Goal: Information Seeking & Learning: Compare options

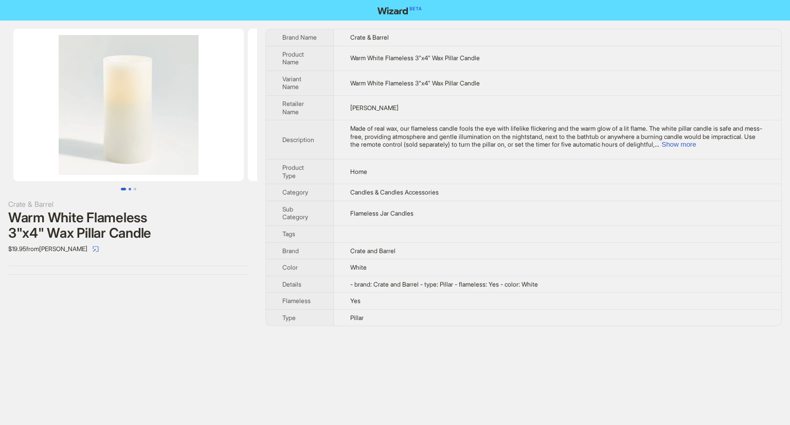
click at [129, 190] on button "Go to slide 2" at bounding box center [130, 189] width 3 height 3
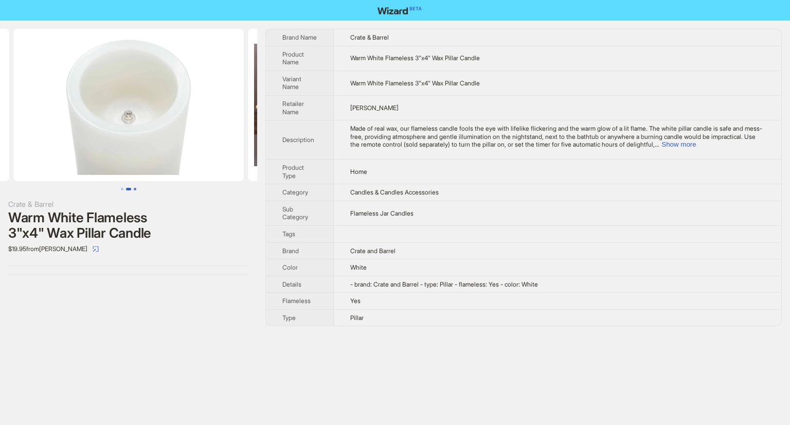
click at [135, 189] on button "Go to slide 3" at bounding box center [135, 189] width 3 height 3
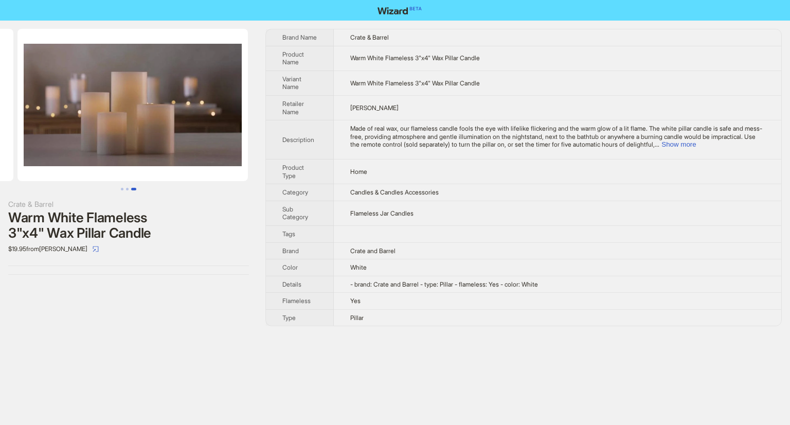
scroll to position [0, 469]
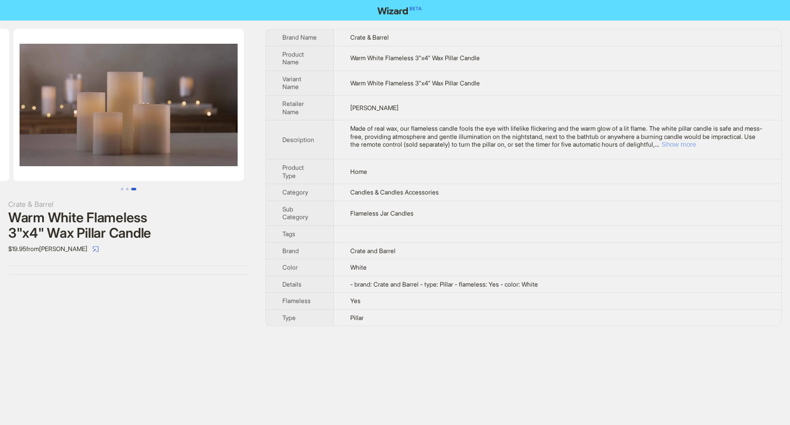
click at [696, 143] on button "Show more" at bounding box center [678, 144] width 34 height 8
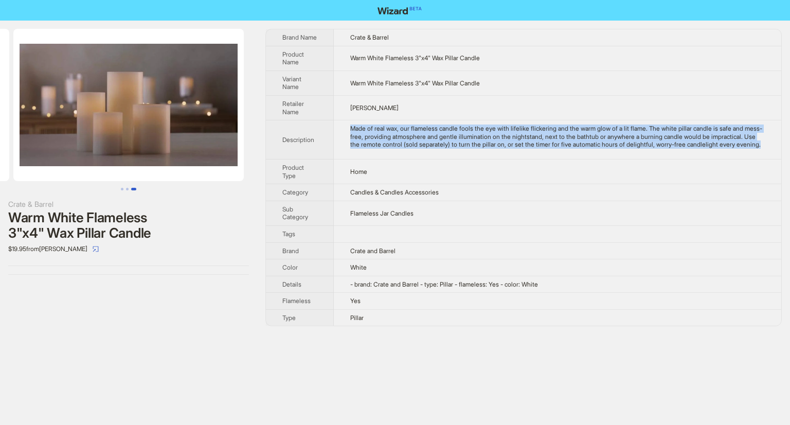
drag, startPoint x: 362, startPoint y: 138, endPoint x: 444, endPoint y: 168, distance: 87.5
click at [444, 159] on td "Made of real wax, our flameless candle fools the eye with lifelike flickering a…" at bounding box center [558, 139] width 448 height 39
copy div "Made of real wax, our flameless candle fools the eye with lifelike flickering a…"
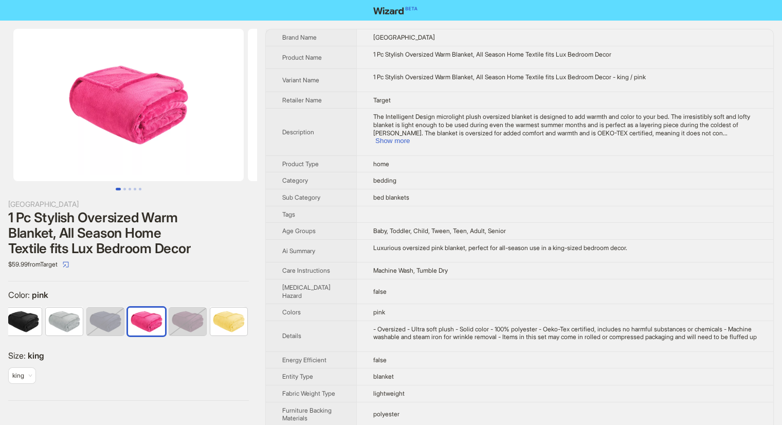
scroll to position [0, 47]
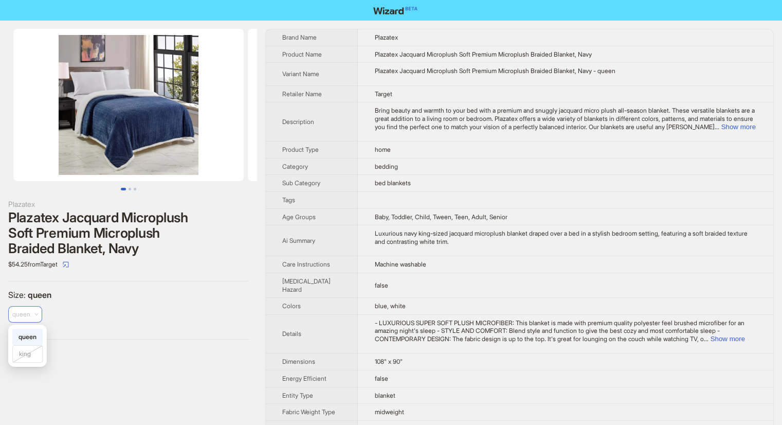
drag, startPoint x: 10, startPoint y: 317, endPoint x: 35, endPoint y: 314, distance: 25.3
click at [35, 314] on div "queen" at bounding box center [25, 314] width 34 height 16
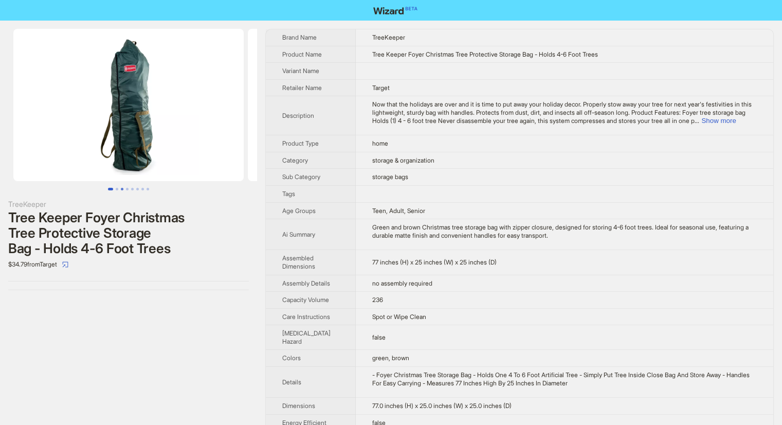
click at [123, 188] on button "Go to slide 3" at bounding box center [122, 189] width 3 height 3
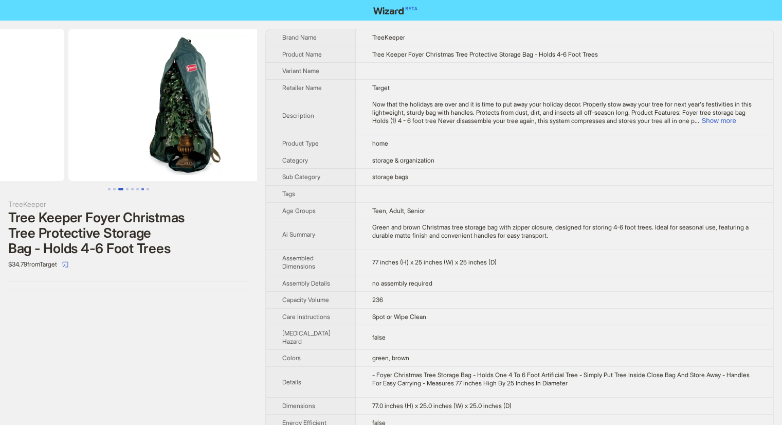
click at [139, 188] on button "Go to slide 6" at bounding box center [137, 189] width 3 height 3
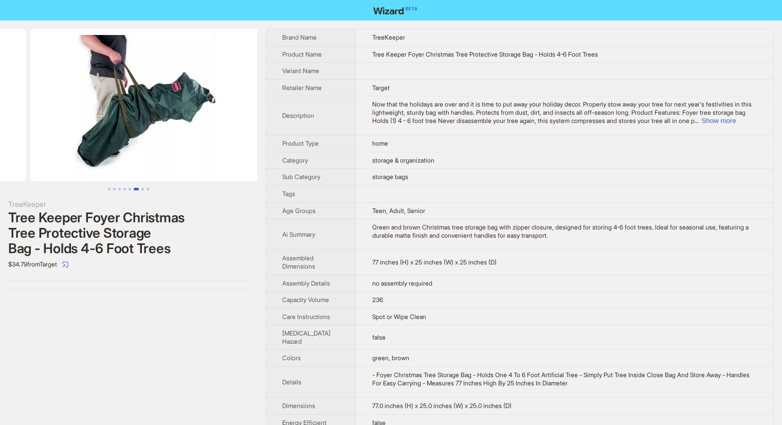
scroll to position [0, 1168]
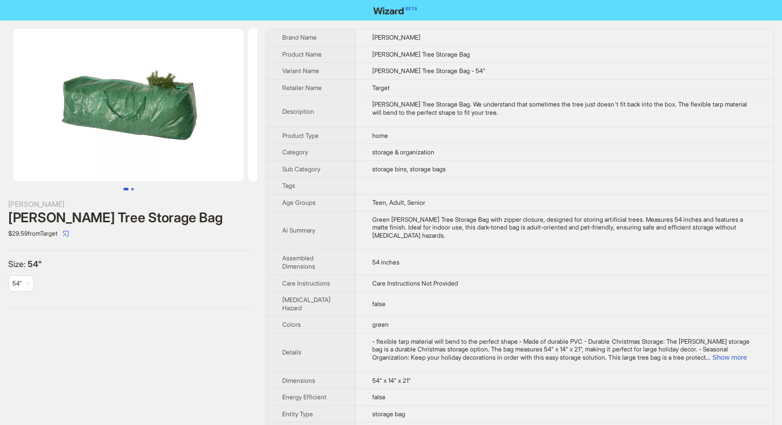
click at [131, 190] on button "Go to slide 2" at bounding box center [132, 189] width 3 height 3
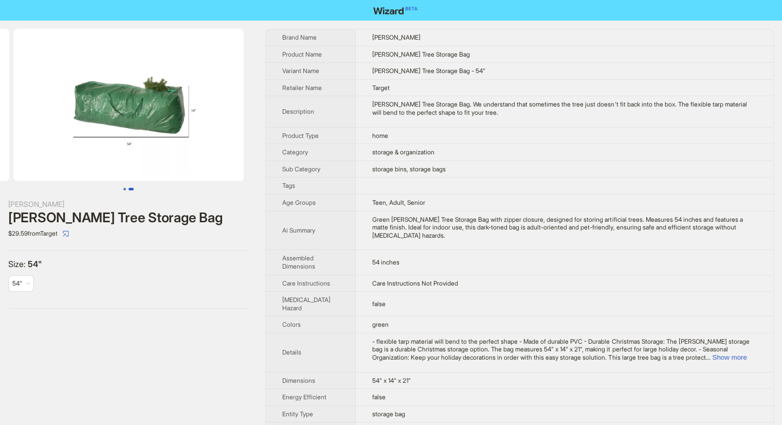
click at [124, 188] on button "Go to slide 1" at bounding box center [124, 189] width 3 height 3
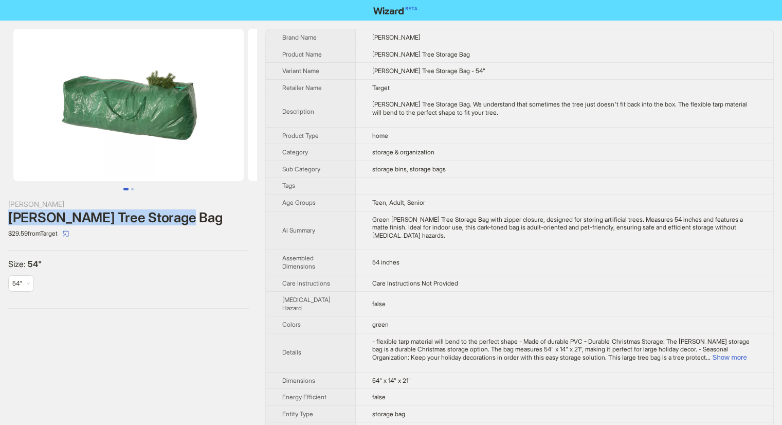
drag, startPoint x: 11, startPoint y: 217, endPoint x: 204, endPoint y: 224, distance: 192.5
click at [204, 224] on div "Vickerman Tree Storage Bag" at bounding box center [128, 217] width 241 height 15
drag, startPoint x: 200, startPoint y: 227, endPoint x: 199, endPoint y: 252, distance: 24.7
click at [199, 254] on div "Vickerman Vickerman Tree Storage Bag $29.59 from Target Size : 54" 54"" at bounding box center [128, 169] width 257 height 296
click at [136, 192] on div "Vickerman Vickerman Tree Storage Bag $29.59 from Target Size : 54" 54"" at bounding box center [128, 169] width 257 height 296
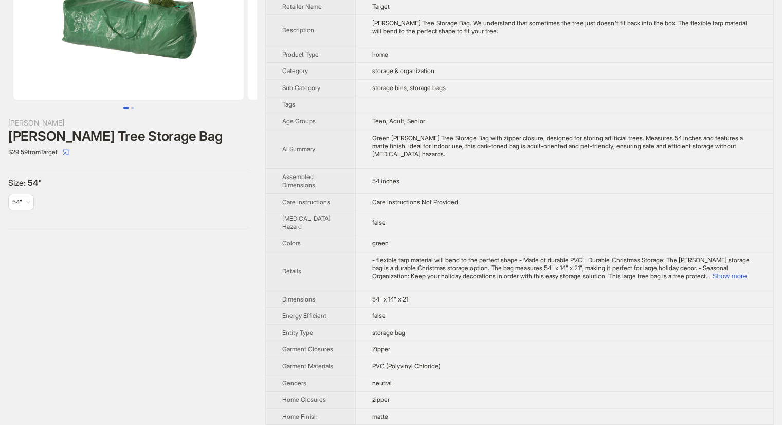
scroll to position [103, 0]
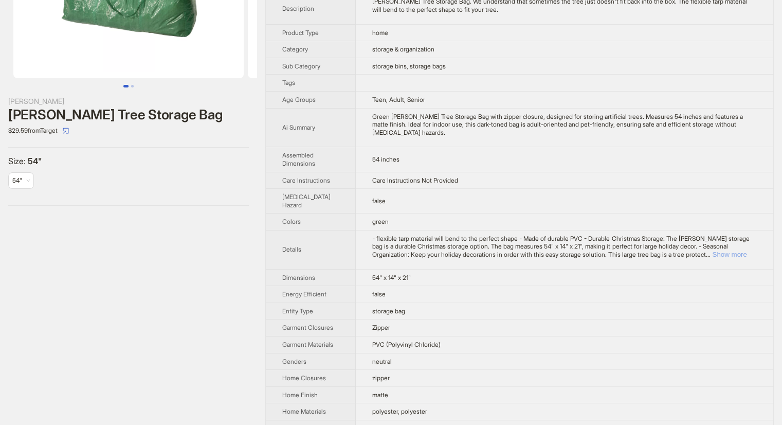
click at [728, 253] on button "Show more" at bounding box center [729, 254] width 34 height 8
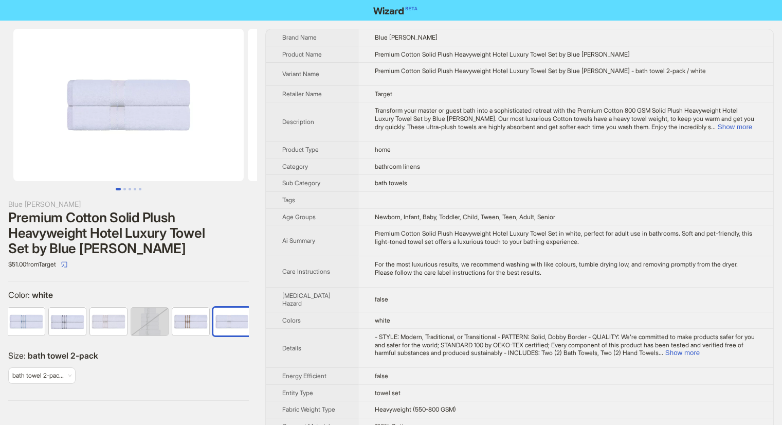
scroll to position [0, 212]
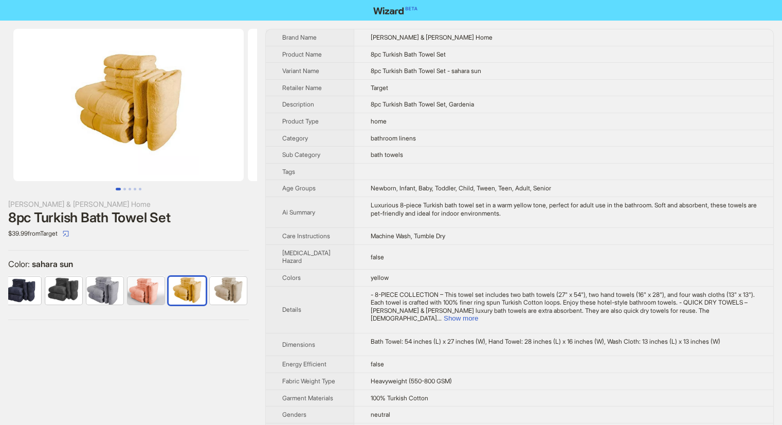
scroll to position [0, 171]
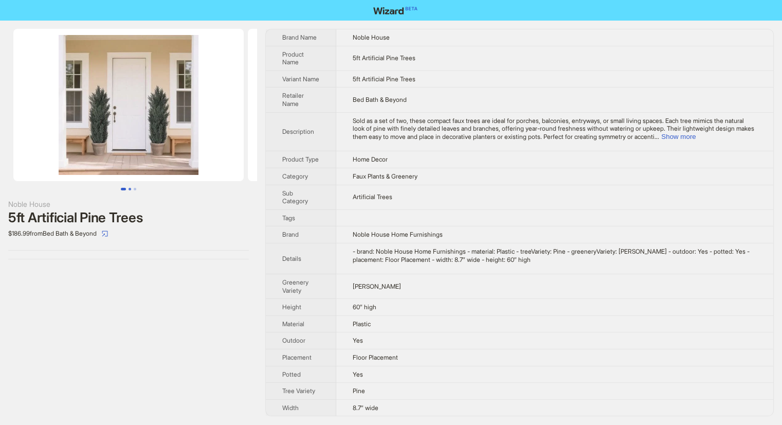
click at [130, 189] on button "Go to slide 2" at bounding box center [130, 189] width 3 height 3
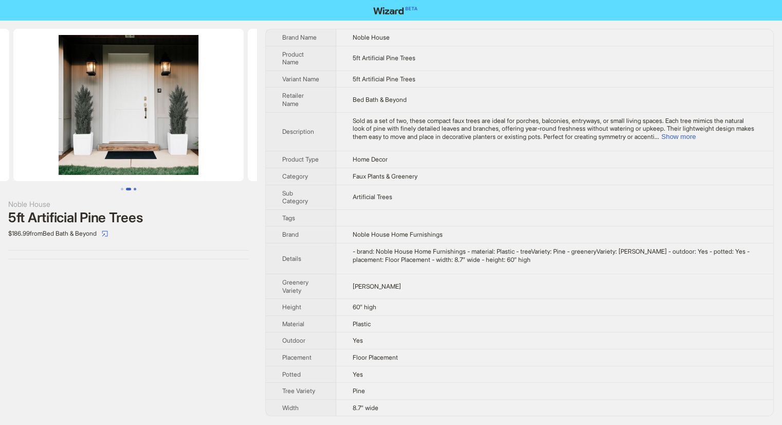
click at [136, 189] on button "Go to slide 3" at bounding box center [135, 189] width 3 height 3
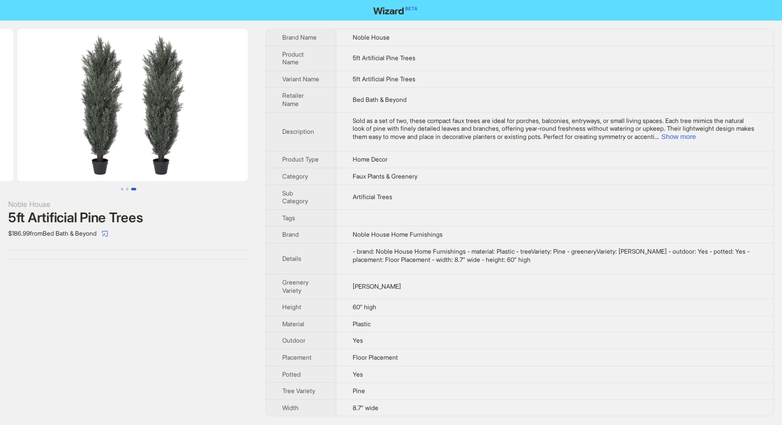
scroll to position [0, 469]
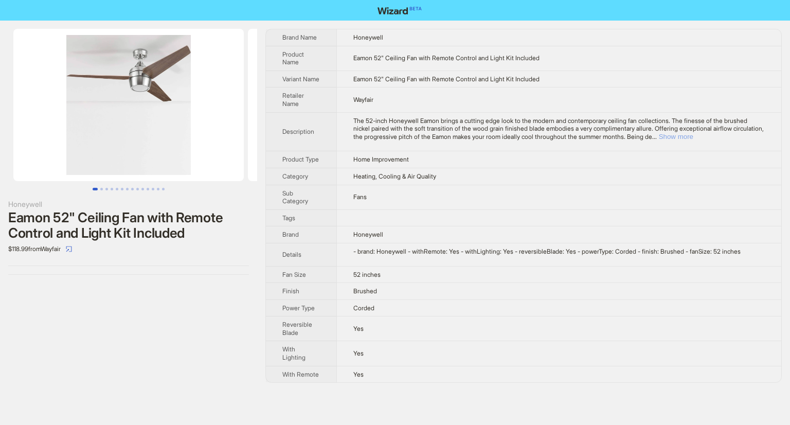
click at [693, 140] on button "Show more" at bounding box center [676, 137] width 34 height 8
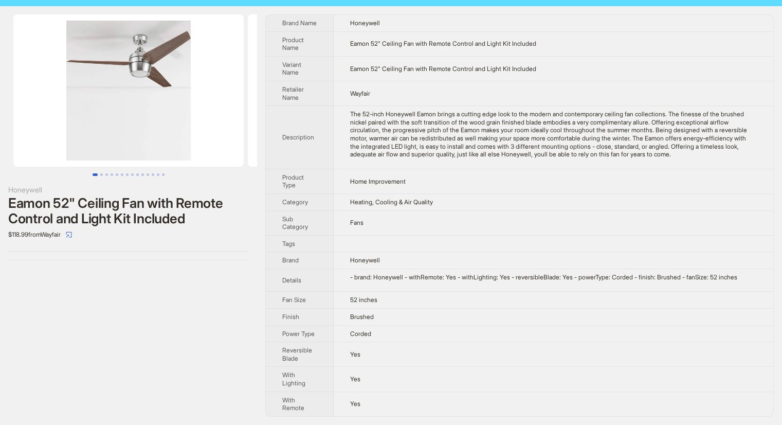
scroll to position [21, 0]
click at [103, 173] on button "Go to slide 2" at bounding box center [101, 174] width 3 height 3
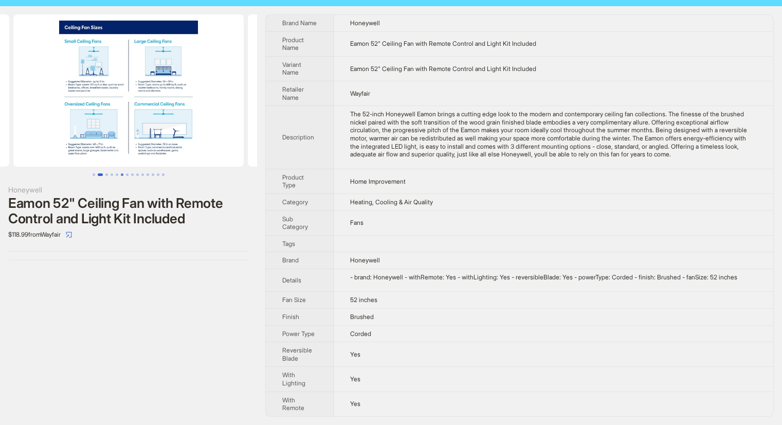
click at [123, 173] on button "Go to slide 6" at bounding box center [122, 174] width 3 height 3
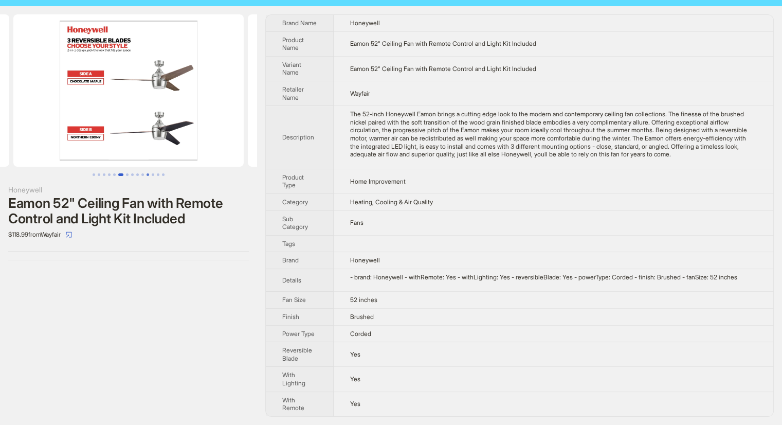
click at [147, 173] on button "Go to slide 11" at bounding box center [148, 174] width 3 height 3
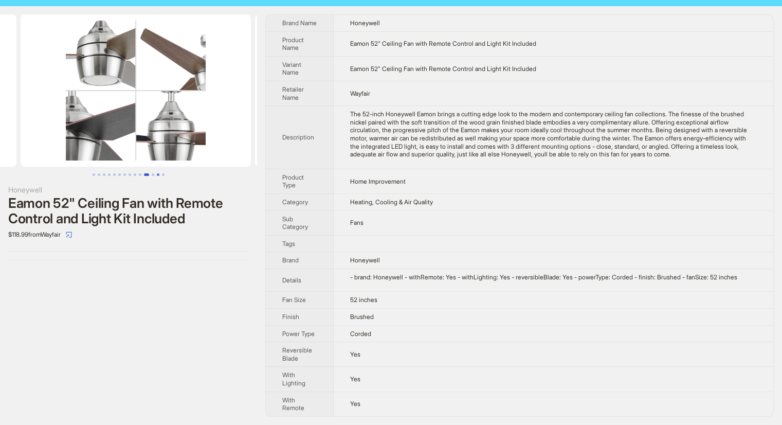
click at [157, 173] on button "Go to slide 13" at bounding box center [158, 174] width 3 height 3
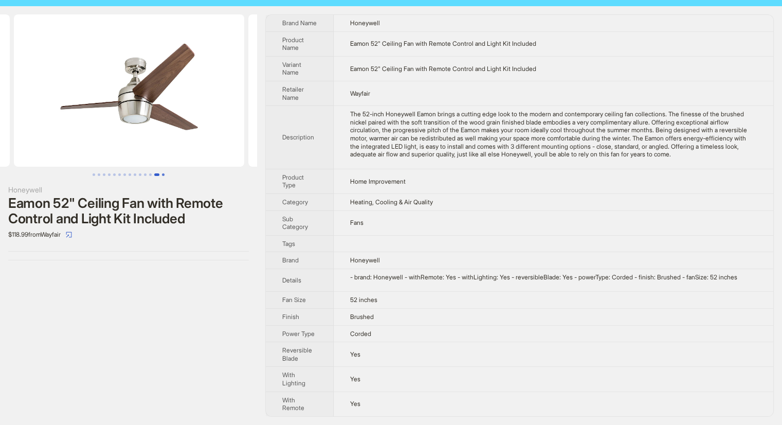
scroll to position [0, 2815]
click at [166, 173] on ul at bounding box center [128, 174] width 257 height 3
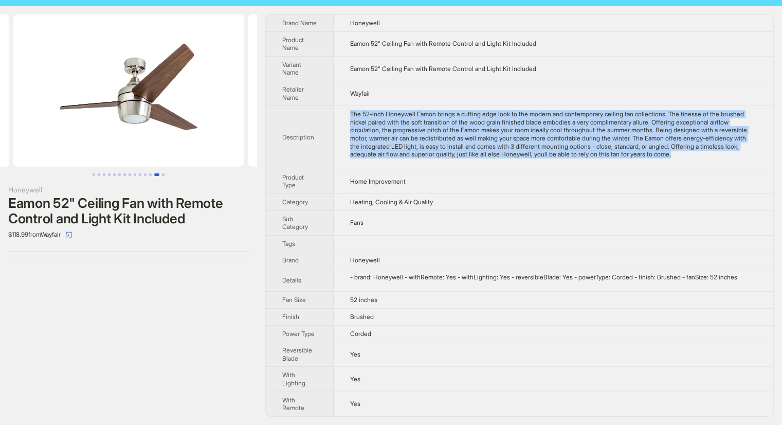
drag, startPoint x: 345, startPoint y: 114, endPoint x: 753, endPoint y: 154, distance: 409.9
click at [753, 154] on td "The 52-inch Honeywell Eamon brings a cutting edge look to the modern and contem…" at bounding box center [554, 137] width 440 height 63
copy div "The 52-inch Honeywell Eamon brings a cutting edge look to the modern and contem…"
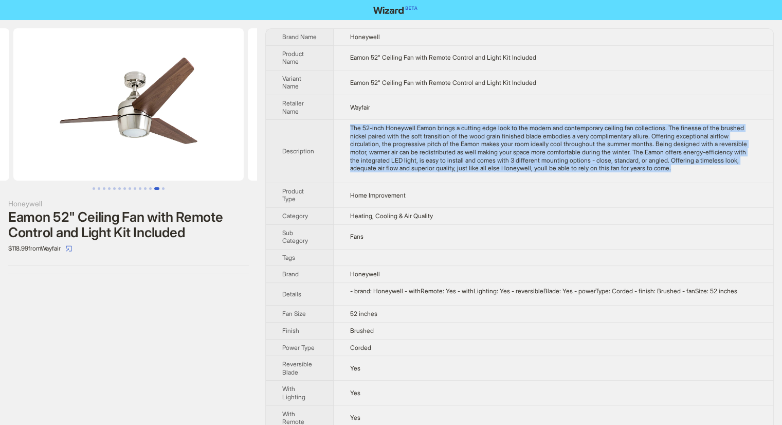
scroll to position [0, 0]
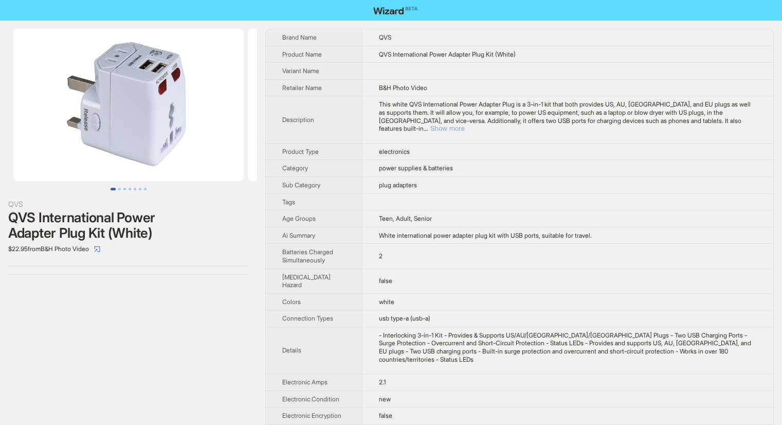
click at [465, 124] on button "Show more" at bounding box center [448, 128] width 34 height 8
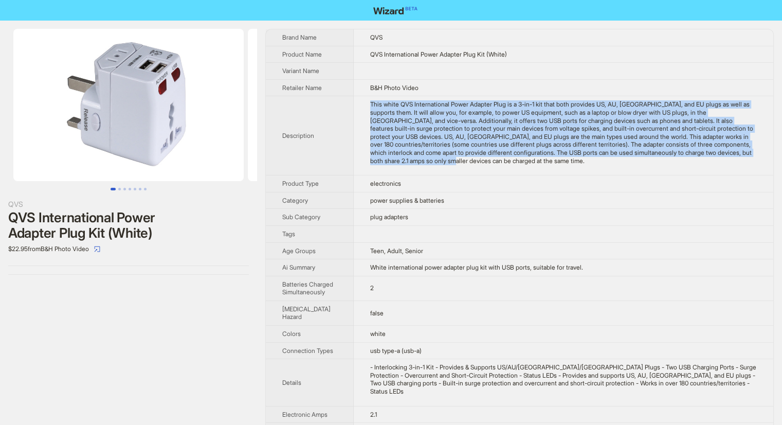
drag, startPoint x: 366, startPoint y: 99, endPoint x: 488, endPoint y: 161, distance: 136.4
click at [488, 161] on td "This white QVS International Power Adapter Plug is a 3-in-1 kit that both provi…" at bounding box center [564, 135] width 420 height 79
copy div "This white QVS International Power Adapter Plug is a 3-in-1 kit that both provi…"
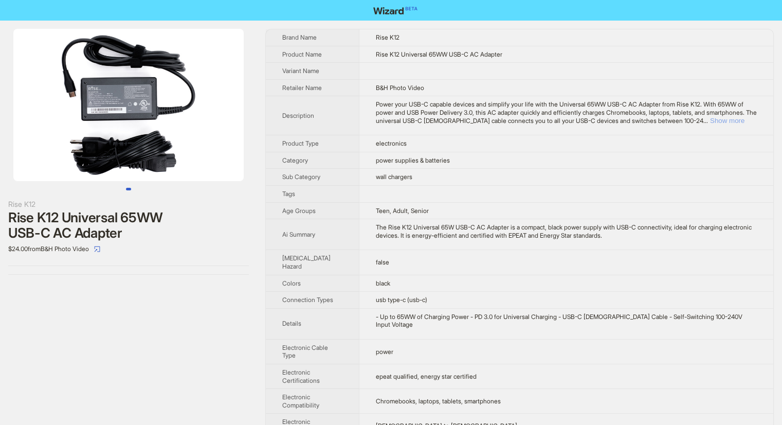
click at [726, 122] on button "Show more" at bounding box center [727, 121] width 34 height 8
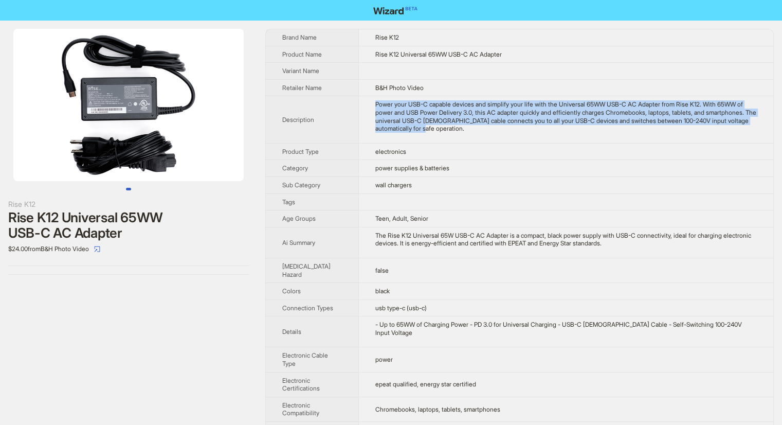
drag, startPoint x: 364, startPoint y: 101, endPoint x: 541, endPoint y: 125, distance: 178.0
click at [541, 125] on td "Power your USB-C capable devices and simplify your life with the Universal 65WW…" at bounding box center [566, 119] width 415 height 47
copy div "Power your USB-C capable devices and simplify your life with the Universal 65WW…"
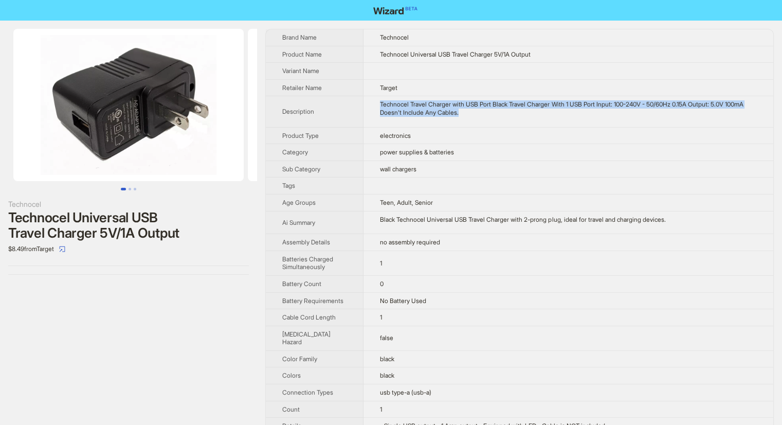
drag, startPoint x: 369, startPoint y: 104, endPoint x: 536, endPoint y: 120, distance: 167.9
click at [536, 120] on td "Technocel Travel Charger with USB Port Black Travel Charger With 1 USB Port Inp…" at bounding box center [569, 111] width 410 height 31
copy div "Technocel Travel Charger with USB Port Black Travel Charger With 1 USB Port Inp…"
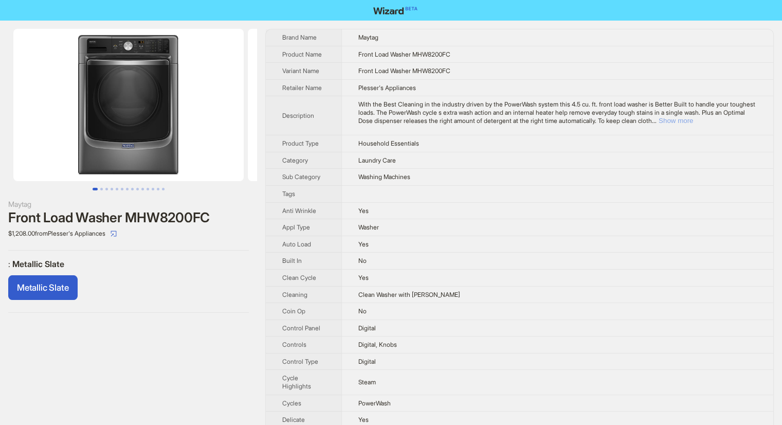
click at [693, 122] on button "Show more" at bounding box center [676, 121] width 34 height 8
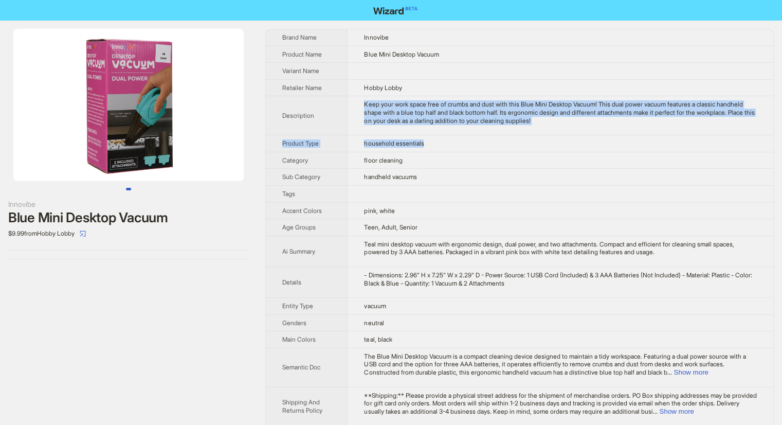
drag, startPoint x: 362, startPoint y: 95, endPoint x: 620, endPoint y: 136, distance: 261.5
click at [620, 136] on tbody "Brand Name Innovibe Product Name Blue Mini Desktop Vacuum Variant Name Retailer…" at bounding box center [520, 235] width 508 height 413
click at [623, 129] on td "Keep your work space free of crumbs and dust with this Blue Mini Desktop Vacuum…" at bounding box center [561, 115] width 426 height 39
drag, startPoint x: 364, startPoint y: 107, endPoint x: 608, endPoint y: 128, distance: 244.7
click at [608, 128] on td "Keep your work space free of crumbs and dust with this Blue Mini Desktop Vacuum…" at bounding box center [561, 115] width 426 height 39
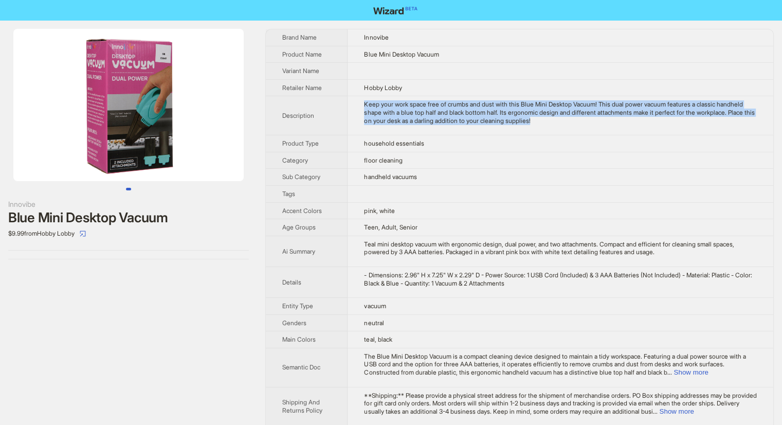
copy div "Keep your work space free of crumbs and dust with this Blue Mini Desktop Vacuum…"
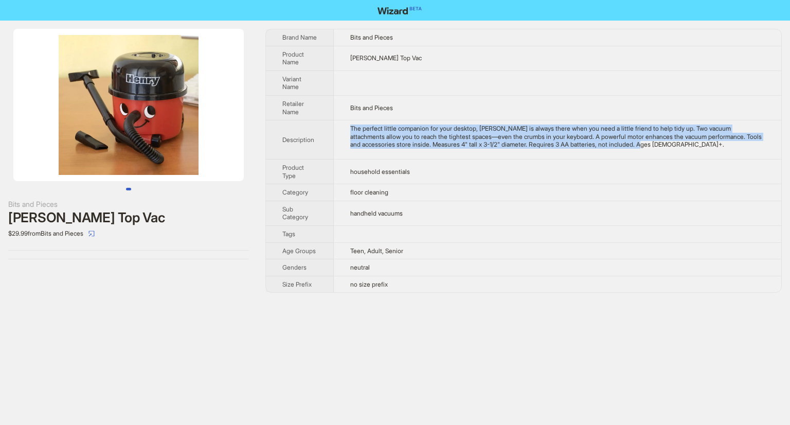
drag, startPoint x: 350, startPoint y: 127, endPoint x: 687, endPoint y: 150, distance: 338.2
click at [687, 150] on td "The perfect little companion for your desktop, [PERSON_NAME] is always there wh…" at bounding box center [558, 139] width 448 height 39
copy div "The perfect little companion for your desktop, [PERSON_NAME] is always there wh…"
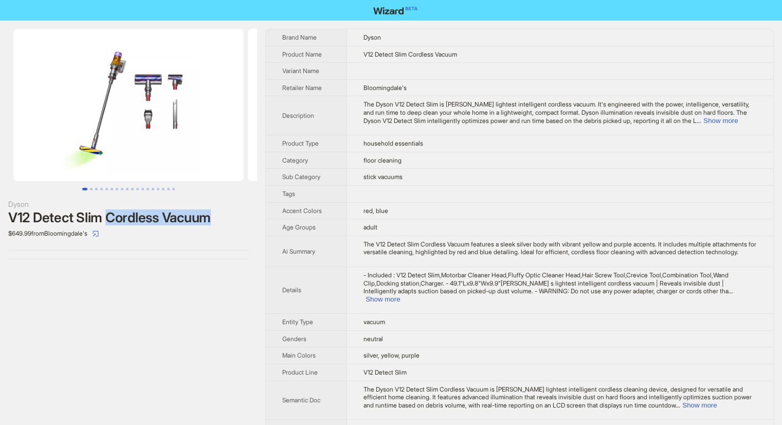
drag, startPoint x: 109, startPoint y: 214, endPoint x: 247, endPoint y: 222, distance: 139.1
click at [247, 222] on div "V12 Detect Slim Cordless Vacuum" at bounding box center [128, 217] width 241 height 15
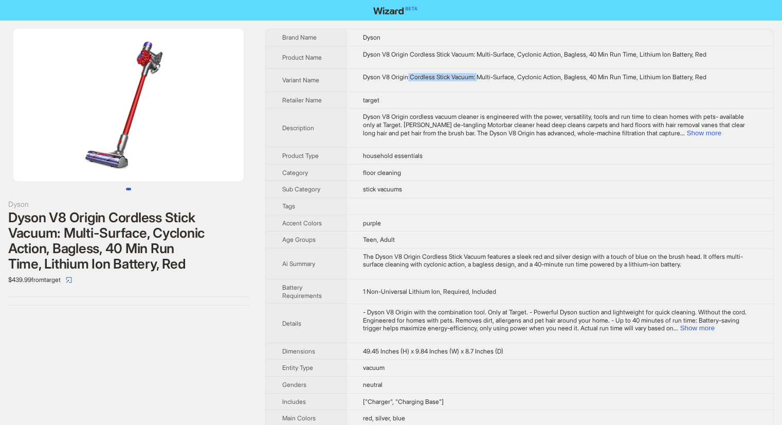
drag, startPoint x: 411, startPoint y: 77, endPoint x: 482, endPoint y: 85, distance: 71.5
click at [483, 83] on td "Dyson V8 Origin Cordless Stick Vacuum: Multi-Surface, Cyclonic Action, Bagless,…" at bounding box center [559, 80] width 427 height 23
click at [456, 110] on td "Dyson V8 Origin cordless vacuum cleaner is engineered with the power, versatili…" at bounding box center [559, 128] width 427 height 39
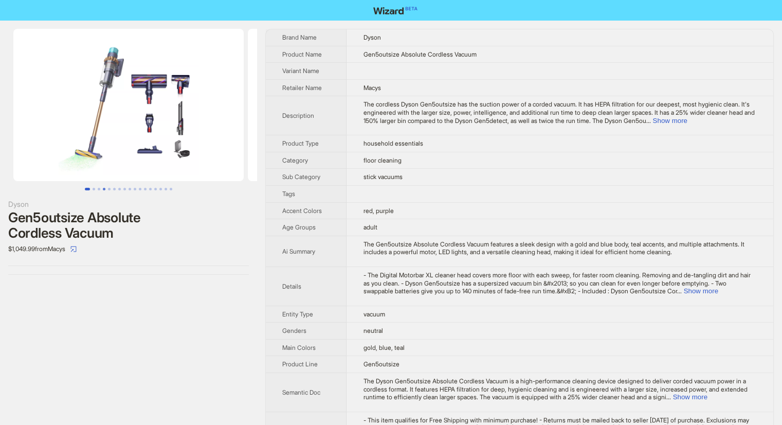
click at [103, 190] on button "Go to slide 4" at bounding box center [104, 189] width 3 height 3
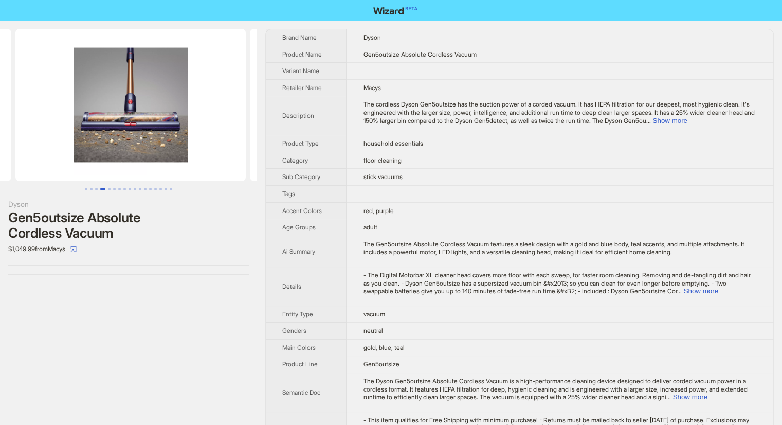
scroll to position [0, 704]
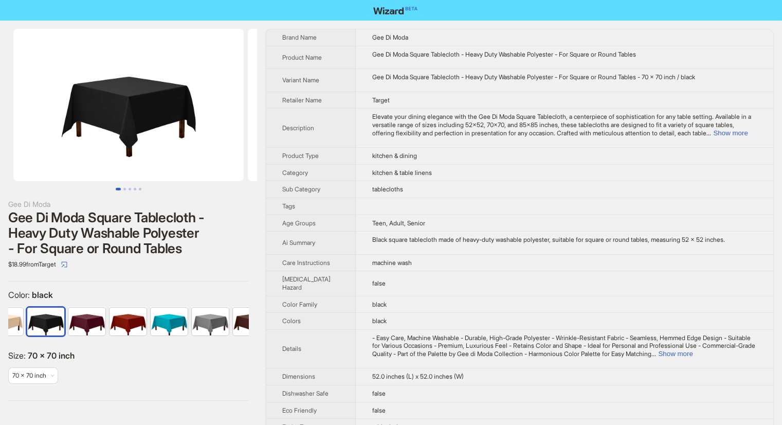
scroll to position [0, 109]
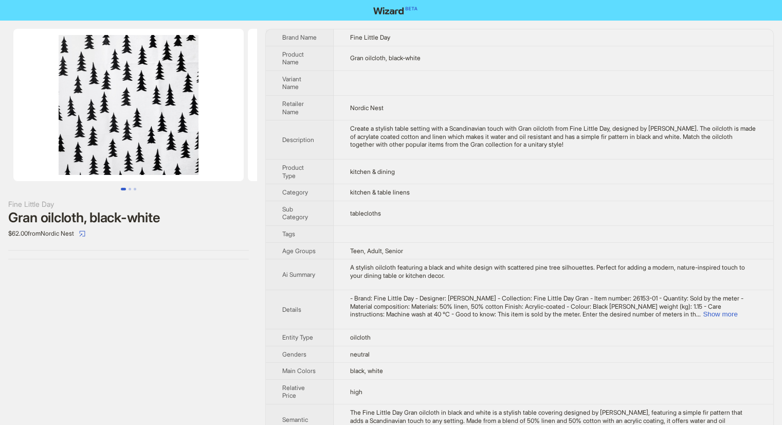
click at [148, 89] on img at bounding box center [128, 105] width 230 height 152
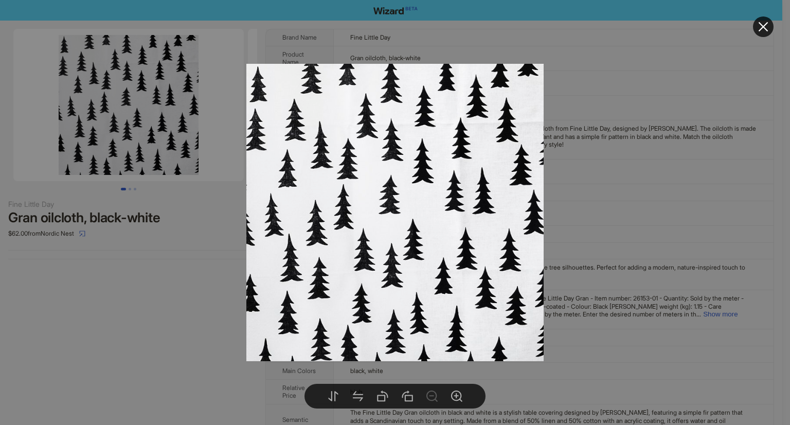
click at [190, 300] on div at bounding box center [395, 212] width 790 height 425
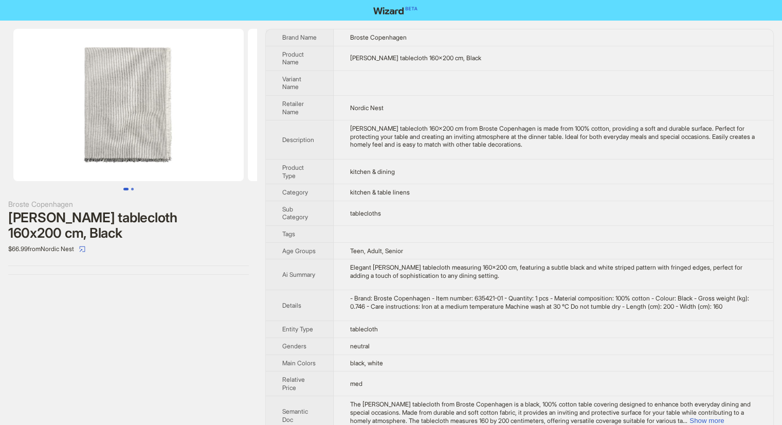
click at [131, 190] on button "Go to slide 2" at bounding box center [132, 189] width 3 height 3
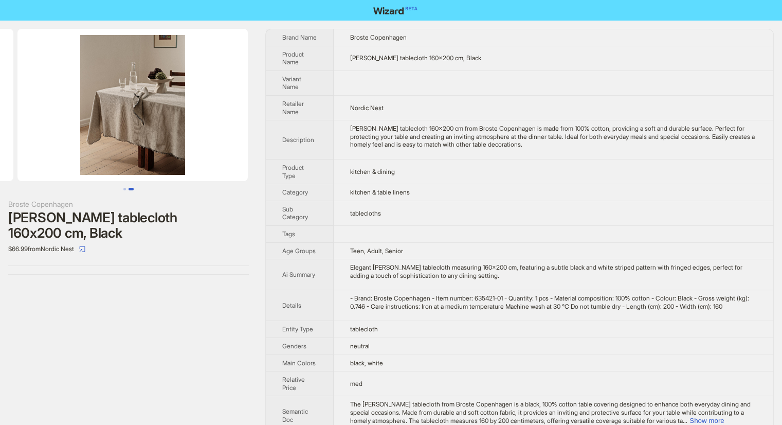
scroll to position [0, 235]
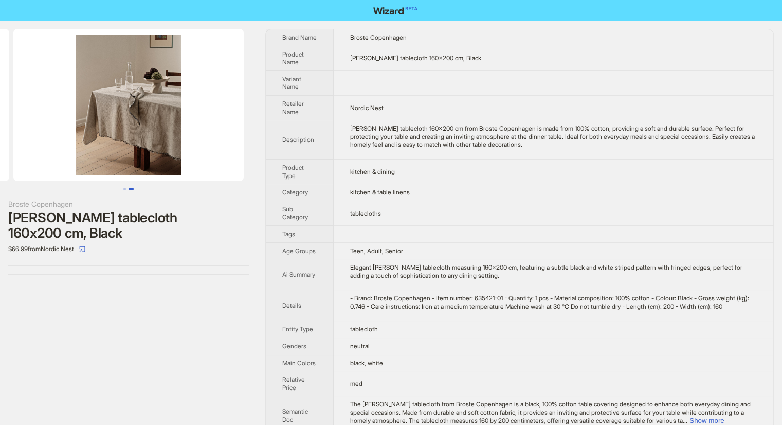
click at [123, 188] on button "Go to slide 1" at bounding box center [124, 189] width 3 height 3
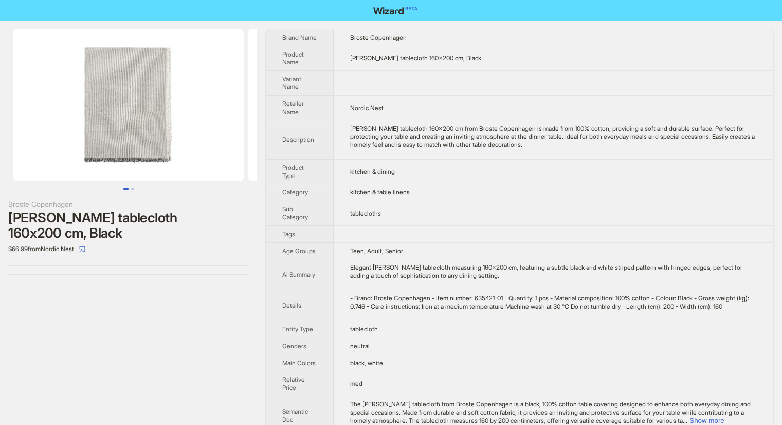
click at [145, 118] on img at bounding box center [128, 105] width 230 height 152
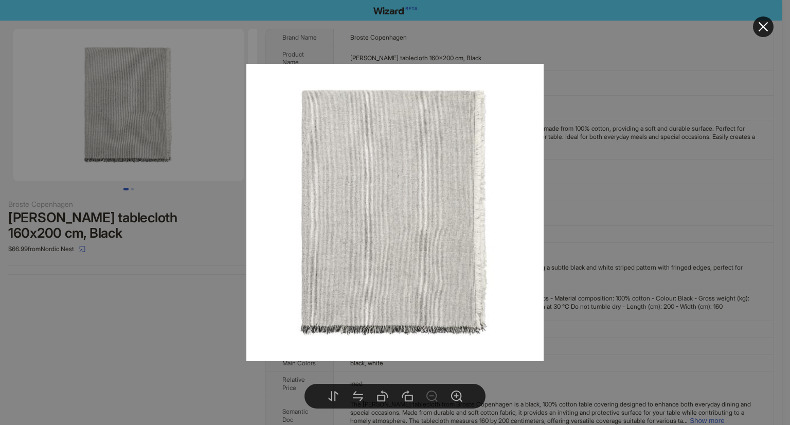
click at [181, 304] on div at bounding box center [395, 212] width 790 height 425
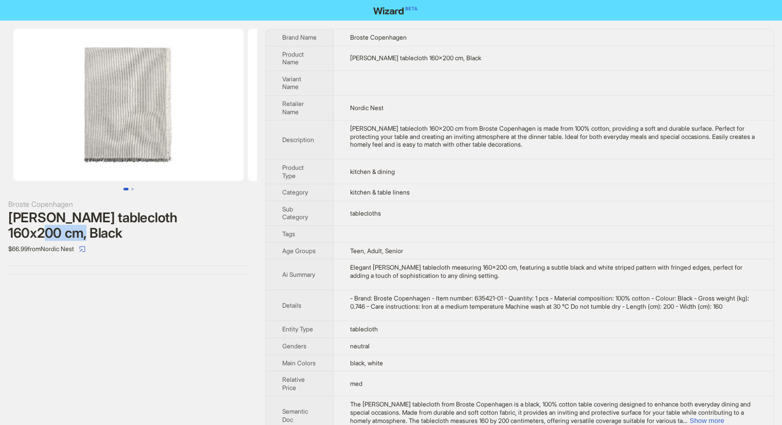
drag, startPoint x: 198, startPoint y: 218, endPoint x: 260, endPoint y: 218, distance: 62.2
click at [260, 218] on div "Broste Copenhagen Elouise tablecloth 160x200 cm, Black $66.99 from Nordic Nest …" at bounding box center [391, 241] width 782 height 440
click at [251, 220] on div "Broste Copenhagen Elouise tablecloth 160x200 cm, Black $66.99 from Nordic Nest" at bounding box center [128, 152] width 257 height 262
drag, startPoint x: 202, startPoint y: 216, endPoint x: 243, endPoint y: 216, distance: 41.1
click at [243, 216] on div "Elouise tablecloth 160x200 cm, Black" at bounding box center [128, 225] width 241 height 31
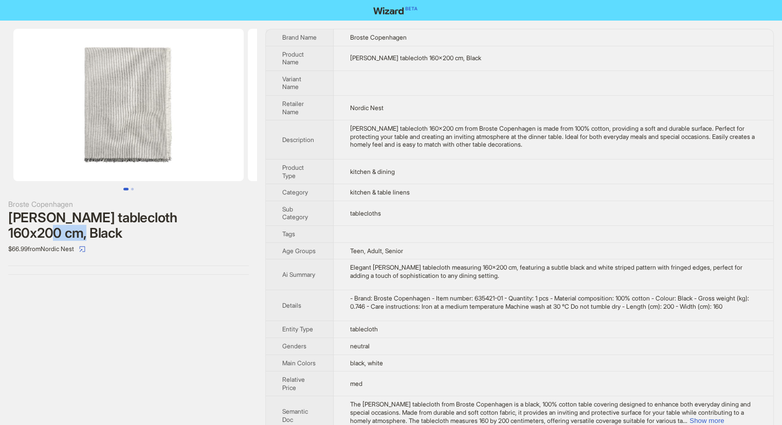
click at [169, 144] on img at bounding box center [128, 105] width 230 height 152
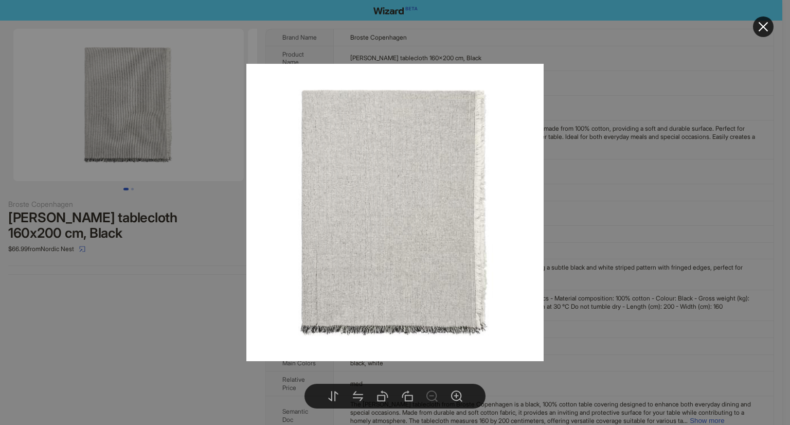
drag, startPoint x: 189, startPoint y: 246, endPoint x: 203, endPoint y: 223, distance: 27.0
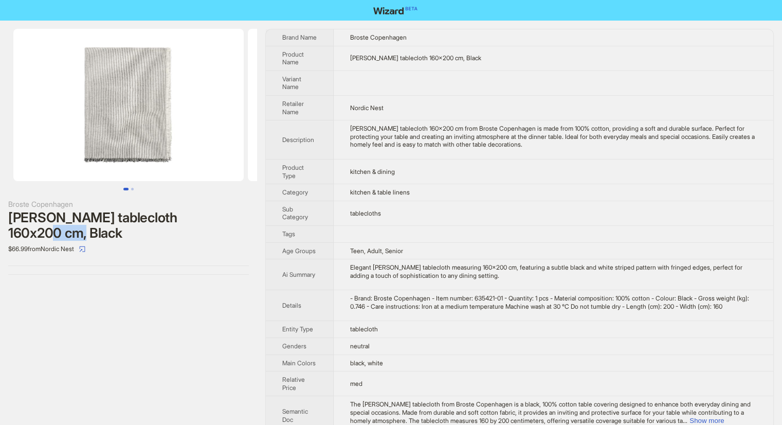
drag, startPoint x: 200, startPoint y: 218, endPoint x: 237, endPoint y: 218, distance: 37.5
click at [237, 218] on div "Elouise tablecloth 160x200 cm, Black" at bounding box center [128, 225] width 241 height 31
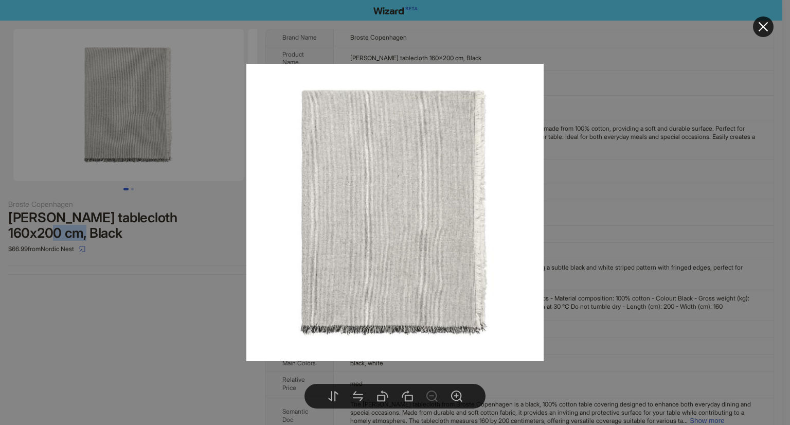
click at [144, 132] on body "Broste Copenhagen Elouise tablecloth 160x200 cm, Black $66.99 from Nordic Nest …" at bounding box center [391, 230] width 782 height 460
click at [187, 295] on div at bounding box center [395, 212] width 790 height 425
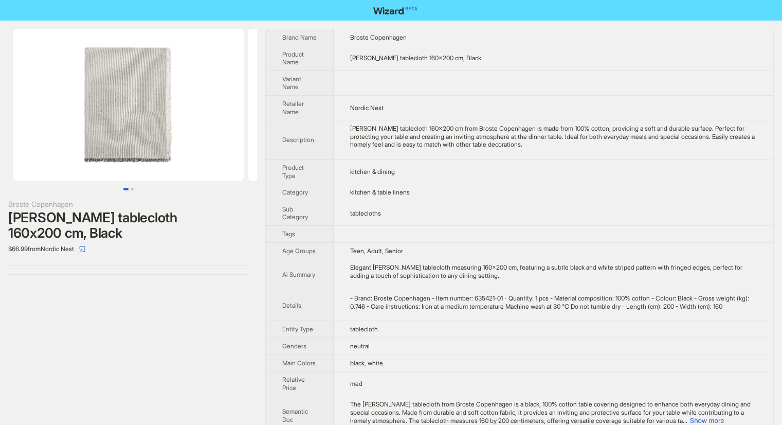
click at [167, 108] on img at bounding box center [128, 105] width 230 height 152
click at [146, 142] on body "Broste Copenhagen Elouise tablecloth 160x200 cm, Black $66.99 from Nordic Nest …" at bounding box center [391, 230] width 782 height 460
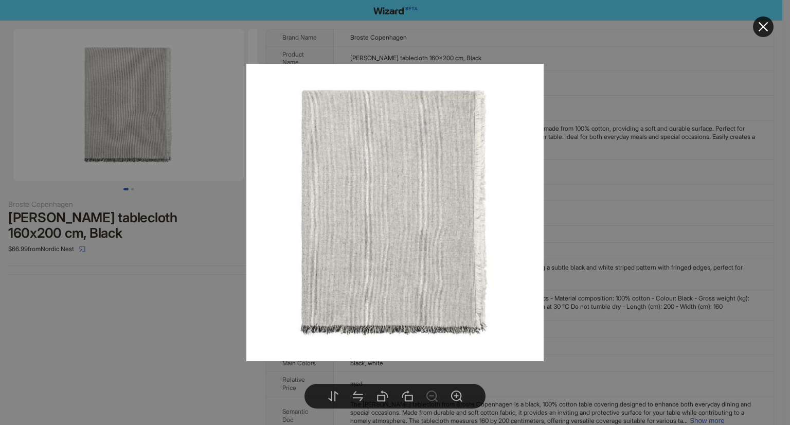
click at [105, 318] on div at bounding box center [395, 212] width 790 height 425
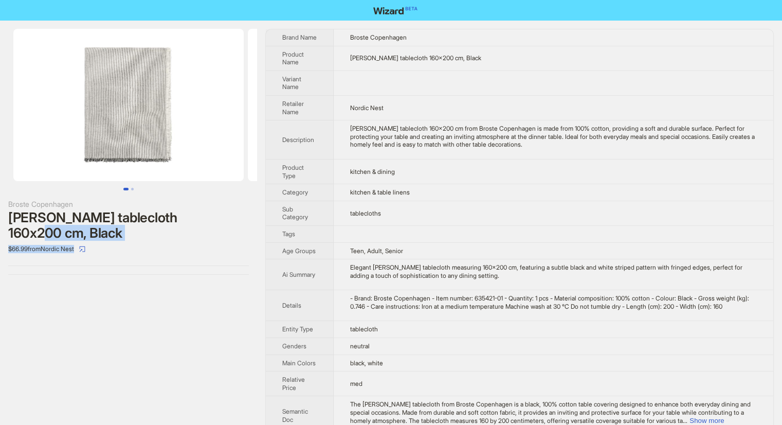
drag, startPoint x: 197, startPoint y: 213, endPoint x: 262, endPoint y: 213, distance: 65.3
click at [262, 213] on div "Broste Copenhagen Elouise tablecloth 160x200 cm, Black $66.99 from Nordic Nest …" at bounding box center [391, 241] width 782 height 440
click at [261, 214] on div "Broste Copenhagen Elouise tablecloth 160x200 cm, Black $66.99 from Nordic Nest …" at bounding box center [391, 241] width 782 height 440
drag, startPoint x: 203, startPoint y: 218, endPoint x: 240, endPoint y: 218, distance: 37.0
click at [240, 218] on div "Elouise tablecloth 160x200 cm, Black" at bounding box center [128, 225] width 241 height 31
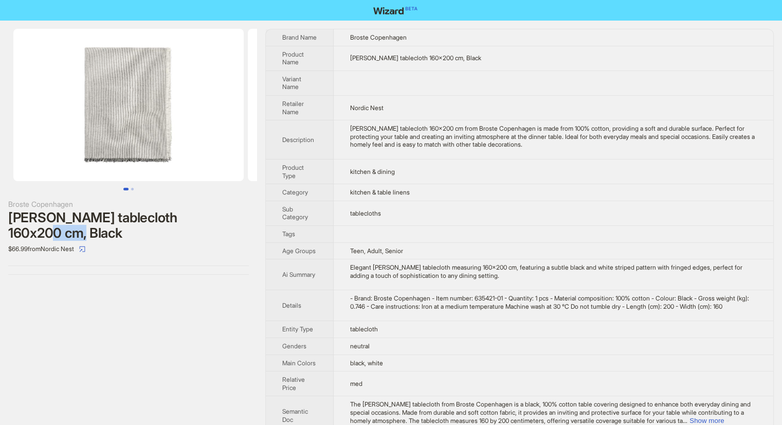
click at [240, 218] on div "Elouise tablecloth 160x200 cm, Black" at bounding box center [128, 225] width 241 height 31
drag, startPoint x: 195, startPoint y: 217, endPoint x: 234, endPoint y: 219, distance: 38.2
click at [234, 219] on div "Elouise tablecloth 160x200 cm, Black" at bounding box center [128, 225] width 241 height 31
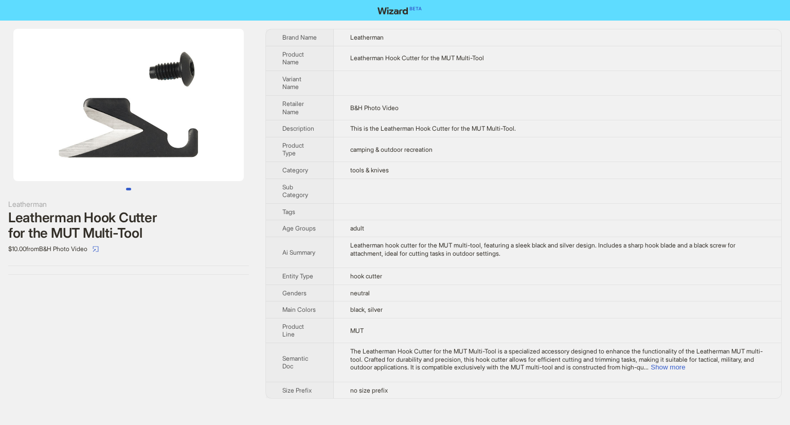
click at [124, 126] on img at bounding box center [128, 105] width 230 height 152
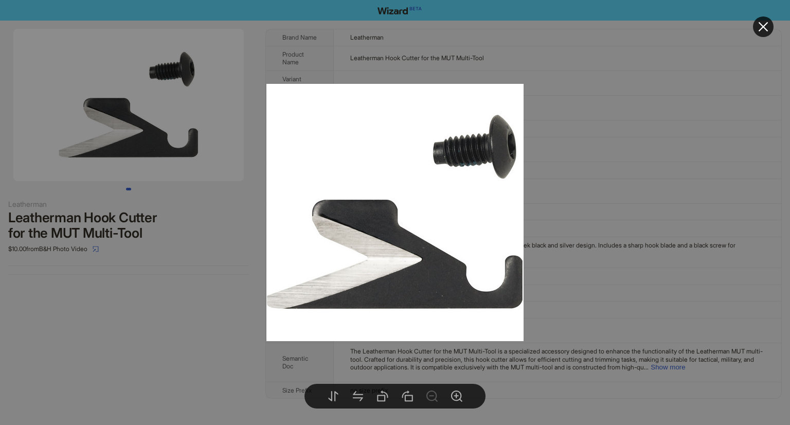
click at [157, 297] on div at bounding box center [395, 212] width 790 height 425
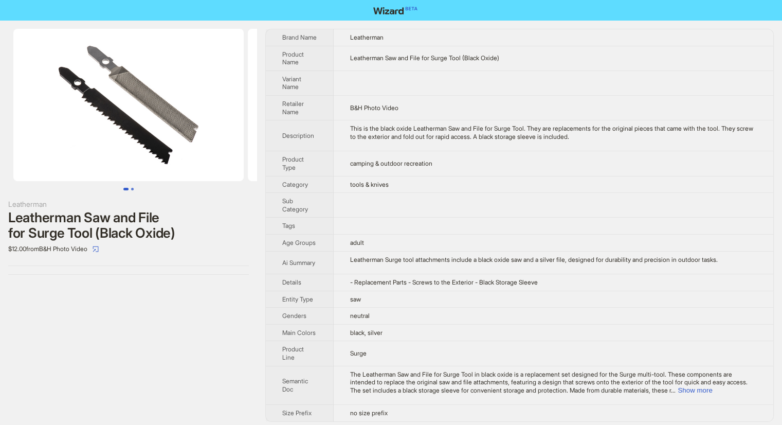
click at [134, 188] on button "Go to slide 2" at bounding box center [132, 189] width 3 height 3
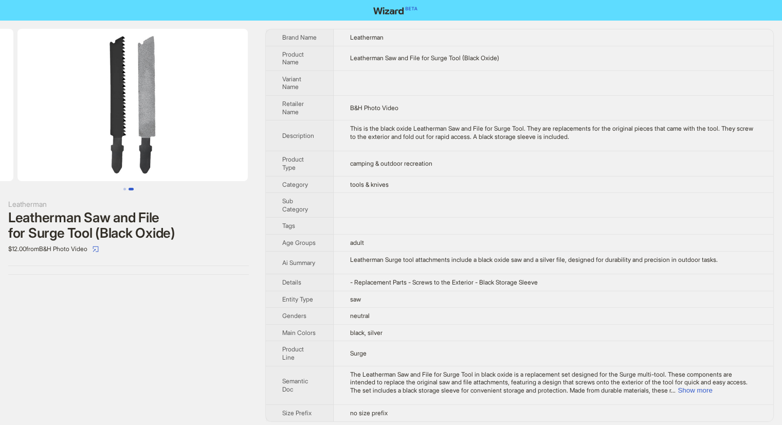
scroll to position [0, 235]
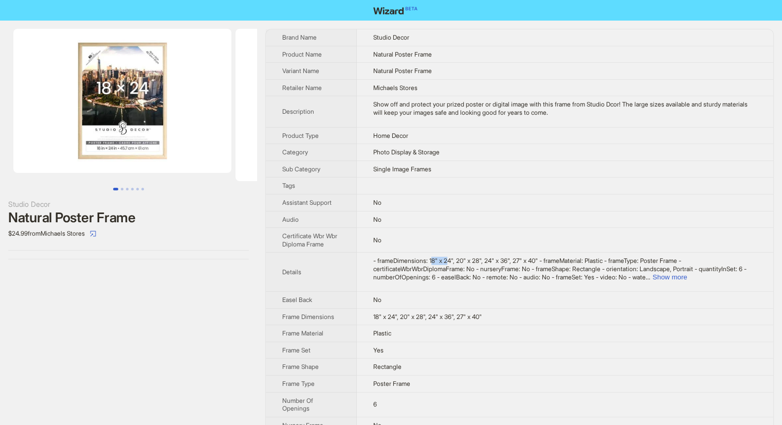
drag, startPoint x: 436, startPoint y: 258, endPoint x: 454, endPoint y: 257, distance: 17.5
click at [454, 257] on span "- frameDimensions: 18" x 24", 20" x 28", 24" x 36", 27" x 40" - frameMaterial: …" at bounding box center [559, 269] width 373 height 24
click at [453, 241] on td "No" at bounding box center [565, 240] width 417 height 25
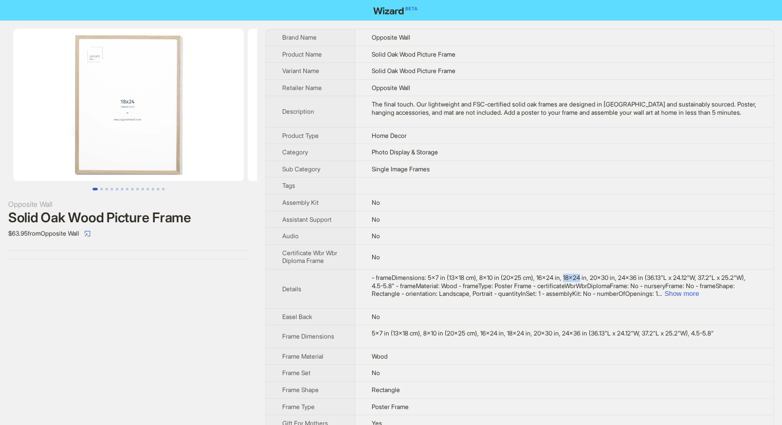
drag, startPoint x: 576, startPoint y: 291, endPoint x: 595, endPoint y: 293, distance: 19.2
click at [595, 293] on span "- frameDimensions: 5x7 in (13x18 cm), 8x10 in (20x25 cm), 16x24 in, 18x24 in, 2…" at bounding box center [559, 286] width 374 height 24
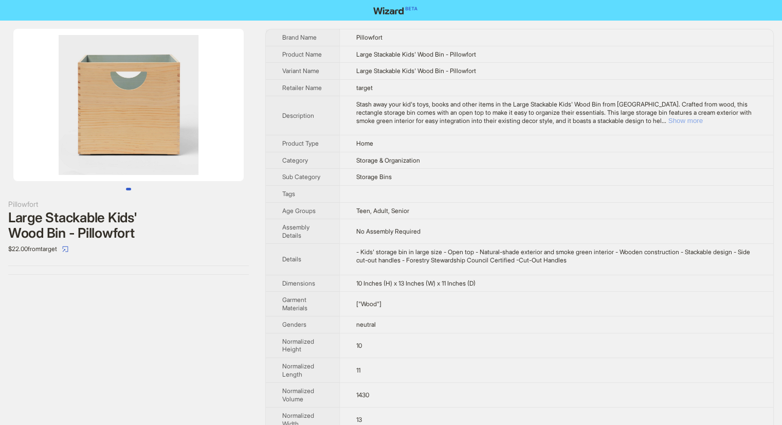
click at [703, 121] on button "Show more" at bounding box center [686, 121] width 34 height 8
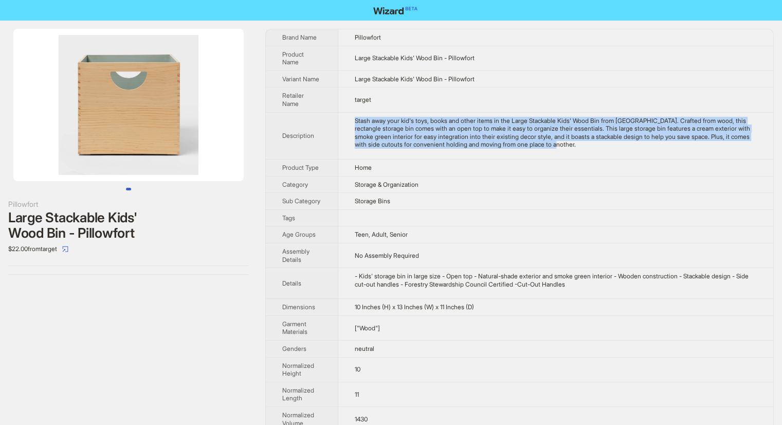
drag, startPoint x: 356, startPoint y: 117, endPoint x: 653, endPoint y: 147, distance: 298.3
click at [653, 147] on div "Stash away your kid's toys, books and other items in the Large Stackable Kids' …" at bounding box center [556, 133] width 402 height 32
copy div "Stash away your kid's toys, books and other items in the Large Stackable Kids' …"
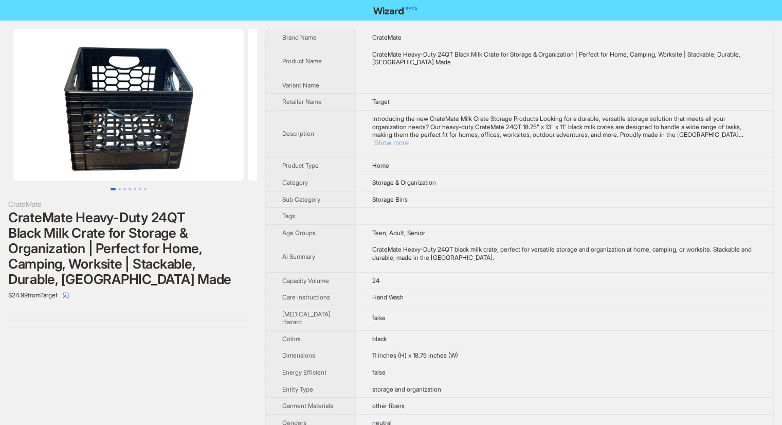
click at [409, 139] on button "Show more" at bounding box center [391, 143] width 34 height 8
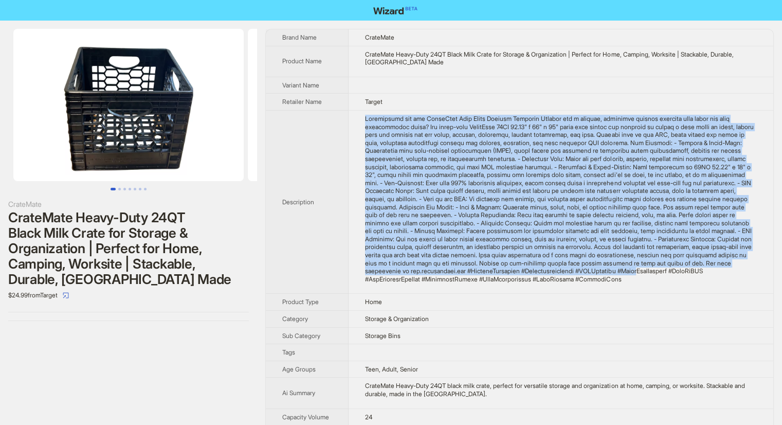
drag, startPoint x: 343, startPoint y: 124, endPoint x: 641, endPoint y: 277, distance: 335.2
click at [641, 277] on td at bounding box center [561, 201] width 425 height 183
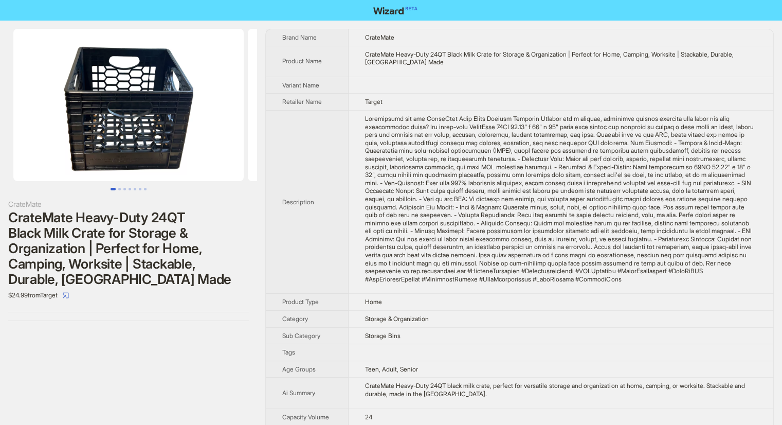
click at [653, 283] on div at bounding box center [561, 199] width 392 height 168
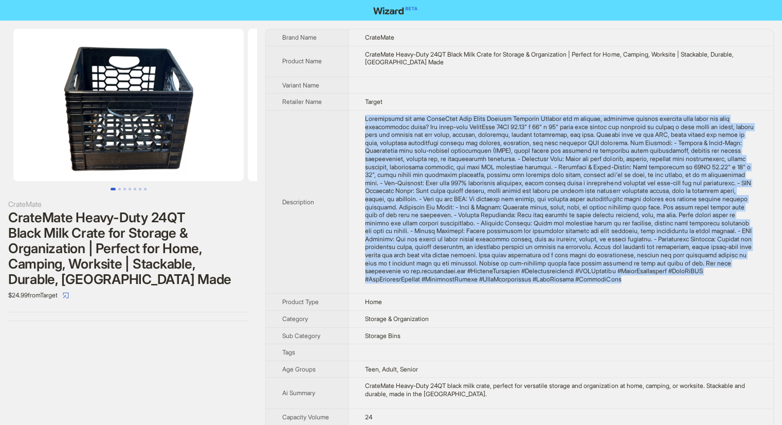
drag, startPoint x: 352, startPoint y: 126, endPoint x: 640, endPoint y: 289, distance: 330.7
click at [640, 289] on td at bounding box center [561, 201] width 425 height 183
copy div "Introducing the new CrateMate Milk Crate Storage Products Looking for a durable…"
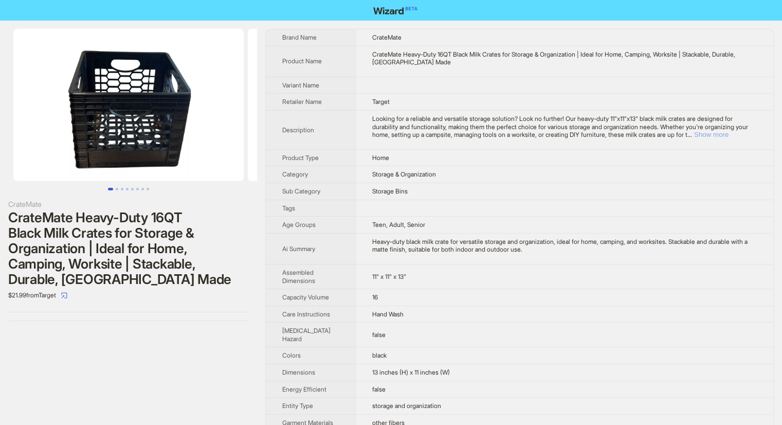
click at [729, 134] on button "Show more" at bounding box center [711, 135] width 34 height 8
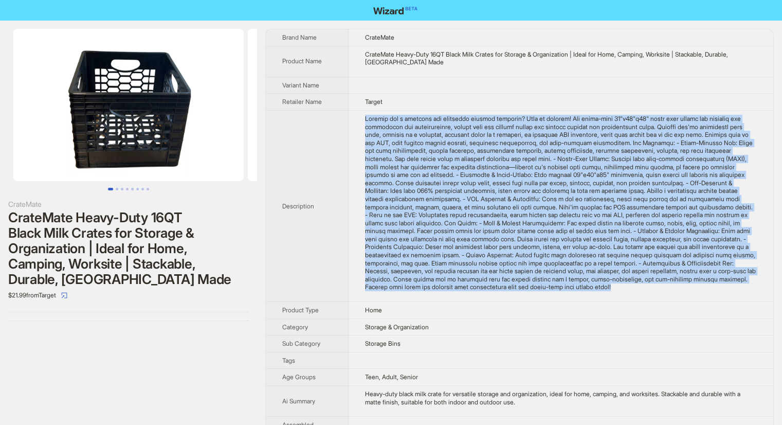
drag, startPoint x: 354, startPoint y: 129, endPoint x: 619, endPoint y: 295, distance: 312.4
click at [619, 295] on td at bounding box center [561, 205] width 425 height 191
copy div "Loremip dol s ametcons adi elitseddo eiusmod temporin? Utla et dolorem! Ali eni…"
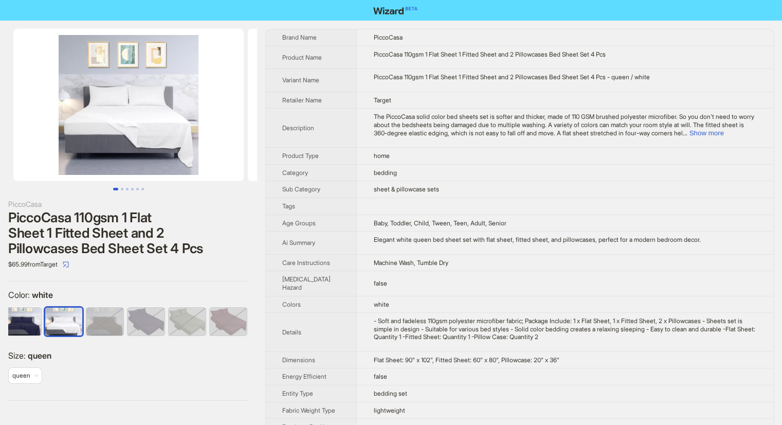
scroll to position [0, 212]
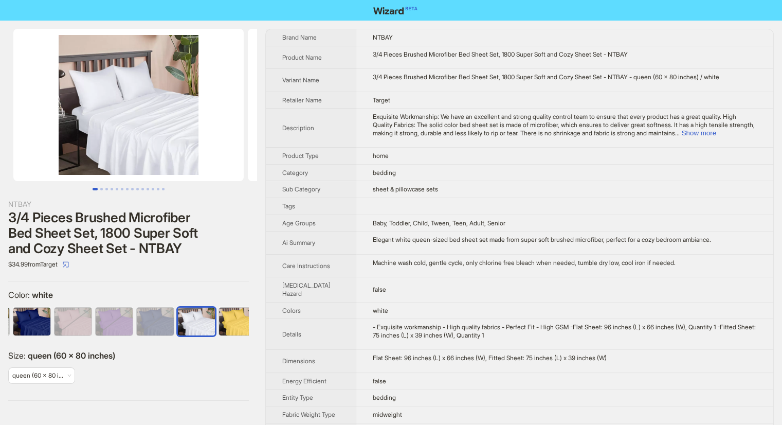
scroll to position [0, 171]
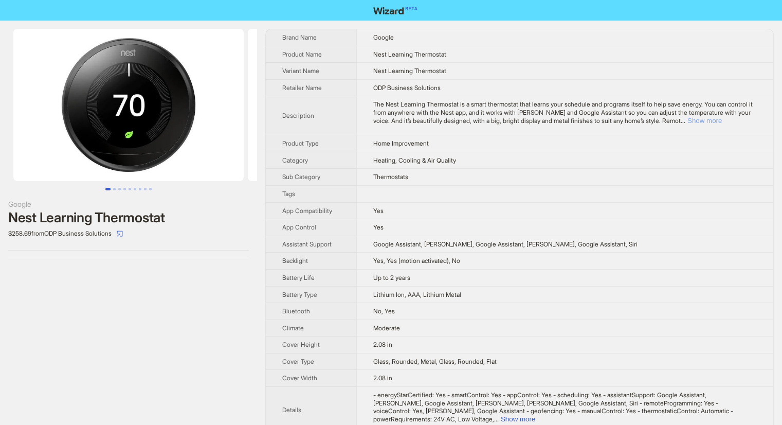
click at [722, 120] on button "Show more" at bounding box center [705, 121] width 34 height 8
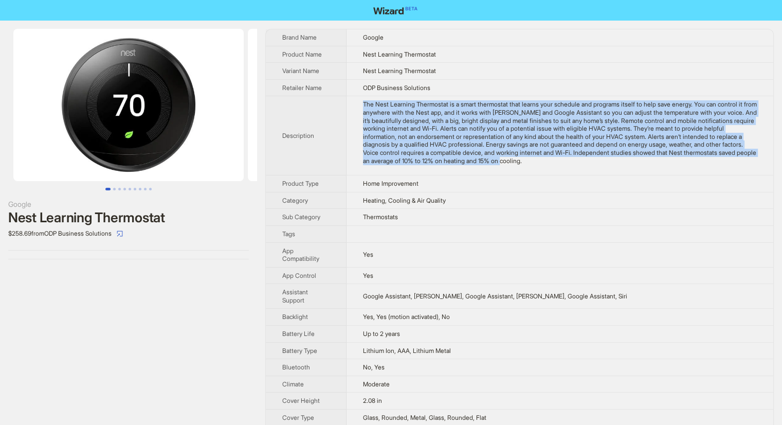
drag, startPoint x: 362, startPoint y: 103, endPoint x: 640, endPoint y: 170, distance: 285.7
click at [640, 170] on td "The Nest Learning Thermostat is a smart thermostat that learns your schedule an…" at bounding box center [560, 135] width 427 height 79
copy div "The Nest Learning Thermostat is a smart thermostat that learns your schedule an…"
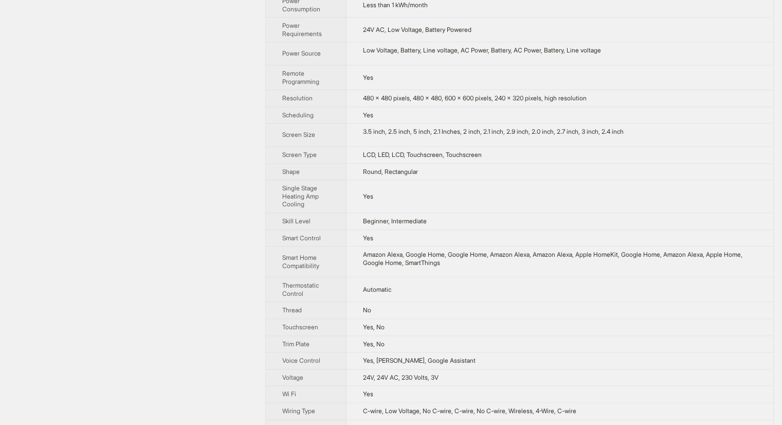
scroll to position [957, 0]
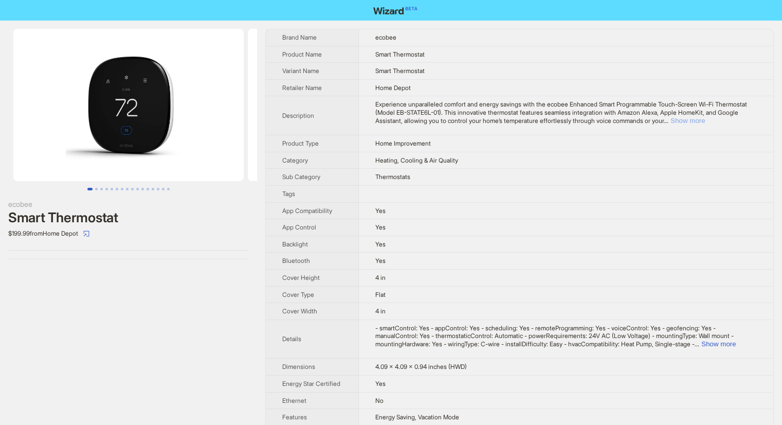
click at [705, 121] on button "Show more" at bounding box center [688, 121] width 34 height 8
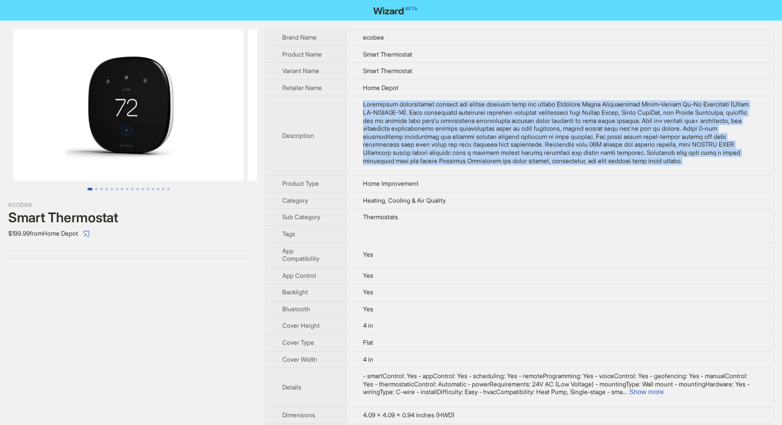
drag, startPoint x: 378, startPoint y: 105, endPoint x: 445, endPoint y: 170, distance: 93.5
click at [445, 170] on td at bounding box center [559, 135] width 427 height 79
copy div "Loremipsum dolorsitamet consect adi elitse doeiusm temp inc utlabo Etdolore Mag…"
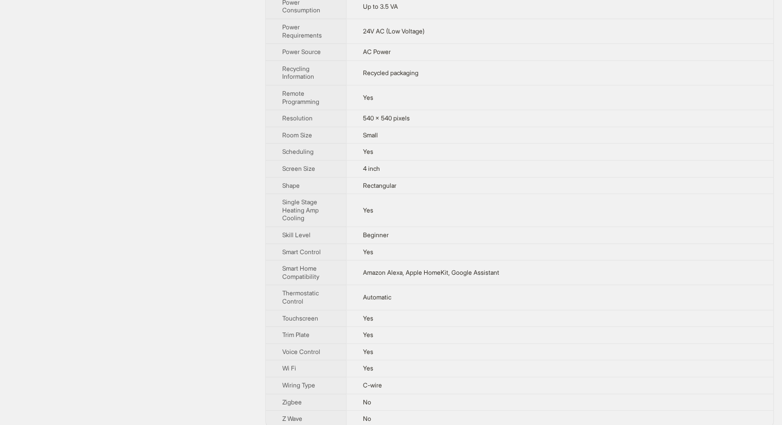
scroll to position [790, 0]
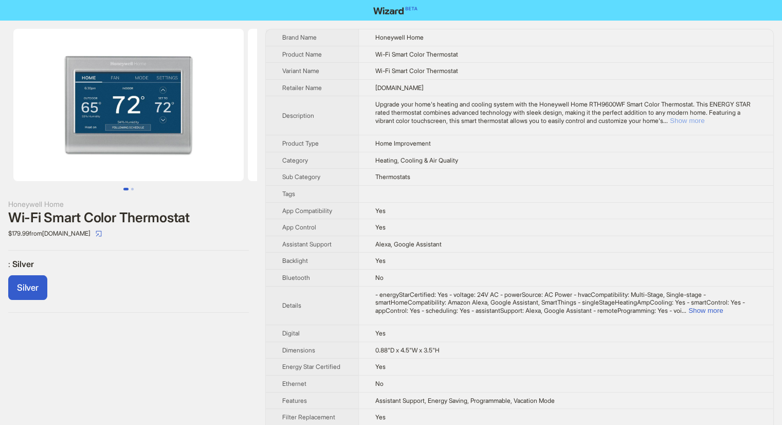
click at [705, 123] on button "Show more" at bounding box center [687, 121] width 34 height 8
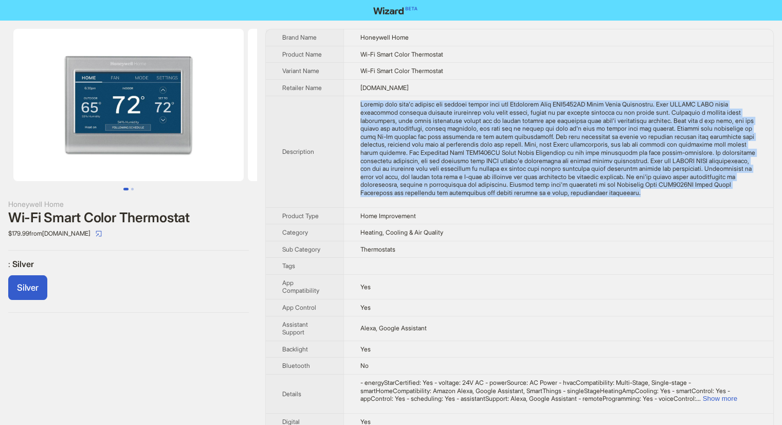
drag, startPoint x: 362, startPoint y: 104, endPoint x: 506, endPoint y: 191, distance: 168.7
click at [512, 201] on td at bounding box center [559, 151] width 430 height 111
copy div "Upgrade your home's heating and cooling system with the Honeywell Home RTH9600W…"
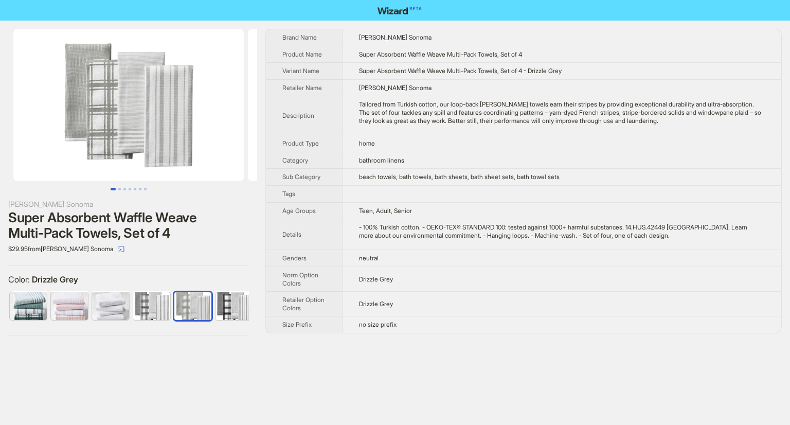
scroll to position [0, 150]
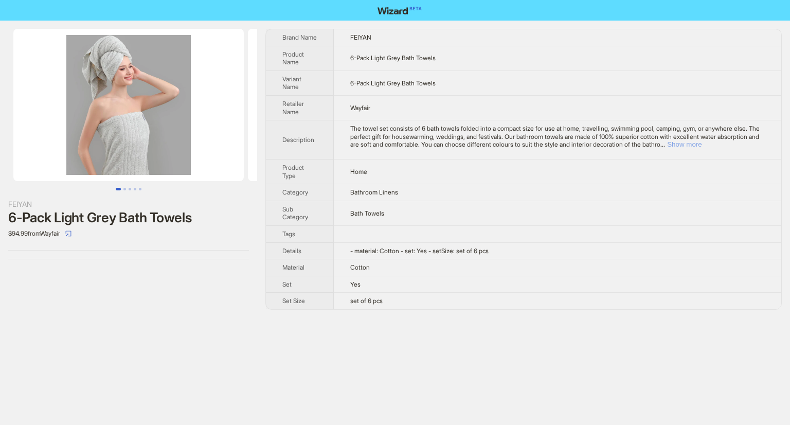
click at [702, 147] on button "Show more" at bounding box center [684, 144] width 34 height 8
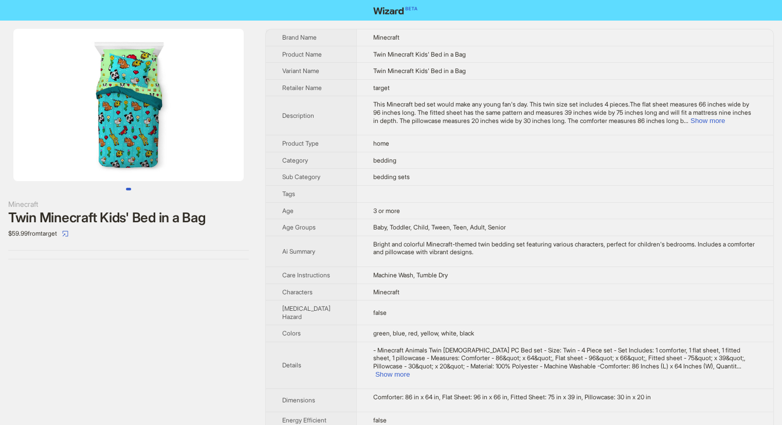
click at [144, 126] on img at bounding box center [128, 105] width 230 height 152
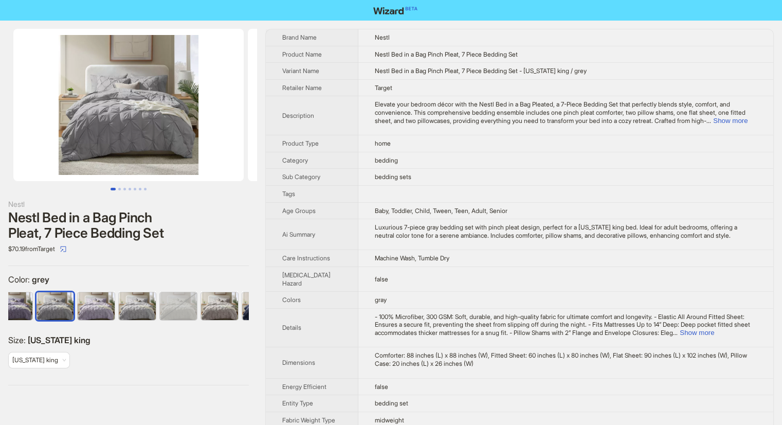
scroll to position [0, 191]
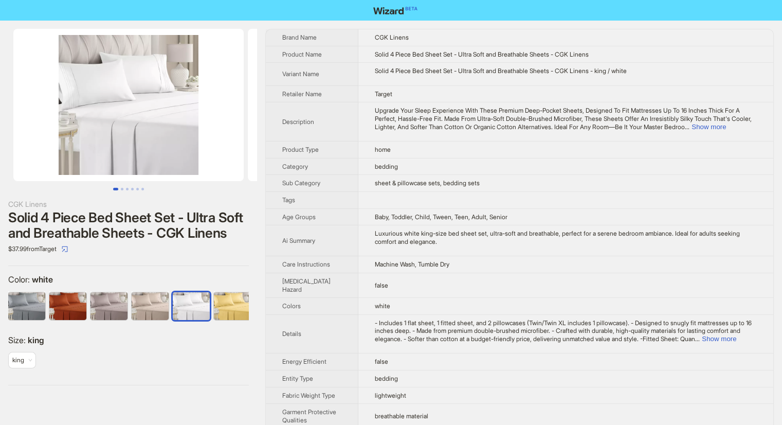
scroll to position [0, 1405]
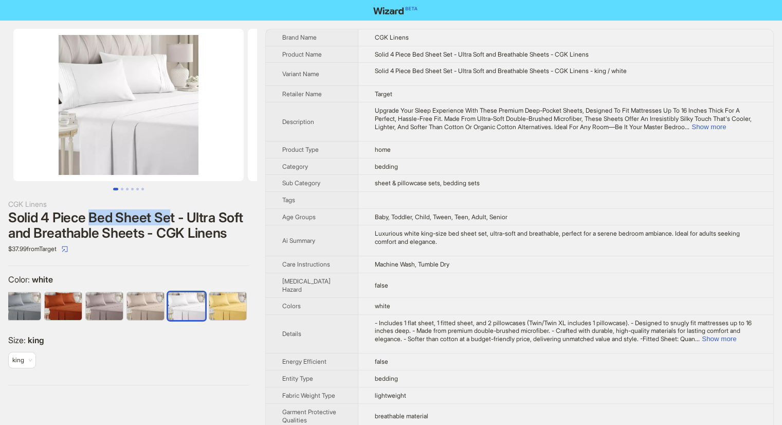
drag, startPoint x: 90, startPoint y: 215, endPoint x: 170, endPoint y: 215, distance: 80.2
click at [170, 215] on div "Solid 4 Piece Bed Sheet Set - Ultra Soft and Breathable Sheets - CGK Linens" at bounding box center [128, 225] width 241 height 31
click at [158, 184] on div at bounding box center [128, 110] width 257 height 162
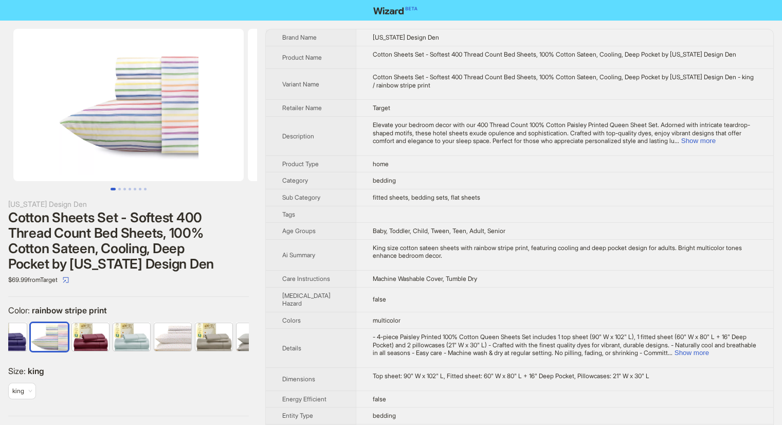
scroll to position [0, 1014]
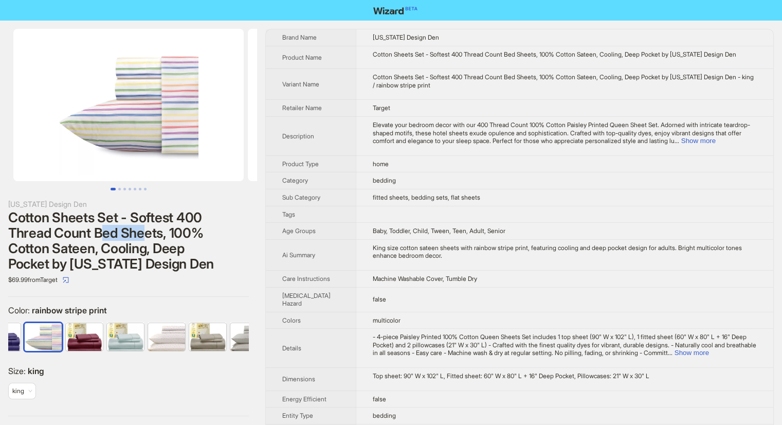
drag, startPoint x: 99, startPoint y: 232, endPoint x: 182, endPoint y: 231, distance: 82.8
click at [148, 232] on div "Cotton Sheets Set - Softest 400 Thread Count Bed Sheets, 100% Cotton Sateen, Co…" at bounding box center [128, 241] width 241 height 62
click at [273, 234] on th "Age Groups" at bounding box center [311, 231] width 90 height 17
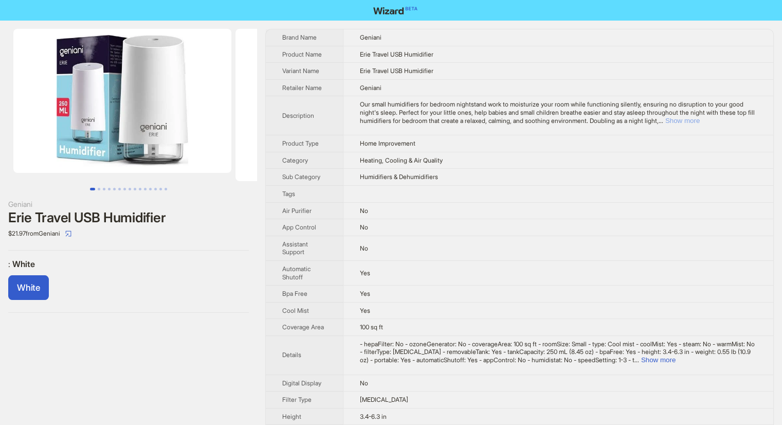
click at [700, 118] on button "Show more" at bounding box center [683, 121] width 34 height 8
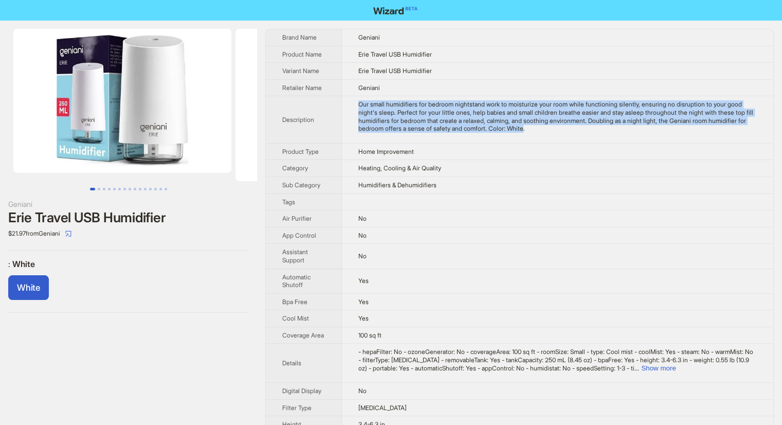
drag, startPoint x: 353, startPoint y: 101, endPoint x: 589, endPoint y: 127, distance: 237.5
click at [589, 127] on td "Our small humidifiers for bedroom nightstand work to moisturize your room while…" at bounding box center [558, 119] width 432 height 47
copy div "Our small humidifiers for bedroom nightstand work to moisturize your room while…"
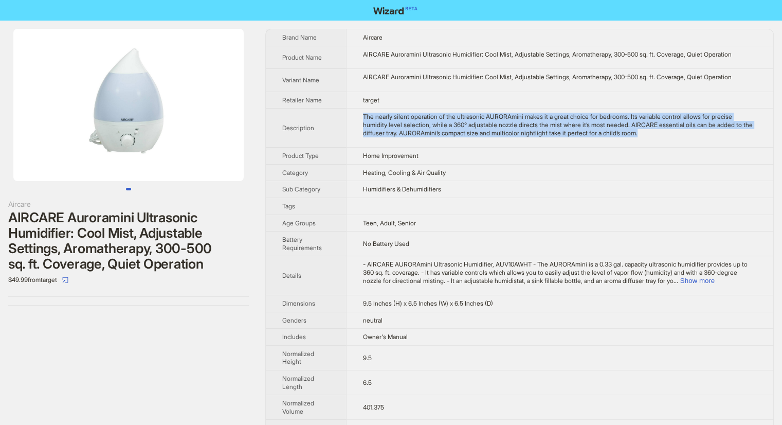
drag, startPoint x: 362, startPoint y: 116, endPoint x: 675, endPoint y: 137, distance: 313.4
click at [675, 137] on td "The nearly silent operation of the ultrasonic AURORAmini makes it a great choic…" at bounding box center [559, 128] width 427 height 39
copy div "The nearly silent operation of the ultrasonic AURORAmini makes it a great choic…"
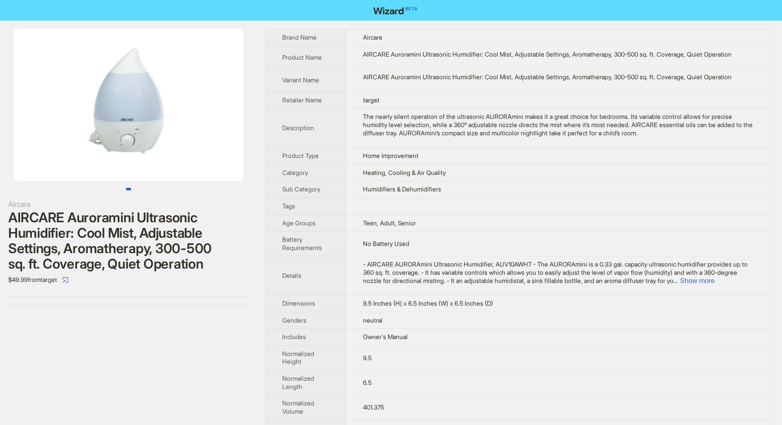
scroll to position [171, 0]
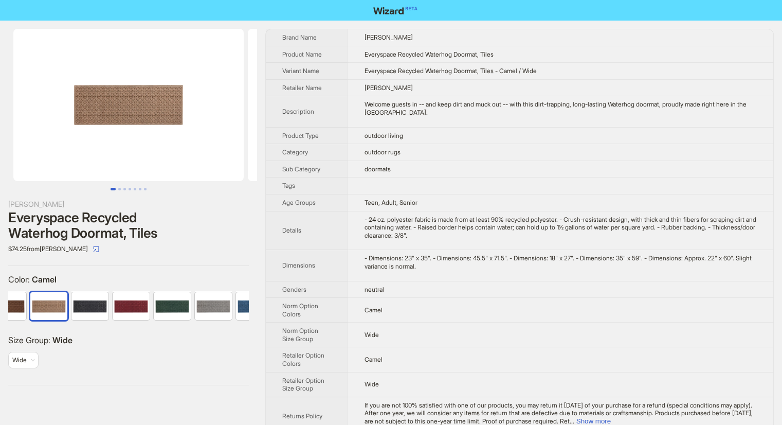
scroll to position [0, 67]
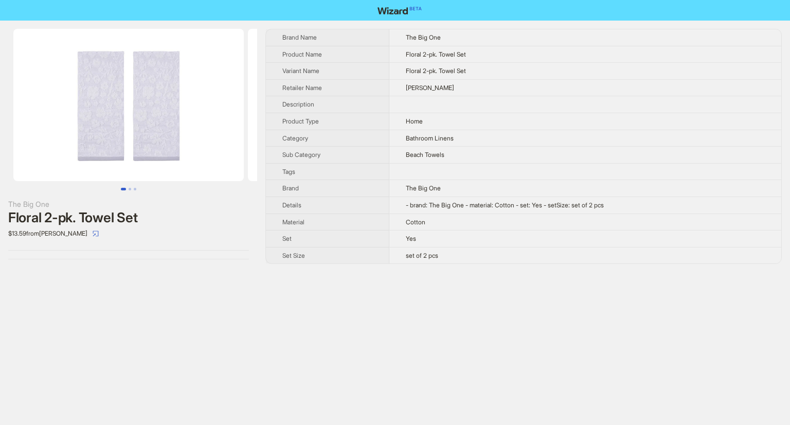
click at [135, 93] on img at bounding box center [128, 105] width 230 height 152
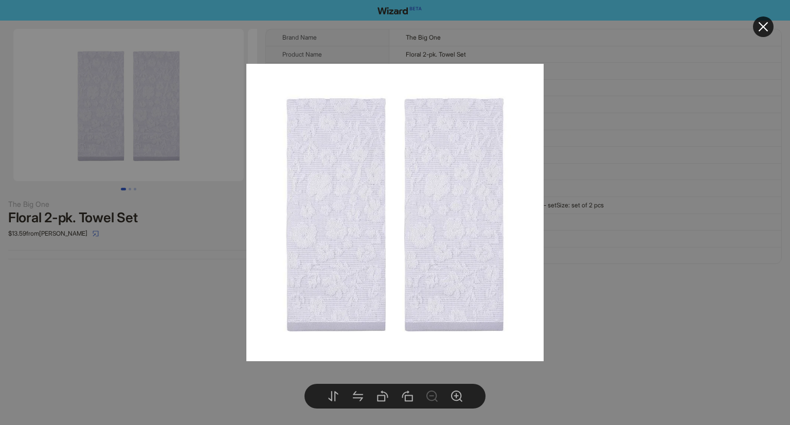
click at [255, 316] on img at bounding box center [394, 212] width 297 height 297
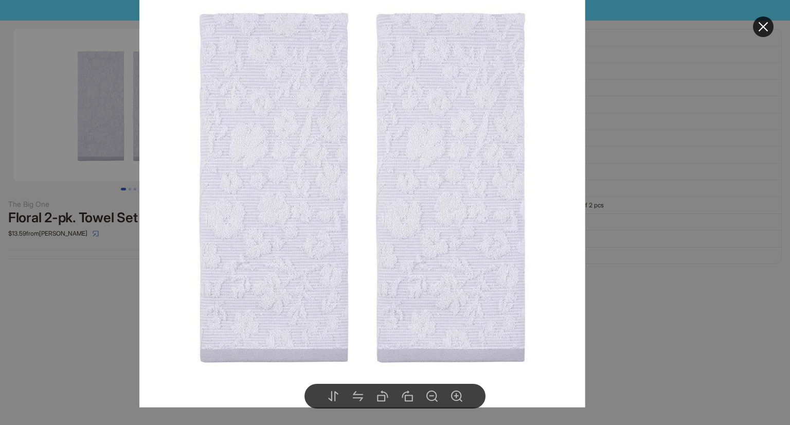
drag, startPoint x: 65, startPoint y: 306, endPoint x: 71, endPoint y: 297, distance: 10.4
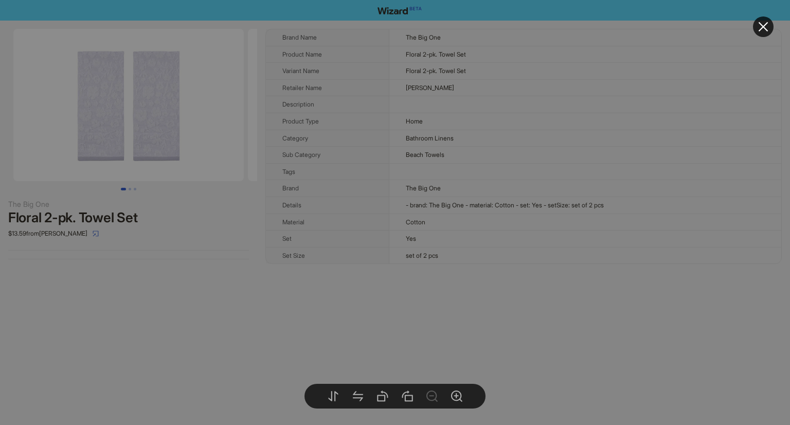
click at [109, 132] on body "The Big One Floral 2-pk. Towel Set $13.59 from Kohl's Brand Name The Big One Pr…" at bounding box center [395, 212] width 790 height 425
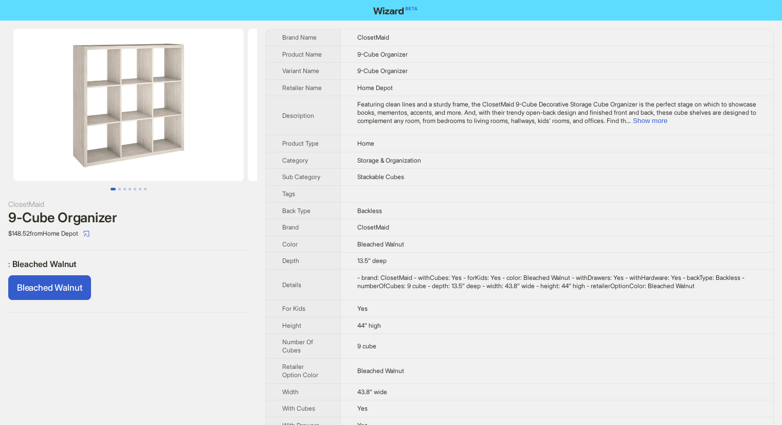
click at [116, 190] on button "Go to slide 1" at bounding box center [113, 189] width 5 height 3
click at [134, 190] on button "Go to slide 5" at bounding box center [135, 189] width 3 height 3
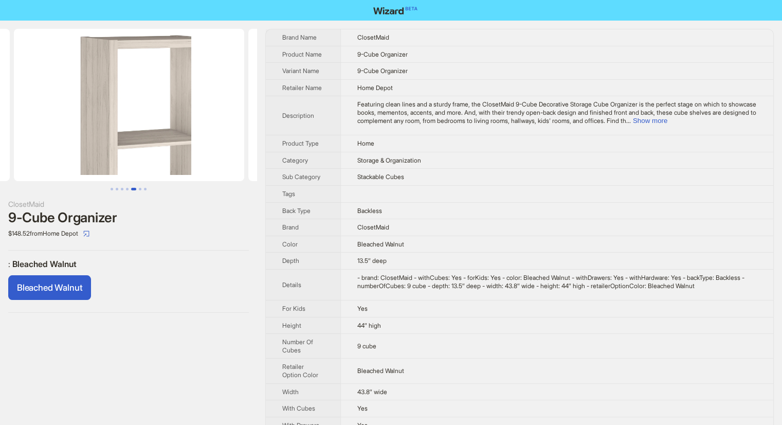
scroll to position [0, 938]
click at [668, 120] on button "Show more" at bounding box center [650, 121] width 34 height 8
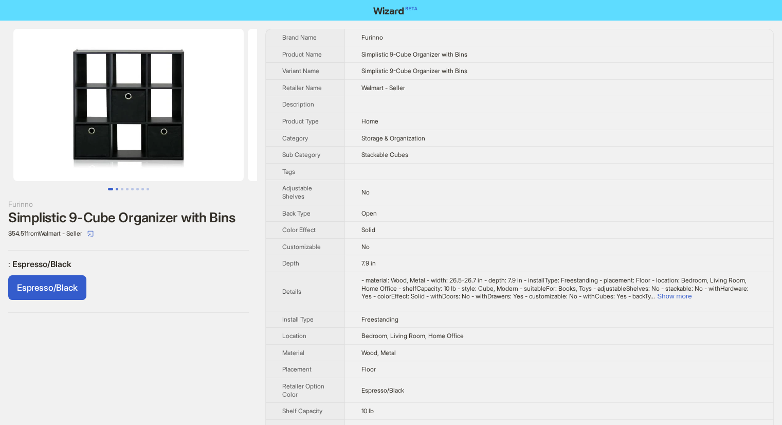
click at [117, 188] on button "Go to slide 2" at bounding box center [117, 189] width 3 height 3
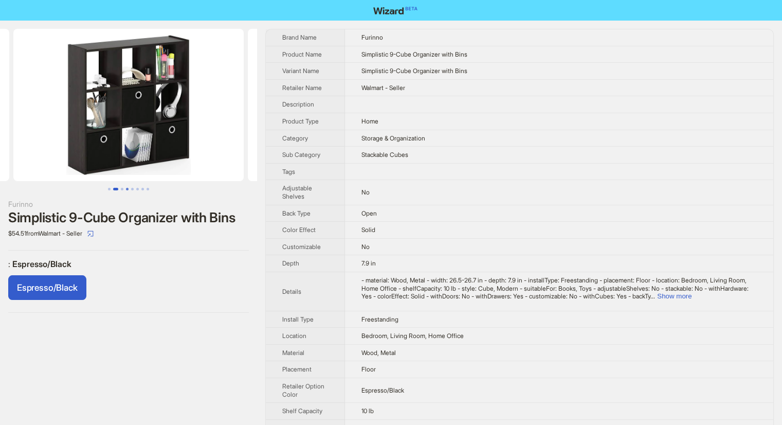
click at [128, 188] on button "Go to slide 4" at bounding box center [127, 189] width 3 height 3
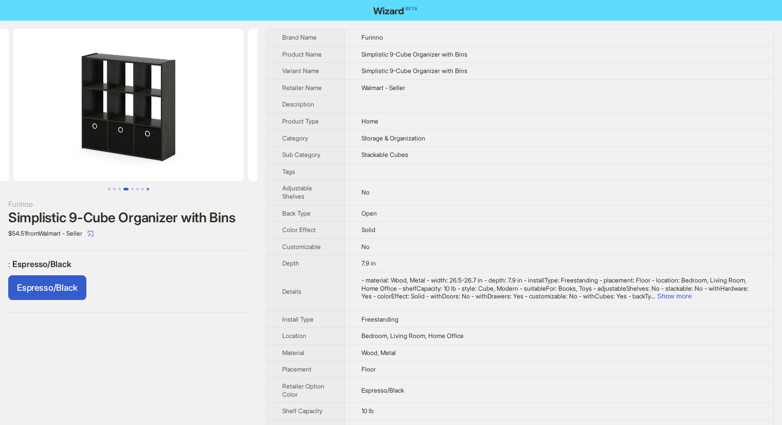
click at [147, 188] on button "Go to slide 8" at bounding box center [148, 189] width 3 height 3
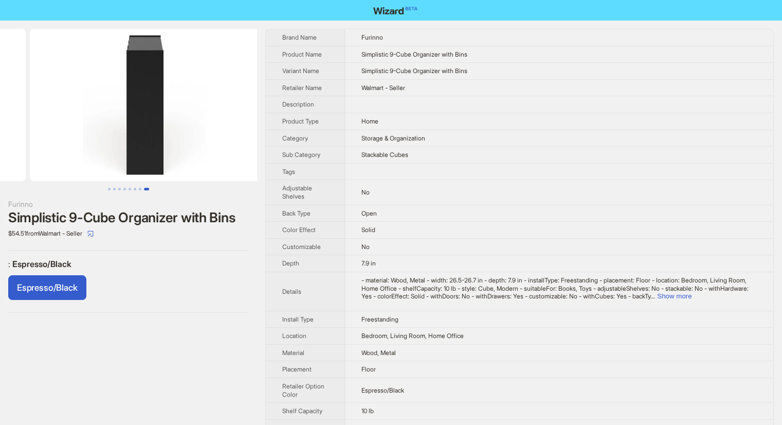
scroll to position [0, 1642]
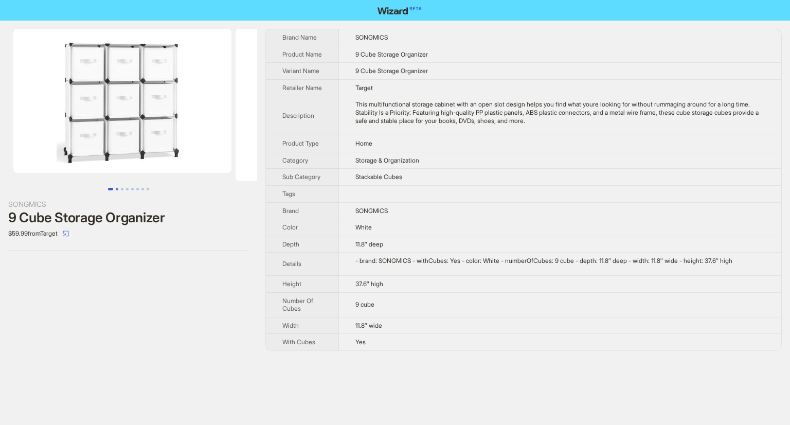
click at [116, 188] on button "Go to slide 2" at bounding box center [117, 189] width 3 height 3
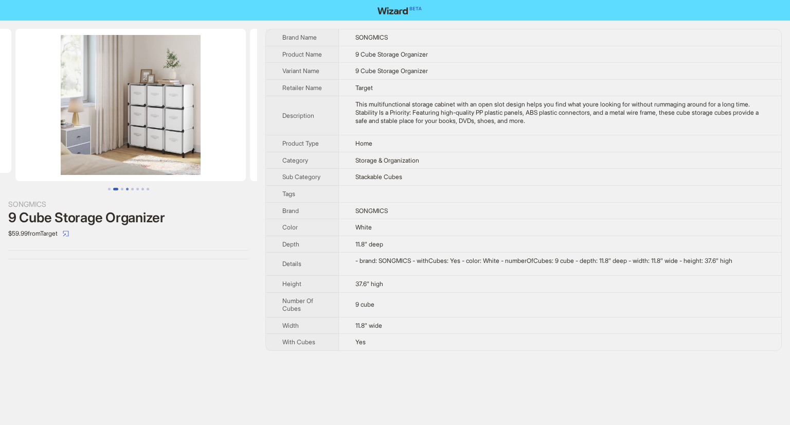
click at [128, 188] on button "Go to slide 4" at bounding box center [127, 189] width 3 height 3
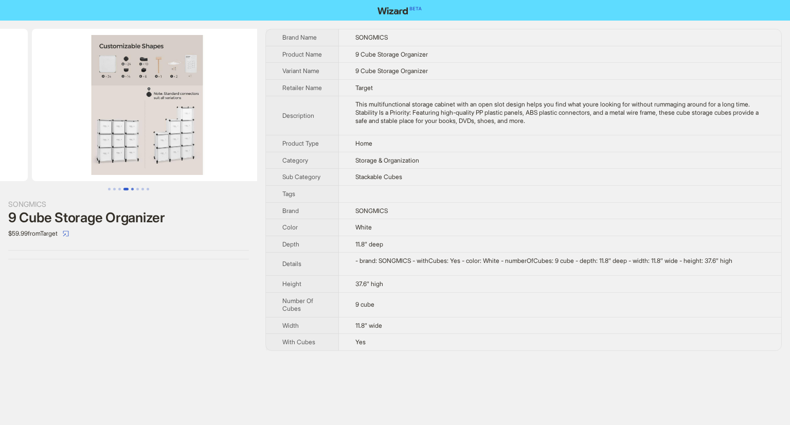
scroll to position [0, 691]
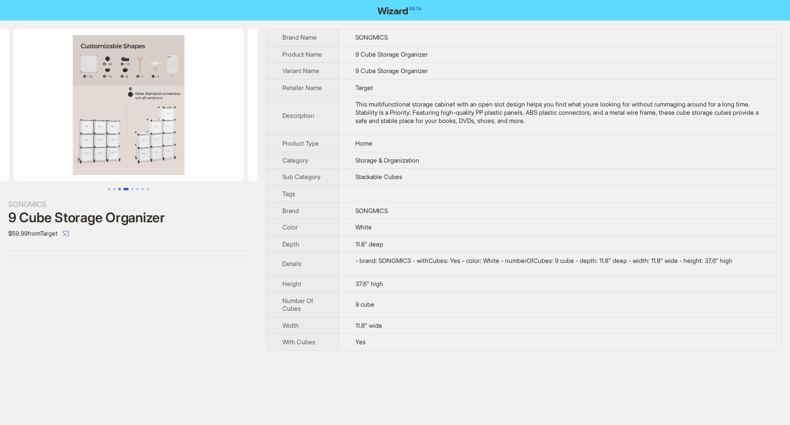
click at [118, 189] on button "Go to slide 3" at bounding box center [119, 189] width 3 height 3
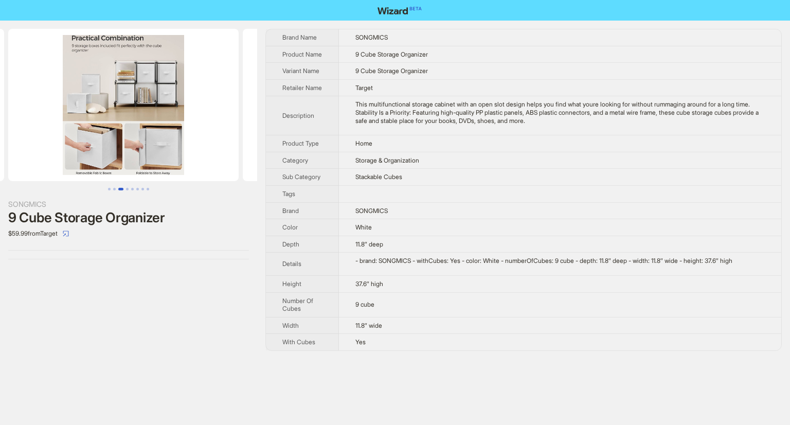
scroll to position [0, 457]
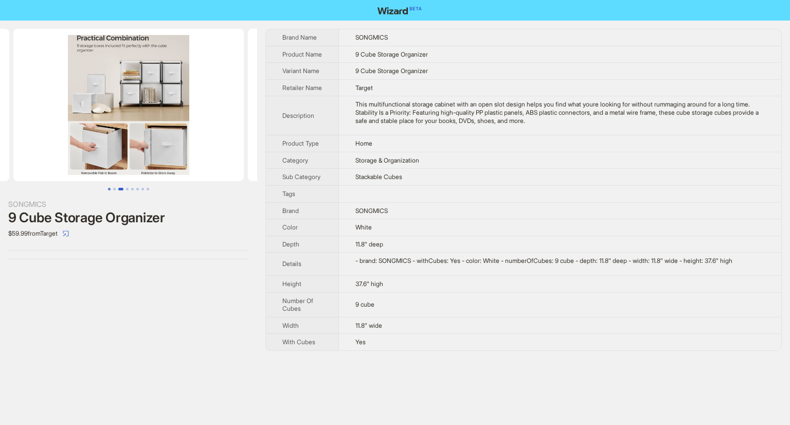
click at [111, 190] on button "Go to slide 1" at bounding box center [109, 189] width 3 height 3
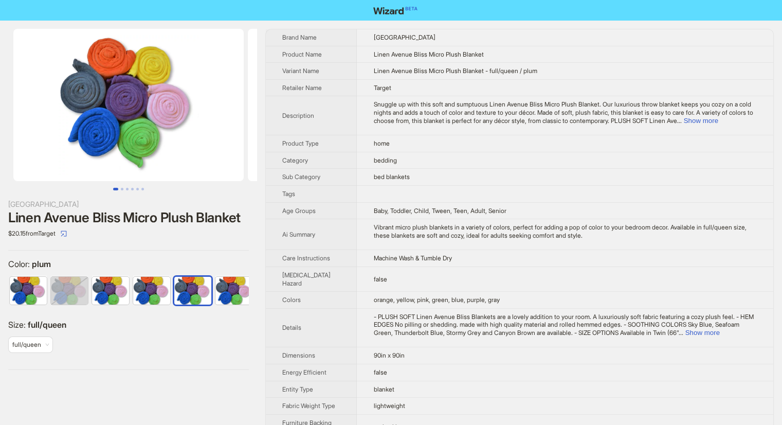
scroll to position [0, 47]
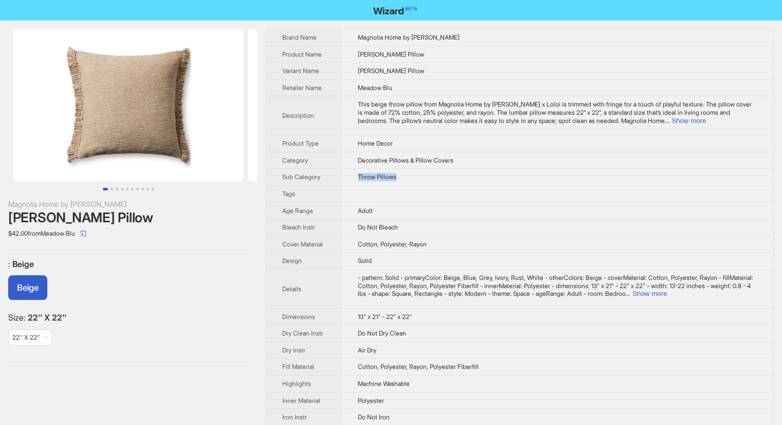
drag, startPoint x: 358, startPoint y: 184, endPoint x: 416, endPoint y: 178, distance: 57.9
click at [416, 178] on td "Throw Pillows" at bounding box center [557, 177] width 433 height 17
click at [368, 135] on td "This beige throw pillow from Magnolia Home by Joanna Gaines x Loloi is trimmed …" at bounding box center [557, 115] width 433 height 39
click at [672, 124] on button "Show more" at bounding box center [689, 121] width 34 height 8
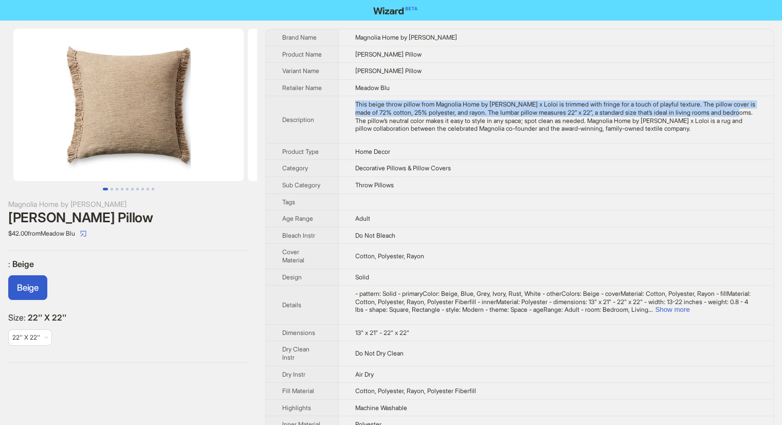
drag, startPoint x: 355, startPoint y: 120, endPoint x: 386, endPoint y: 139, distance: 36.3
click at [386, 139] on td "This beige throw pillow from Magnolia Home by Joanna Gaines x Loloi is trimmed …" at bounding box center [556, 119] width 435 height 47
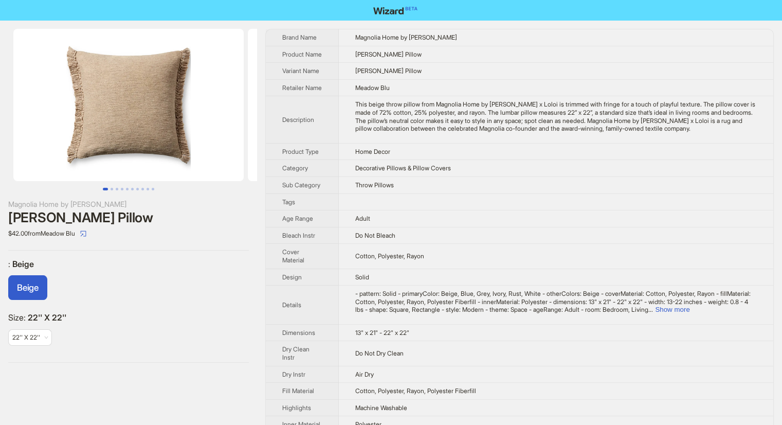
click at [450, 160] on td "Home Decor" at bounding box center [556, 151] width 435 height 17
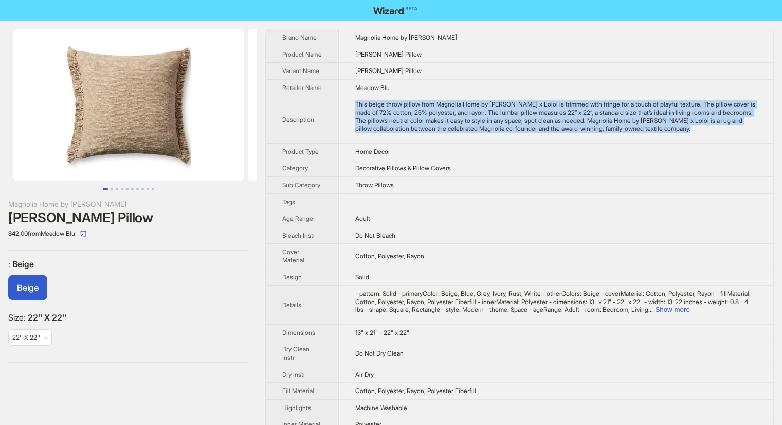
drag, startPoint x: 355, startPoint y: 119, endPoint x: 411, endPoint y: 160, distance: 69.7
click at [411, 143] on td "This beige throw pillow from Magnolia Home by Joanna Gaines x Loloi is trimmed …" at bounding box center [556, 119] width 435 height 47
copy div "This beige throw pillow from Magnolia Home by Joanna Gaines x Loloi is trimmed …"
click at [132, 59] on img at bounding box center [128, 105] width 230 height 152
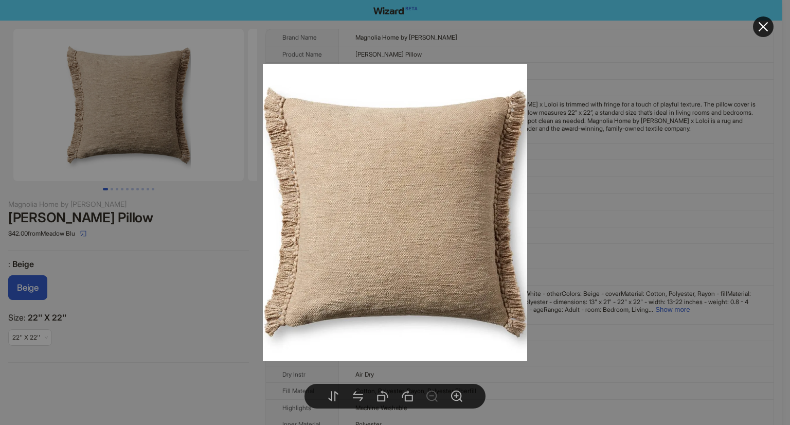
click at [142, 252] on div at bounding box center [395, 212] width 790 height 425
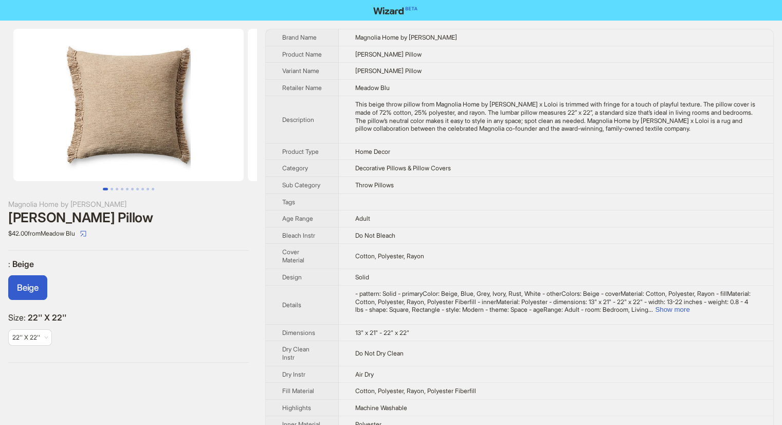
click at [143, 121] on img at bounding box center [128, 105] width 230 height 152
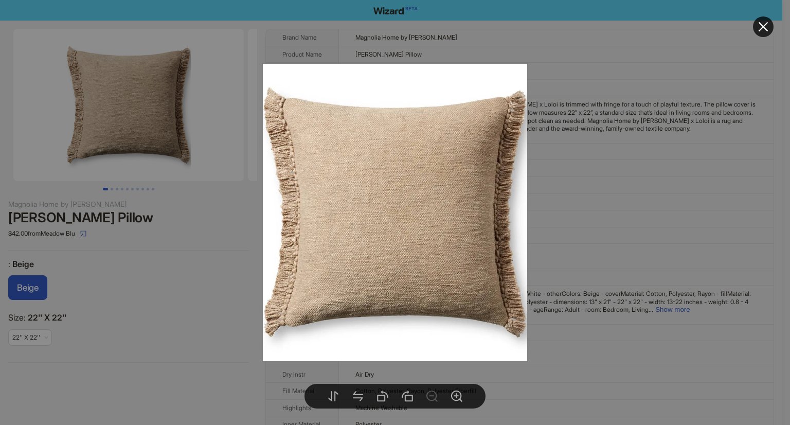
click at [142, 247] on div at bounding box center [395, 212] width 790 height 425
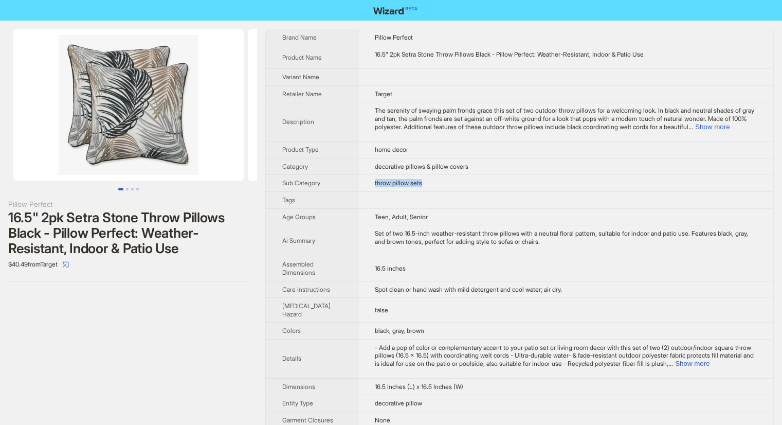
drag, startPoint x: 368, startPoint y: 188, endPoint x: 436, endPoint y: 189, distance: 67.4
click at [436, 189] on td "throw pillow sets" at bounding box center [566, 183] width 415 height 17
click at [209, 241] on div "16.5" 2pk Setra Stone Throw Pillows Black - Pillow Perfect: Weather-Resistant, …" at bounding box center [128, 233] width 241 height 46
click at [123, 104] on img at bounding box center [128, 105] width 230 height 152
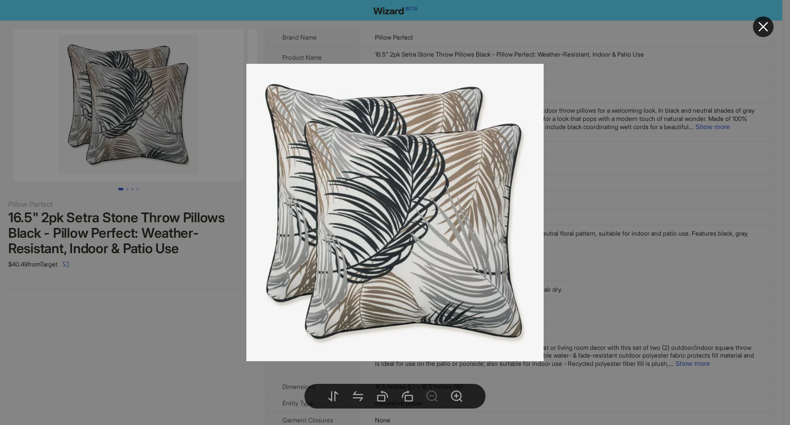
click at [208, 204] on div at bounding box center [395, 212] width 790 height 425
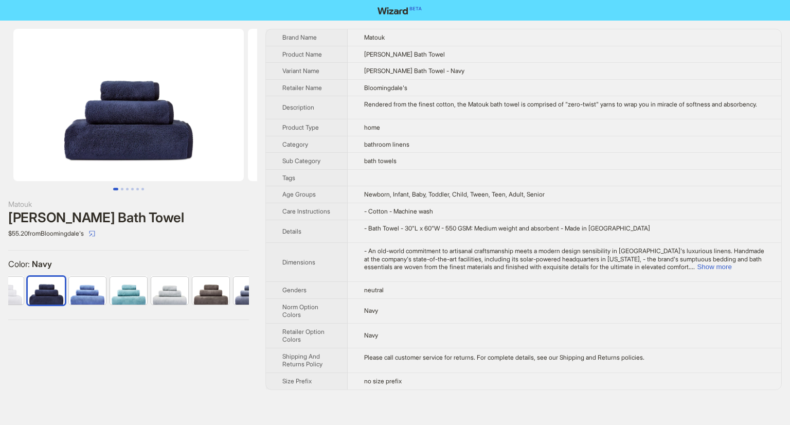
scroll to position [0, 314]
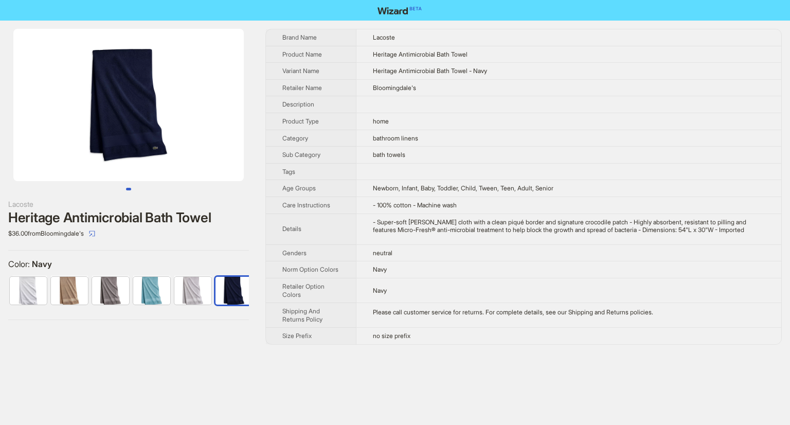
scroll to position [0, 6]
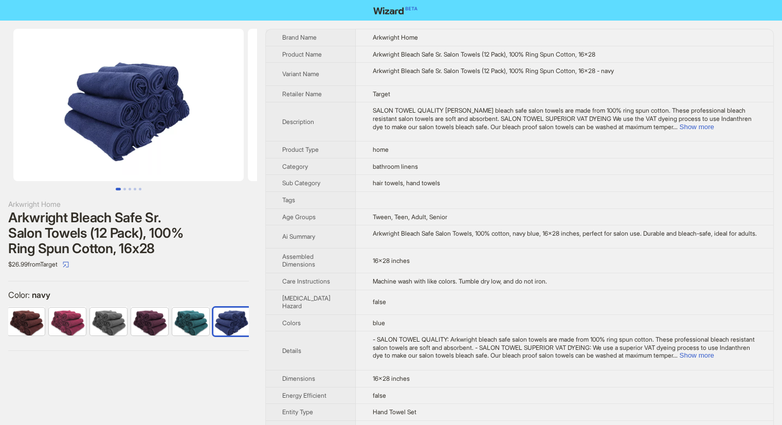
scroll to position [0, 47]
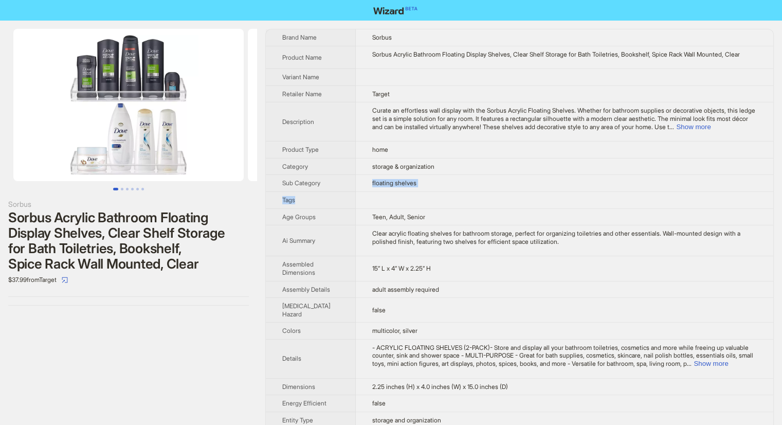
drag, startPoint x: 358, startPoint y: 185, endPoint x: 454, endPoint y: 192, distance: 95.9
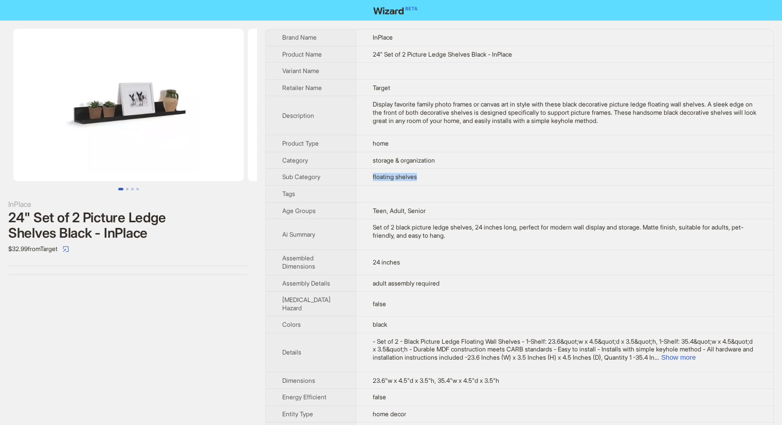
drag, startPoint x: 359, startPoint y: 182, endPoint x: 424, endPoint y: 167, distance: 66.9
click at [423, 179] on td "floating shelves" at bounding box center [565, 177] width 418 height 17
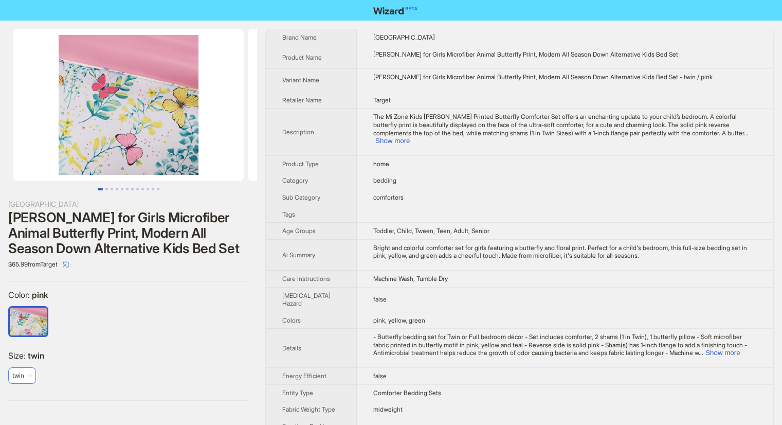
click at [28, 375] on span "twin" at bounding box center [22, 375] width 20 height 15
click at [142, 381] on div "Size : twin twin twin" at bounding box center [128, 371] width 241 height 42
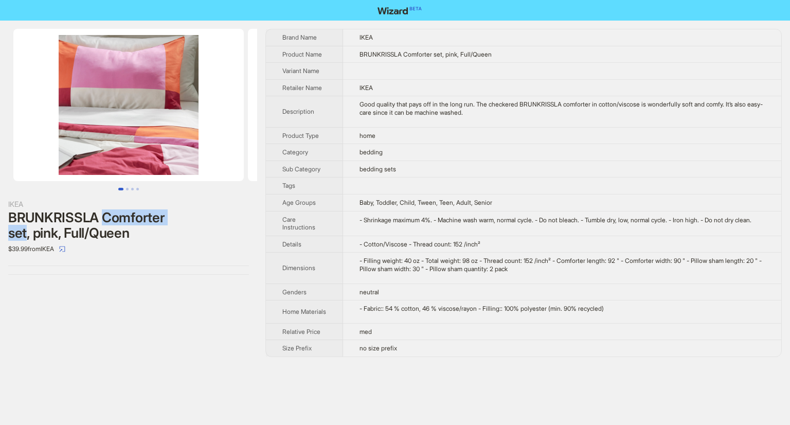
drag, startPoint x: 105, startPoint y: 220, endPoint x: 26, endPoint y: 237, distance: 80.6
click at [26, 237] on div "BRUNKRISSLA Comforter set, pink, Full/Queen" at bounding box center [128, 225] width 241 height 31
copy div "Comforter set"
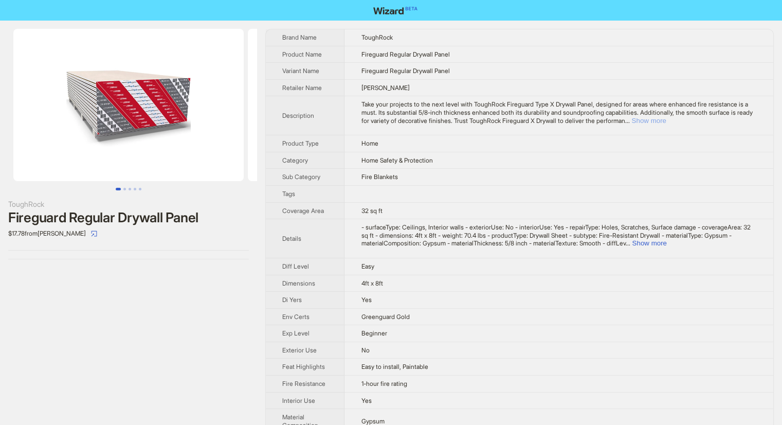
click at [666, 120] on button "Show more" at bounding box center [649, 121] width 34 height 8
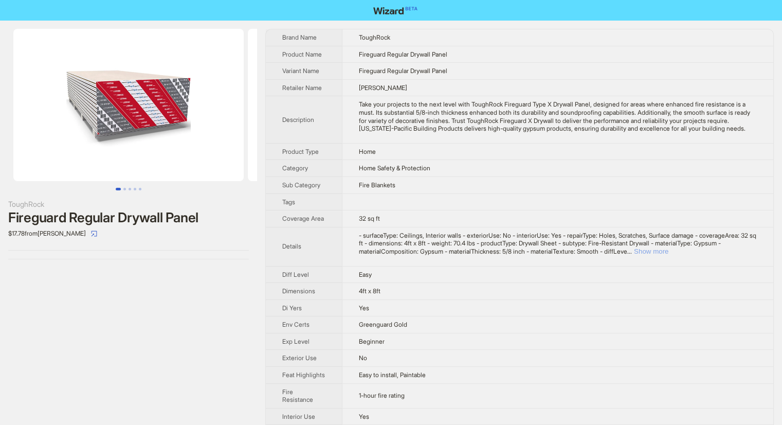
drag, startPoint x: 731, startPoint y: 255, endPoint x: 725, endPoint y: 256, distance: 5.8
click at [669, 255] on button "Show more" at bounding box center [651, 251] width 34 height 8
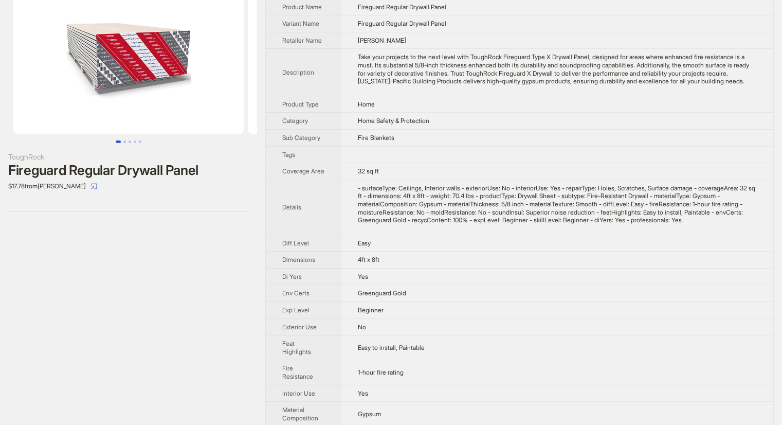
scroll to position [51, 0]
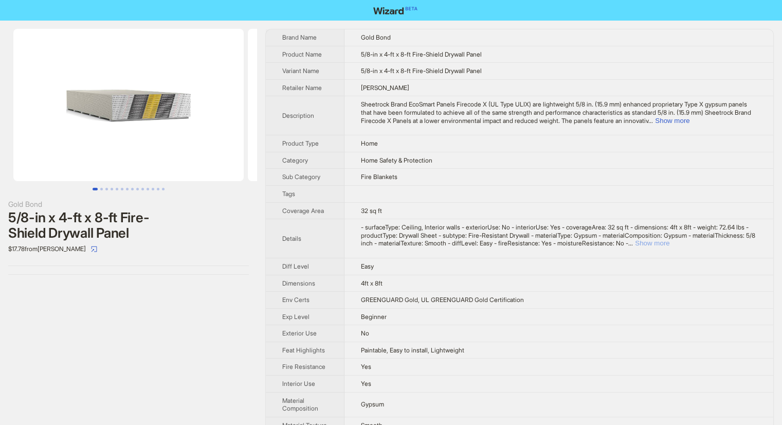
click at [670, 244] on button "Show more" at bounding box center [652, 243] width 34 height 8
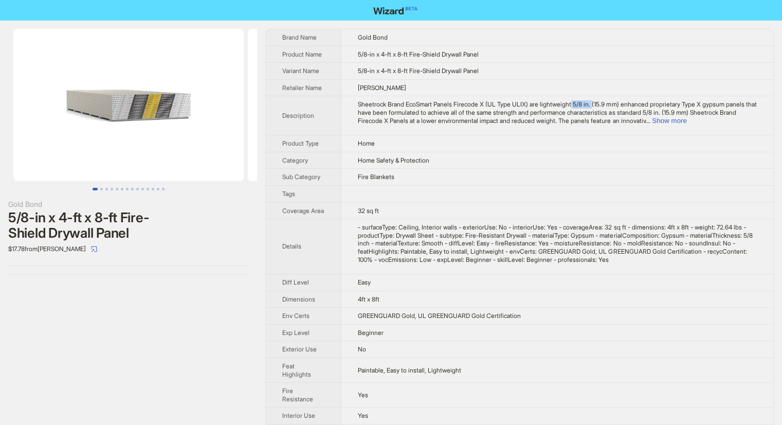
drag, startPoint x: 584, startPoint y: 102, endPoint x: 605, endPoint y: 103, distance: 21.1
click at [605, 103] on span "Sheetrock Brand EcoSmart Panels Firecode X (UL Type ULIX) are lightweight 5/8 i…" at bounding box center [557, 112] width 399 height 24
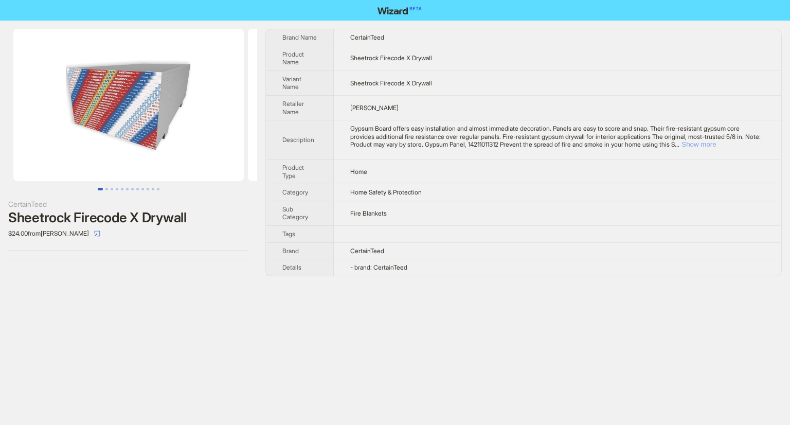
click at [716, 147] on button "Show more" at bounding box center [699, 144] width 34 height 8
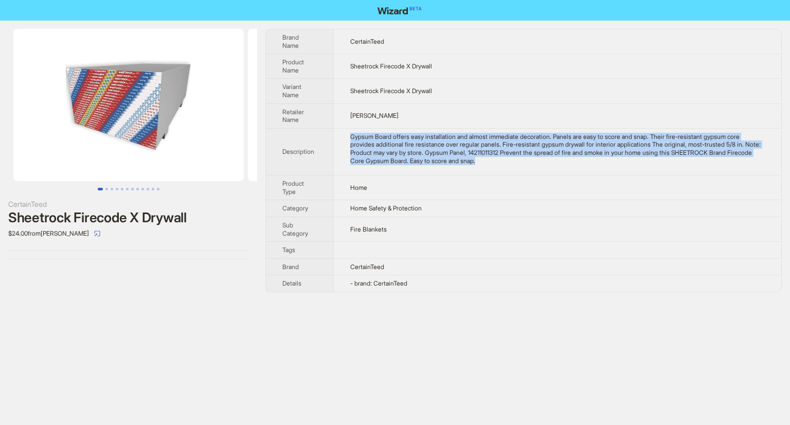
drag, startPoint x: 349, startPoint y: 136, endPoint x: 535, endPoint y: 167, distance: 188.2
click at [535, 167] on td "Gypsum Board offers easy installation and almost immediate decoration. Panels a…" at bounding box center [557, 151] width 448 height 47
copy div "Gypsum Board offers easy installation and almost immediate decoration. Panels a…"
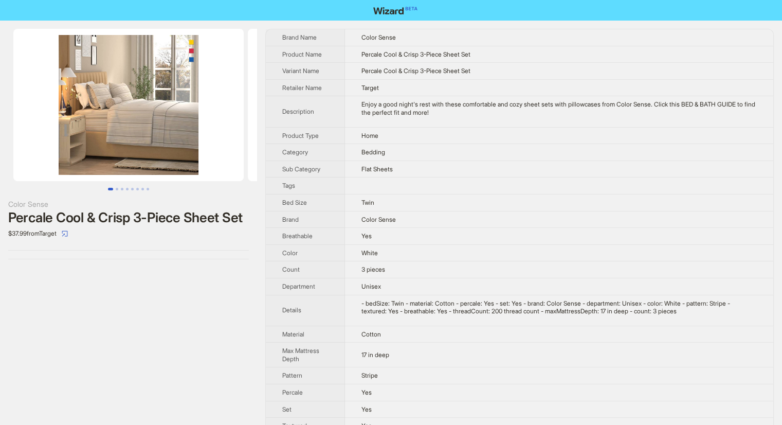
drag, startPoint x: 344, startPoint y: 200, endPoint x: 397, endPoint y: 202, distance: 52.5
click at [355, 200] on tr "Bed Size Twin" at bounding box center [520, 202] width 508 height 17
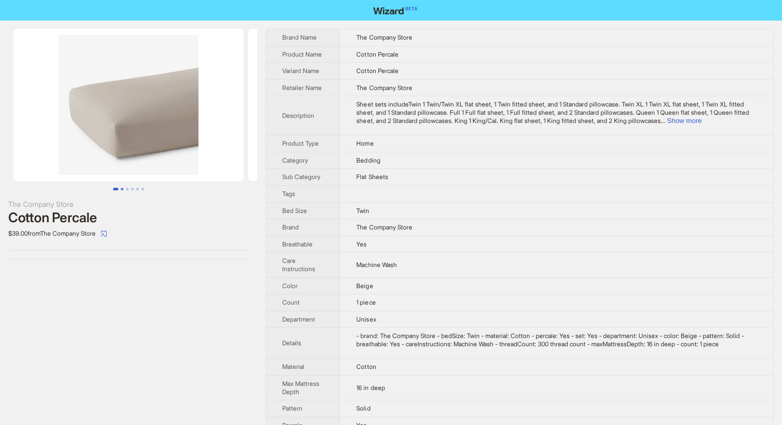
click at [121, 189] on button "Go to slide 2" at bounding box center [122, 189] width 3 height 3
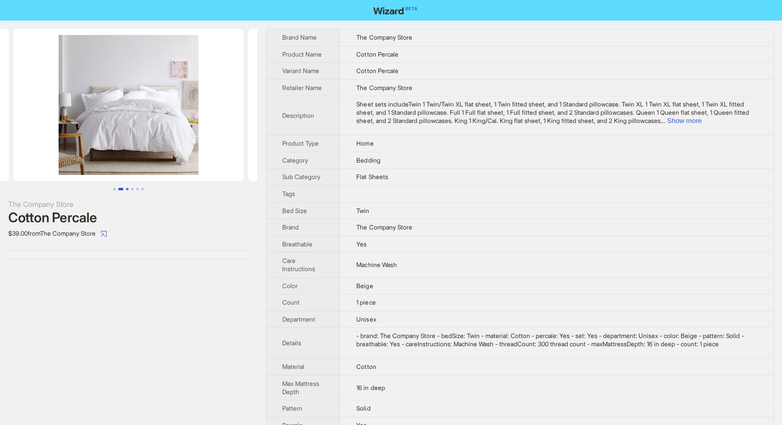
click at [129, 190] on button "Go to slide 3" at bounding box center [127, 189] width 3 height 3
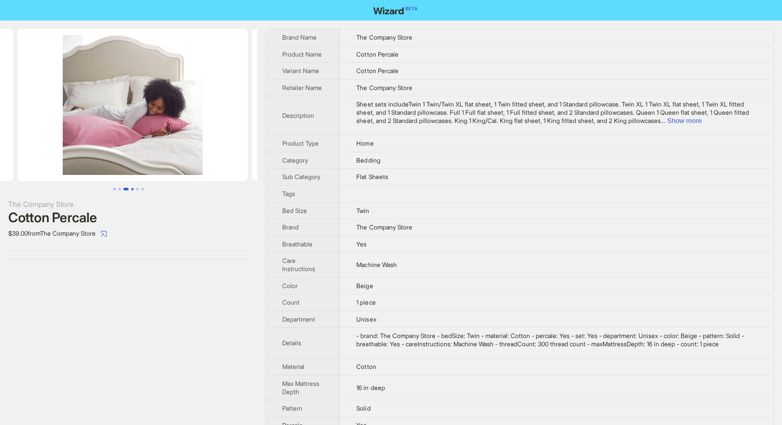
scroll to position [0, 469]
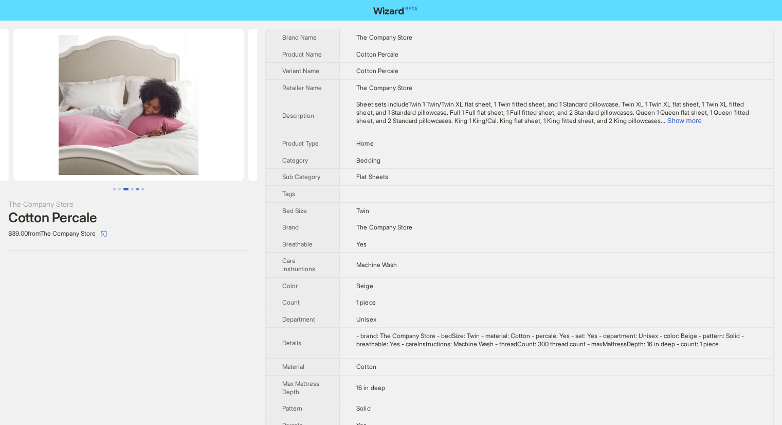
click at [136, 189] on button "Go to slide 5" at bounding box center [137, 189] width 3 height 3
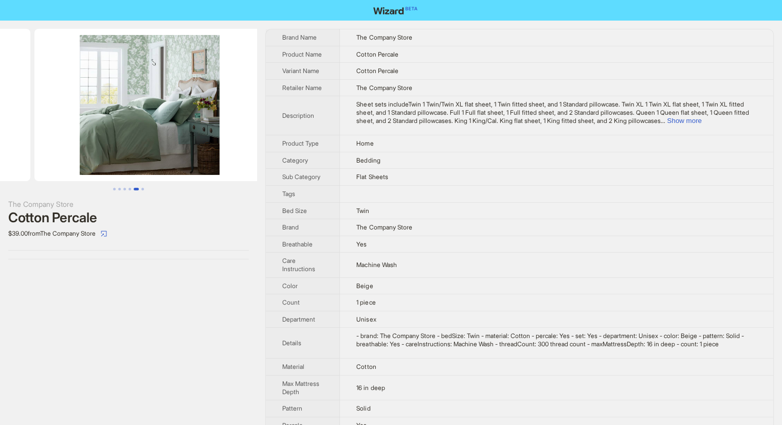
click at [152, 189] on ul at bounding box center [128, 189] width 257 height 3
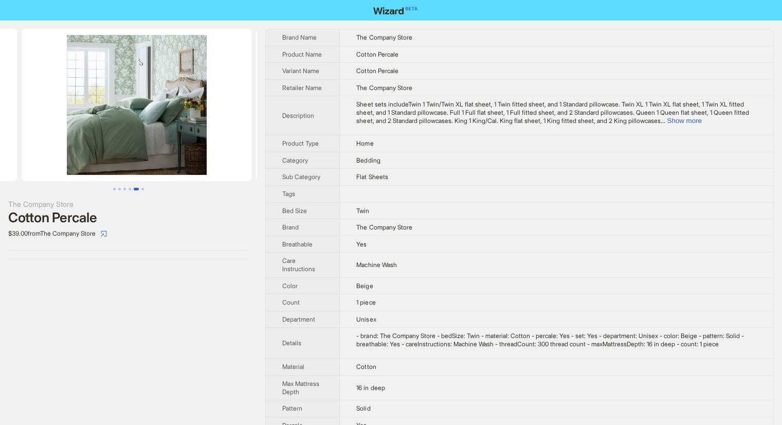
scroll to position [0, 938]
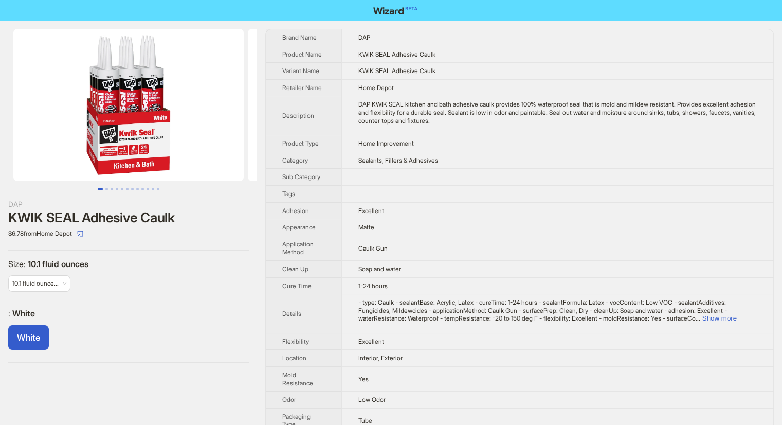
click at [117, 155] on img at bounding box center [128, 105] width 230 height 152
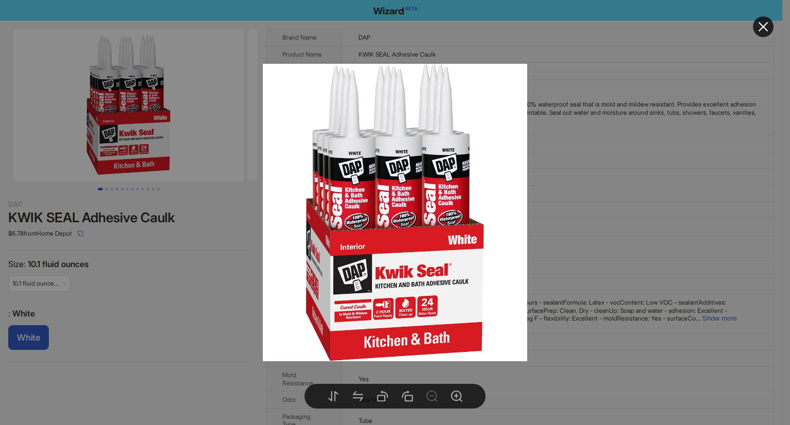
click at [177, 303] on div at bounding box center [395, 212] width 790 height 425
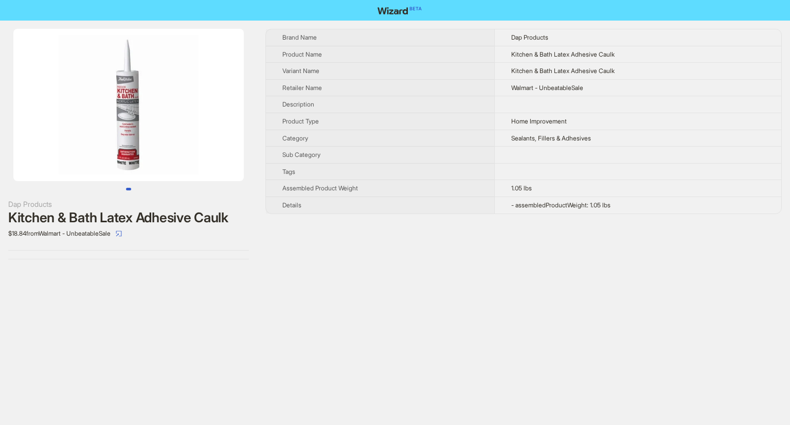
click at [128, 137] on img at bounding box center [128, 105] width 230 height 152
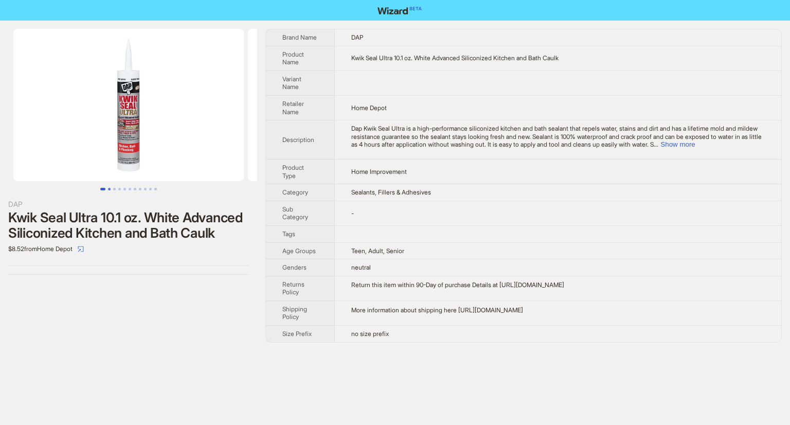
click at [109, 188] on button "Go to slide 2" at bounding box center [109, 189] width 3 height 3
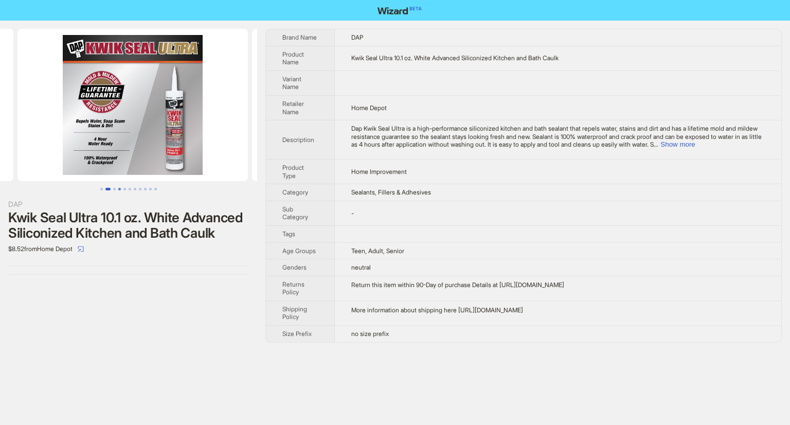
scroll to position [0, 235]
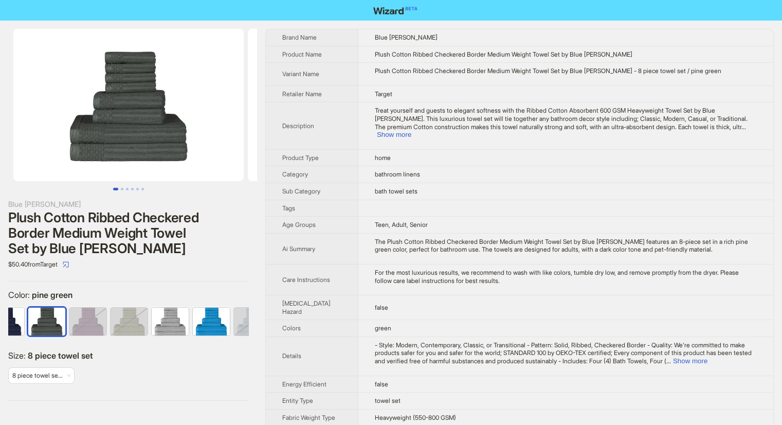
scroll to position [0, 355]
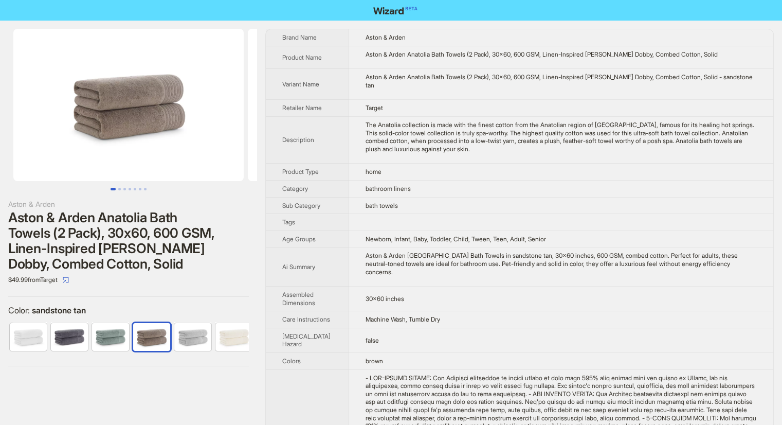
scroll to position [0, 6]
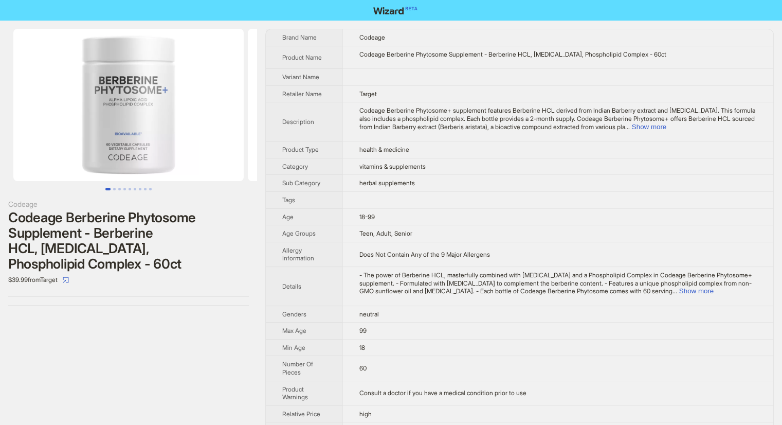
click at [139, 118] on img at bounding box center [128, 105] width 230 height 152
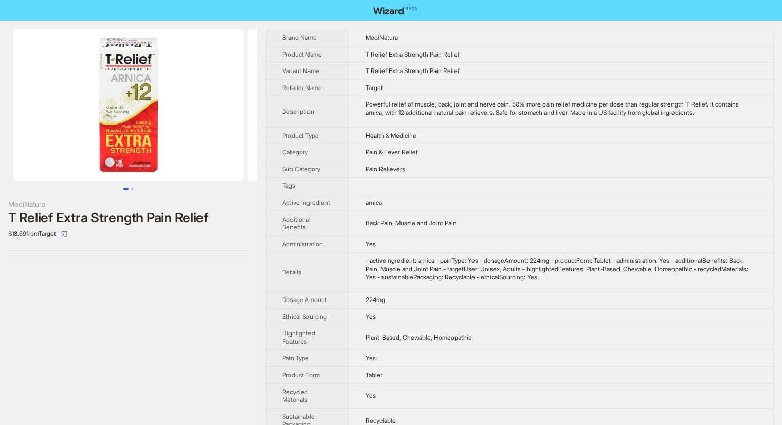
click at [117, 82] on img at bounding box center [128, 105] width 230 height 152
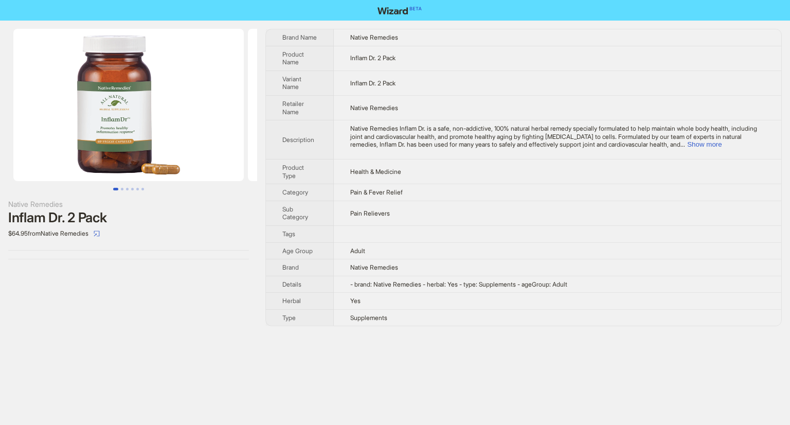
click at [119, 119] on img at bounding box center [128, 105] width 230 height 152
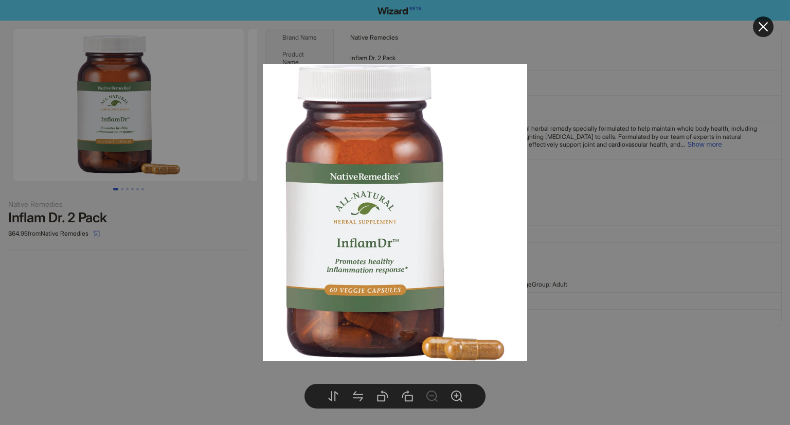
click at [168, 226] on div at bounding box center [395, 212] width 790 height 425
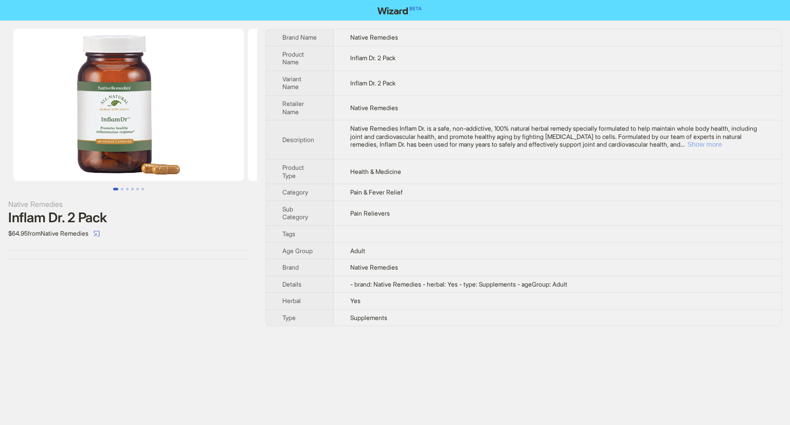
click at [722, 144] on button "Show more" at bounding box center [704, 144] width 34 height 8
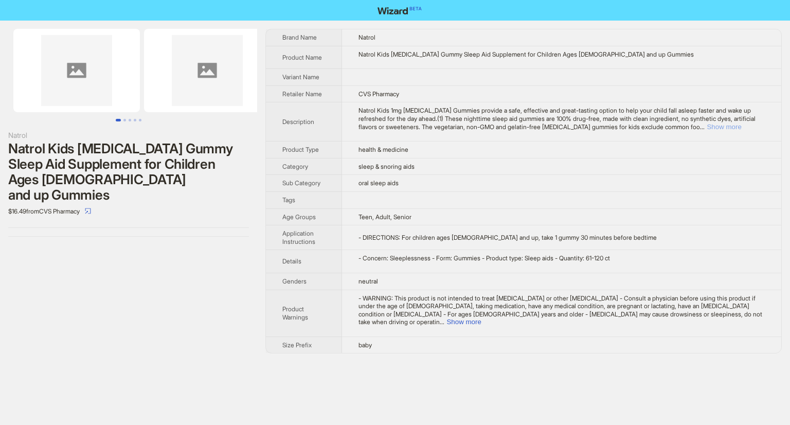
click at [741, 126] on button "Show more" at bounding box center [724, 127] width 34 height 8
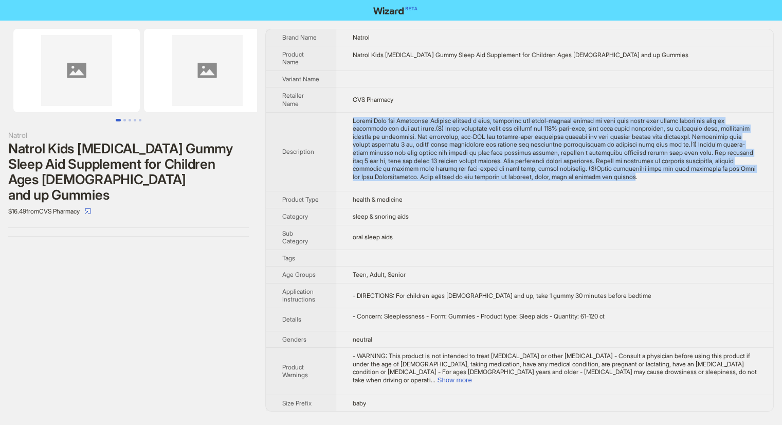
drag, startPoint x: 347, startPoint y: 124, endPoint x: 729, endPoint y: 187, distance: 387.8
click at [729, 187] on td at bounding box center [554, 151] width 437 height 79
copy div "Natrol Kids 1mg [MEDICAL_DATA] Gummies provide a safe, effective and great-tast…"
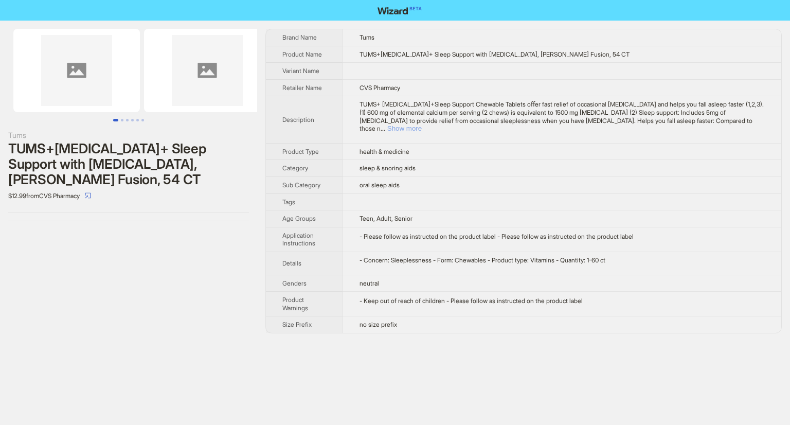
click at [422, 124] on button "Show more" at bounding box center [404, 128] width 34 height 8
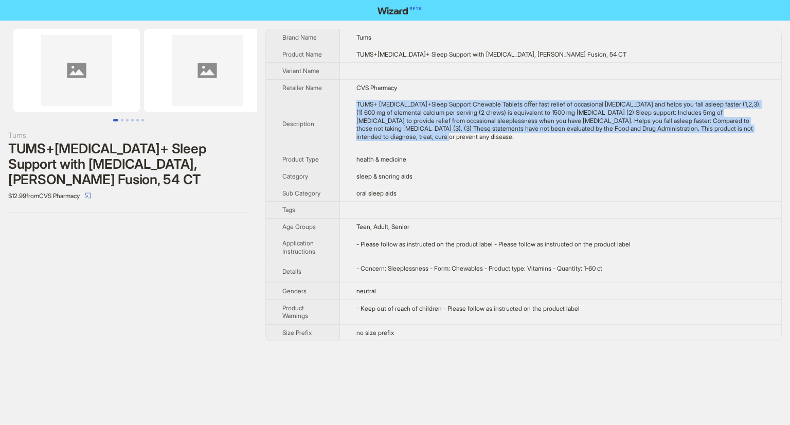
drag, startPoint x: 353, startPoint y: 102, endPoint x: 486, endPoint y: 136, distance: 137.5
click at [486, 136] on td "TUMS+ Heartburn+Sleep Support Chewable Tablets oﬀer fast relief of occasional h…" at bounding box center [560, 123] width 441 height 55
copy div "TUMS+ Heartburn+Sleep Support Chewable Tablets oﬀer fast relief of occasional h…"
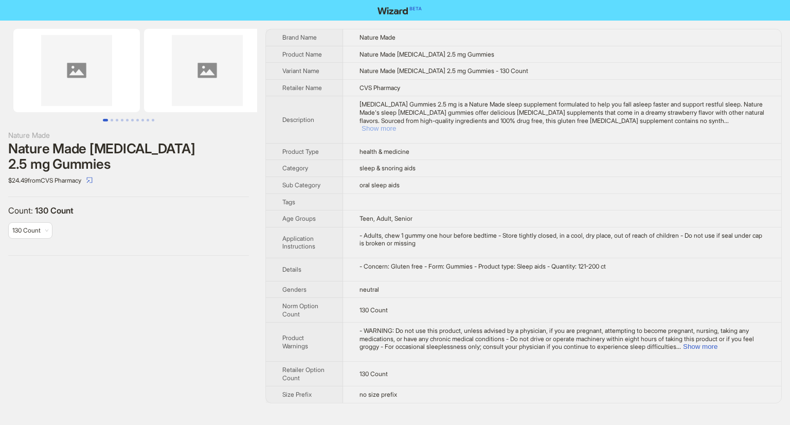
click at [396, 124] on button "Show more" at bounding box center [379, 128] width 34 height 8
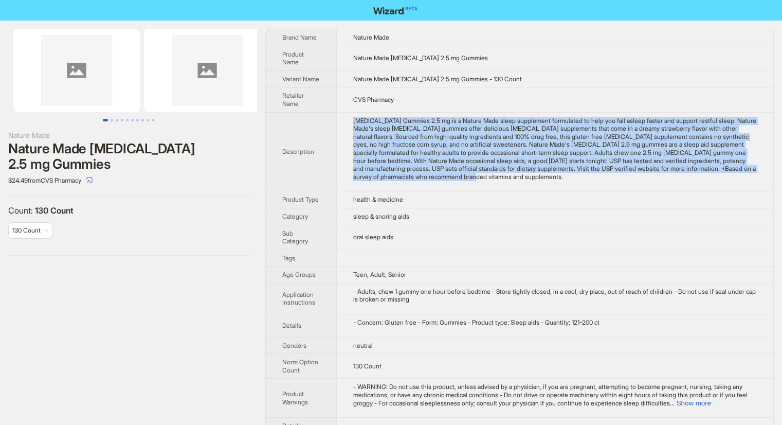
drag, startPoint x: 352, startPoint y: 127, endPoint x: 587, endPoint y: 183, distance: 242.2
click at [587, 183] on td "Melatonin Gummies 2.5 mg is a Nature Made sleep supplement formulated to help y…" at bounding box center [554, 151] width 437 height 79
copy div "Melatonin Gummies 2.5 mg is a Nature Made sleep supplement formulated to help y…"
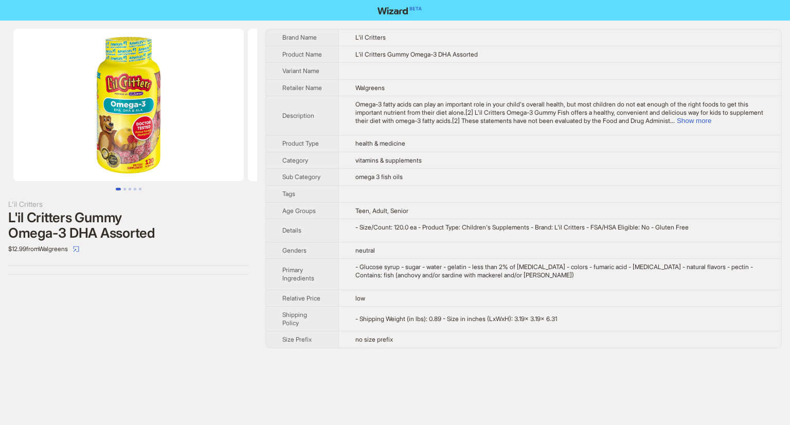
click at [140, 130] on img at bounding box center [128, 105] width 230 height 152
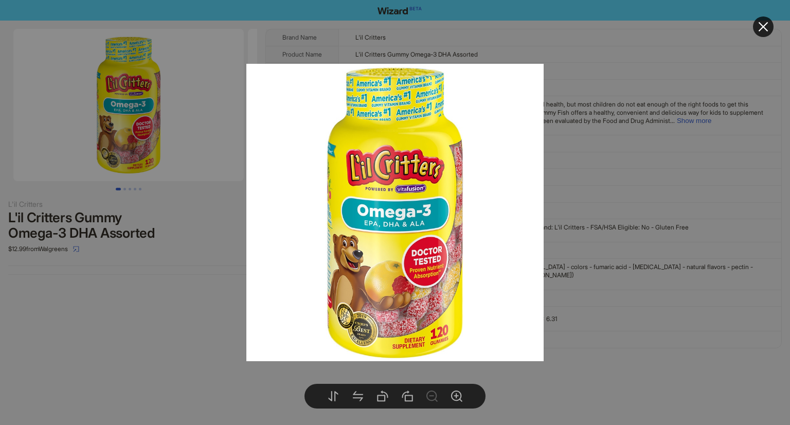
click at [164, 324] on div at bounding box center [395, 212] width 790 height 425
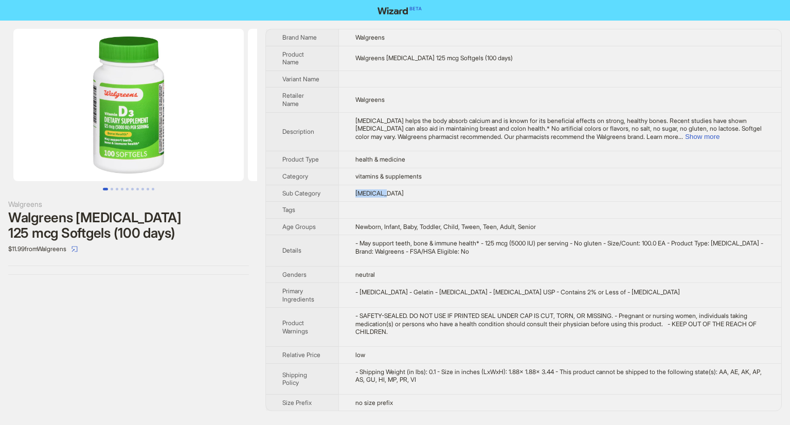
drag, startPoint x: 351, startPoint y: 189, endPoint x: 424, endPoint y: 182, distance: 72.9
click at [424, 185] on td "vitamin d" at bounding box center [559, 193] width 443 height 17
drag, startPoint x: 78, startPoint y: 216, endPoint x: 144, endPoint y: 219, distance: 65.9
click at [144, 219] on div "Walgreens Vitamin D3 125 mcg Softgels (100 days)" at bounding box center [128, 225] width 241 height 31
drag, startPoint x: 346, startPoint y: 194, endPoint x: 414, endPoint y: 194, distance: 67.4
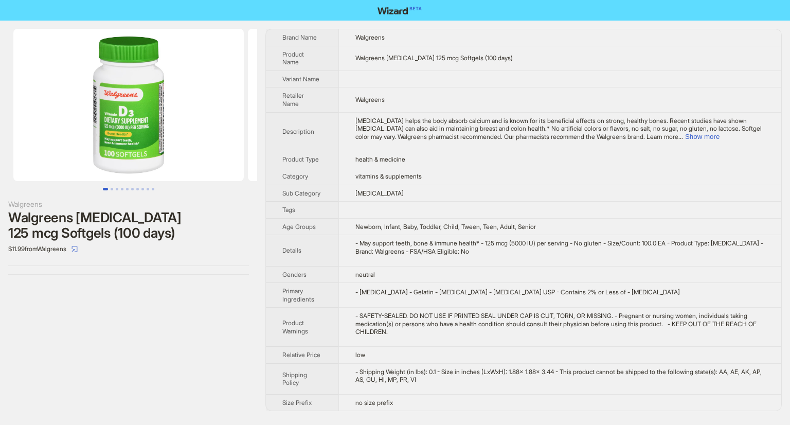
click at [414, 202] on td at bounding box center [559, 210] width 443 height 17
click at [128, 159] on img at bounding box center [128, 105] width 230 height 152
drag, startPoint x: 149, startPoint y: 210, endPoint x: 186, endPoint y: 210, distance: 37.0
click at [186, 210] on div "Walgreens Vitamin D3 125 mcg Softgels (100 days)" at bounding box center [128, 225] width 241 height 31
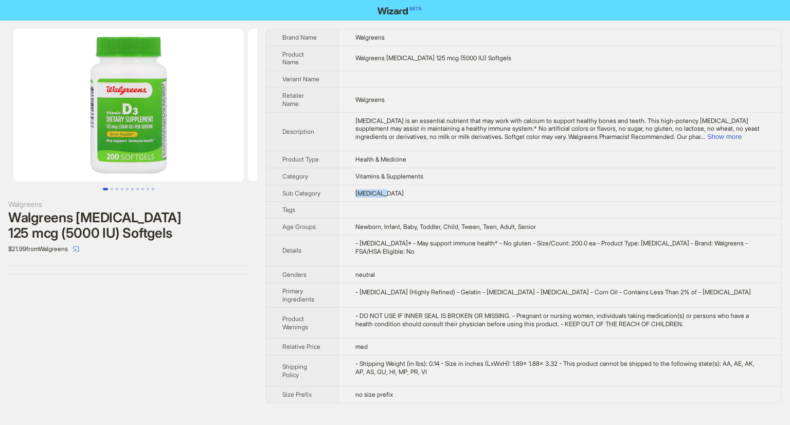
drag, startPoint x: 348, startPoint y: 183, endPoint x: 449, endPoint y: 73, distance: 149.6
click at [408, 187] on td "[MEDICAL_DATA]" at bounding box center [559, 193] width 443 height 17
click at [124, 164] on img at bounding box center [128, 105] width 230 height 152
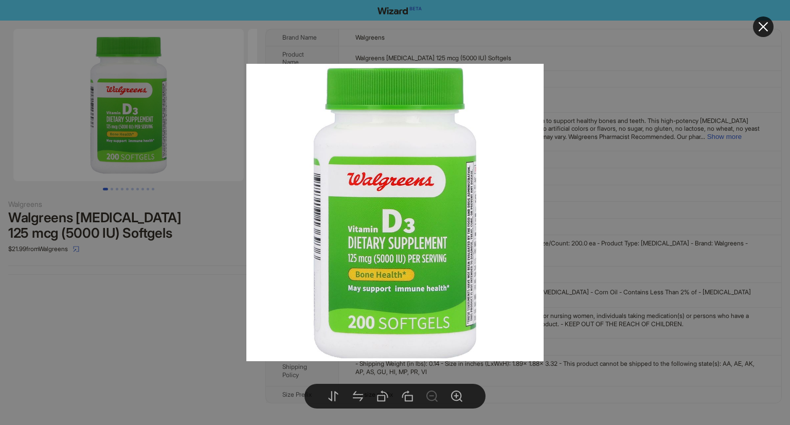
click at [235, 321] on div at bounding box center [395, 212] width 790 height 425
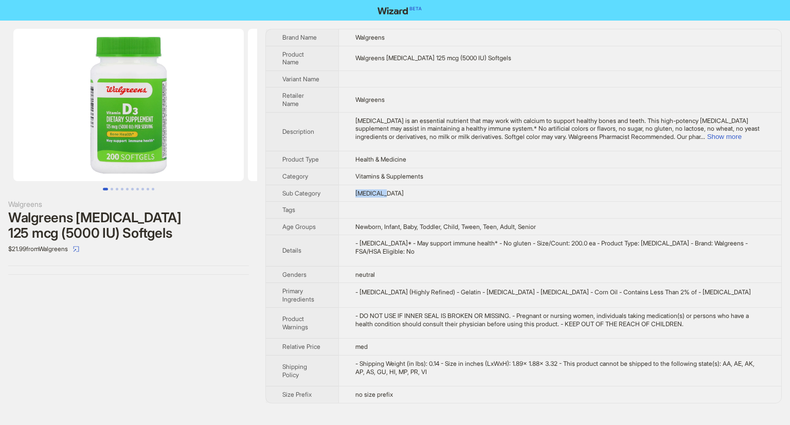
drag, startPoint x: 349, startPoint y: 186, endPoint x: 427, endPoint y: 186, distance: 78.2
click at [427, 186] on td "[MEDICAL_DATA]" at bounding box center [559, 193] width 443 height 17
drag, startPoint x: 77, startPoint y: 216, endPoint x: 137, endPoint y: 216, distance: 59.7
click at [137, 216] on div "Walgreens [MEDICAL_DATA] 125 mcg (5000 IU) Softgels" at bounding box center [128, 225] width 241 height 31
click at [132, 141] on img at bounding box center [128, 105] width 230 height 152
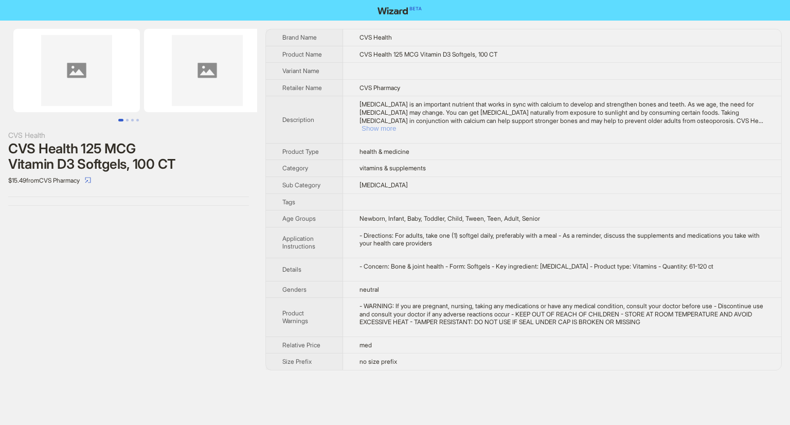
click at [396, 124] on button "Show more" at bounding box center [379, 128] width 34 height 8
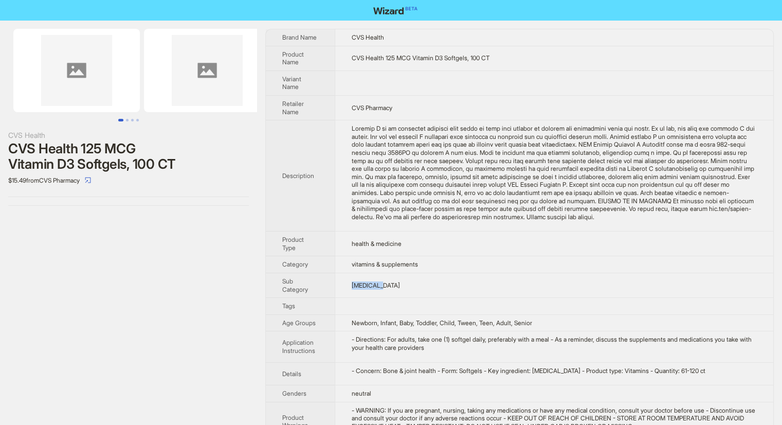
drag, startPoint x: 348, startPoint y: 289, endPoint x: 397, endPoint y: 289, distance: 48.9
click at [397, 289] on td "vitamin d" at bounding box center [554, 285] width 439 height 25
click at [403, 289] on td "vitamin d" at bounding box center [554, 285] width 439 height 25
drag, startPoint x: 15, startPoint y: 166, endPoint x: 74, endPoint y: 164, distance: 58.2
click at [74, 164] on div "CVS Health 125 MCG Vitamin D3 Softgels, 100 CT" at bounding box center [128, 156] width 241 height 31
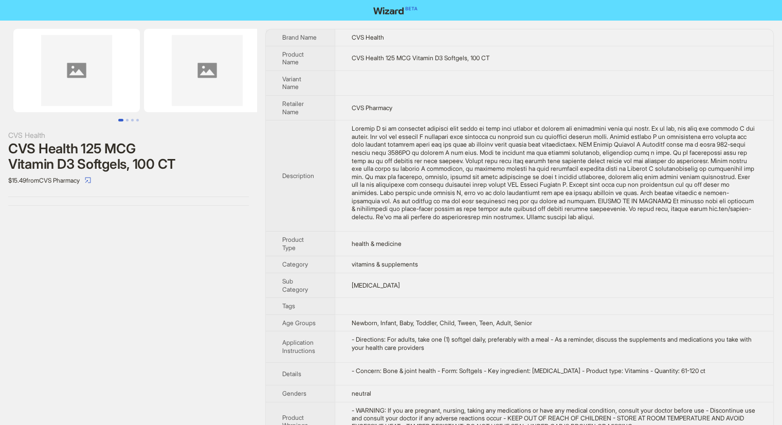
click at [72, 191] on div "CVS Health CVS Health 125 MCG Vitamin D3 Softgels, 100 CT $15.49 from CVS Pharm…" at bounding box center [128, 117] width 257 height 193
drag, startPoint x: 355, startPoint y: 296, endPoint x: 397, endPoint y: 295, distance: 42.2
click at [397, 295] on td "vitamin d" at bounding box center [554, 285] width 439 height 25
click at [401, 273] on td "vitamins & supplements" at bounding box center [554, 264] width 439 height 17
drag, startPoint x: 56, startPoint y: 165, endPoint x: 74, endPoint y: 165, distance: 18.5
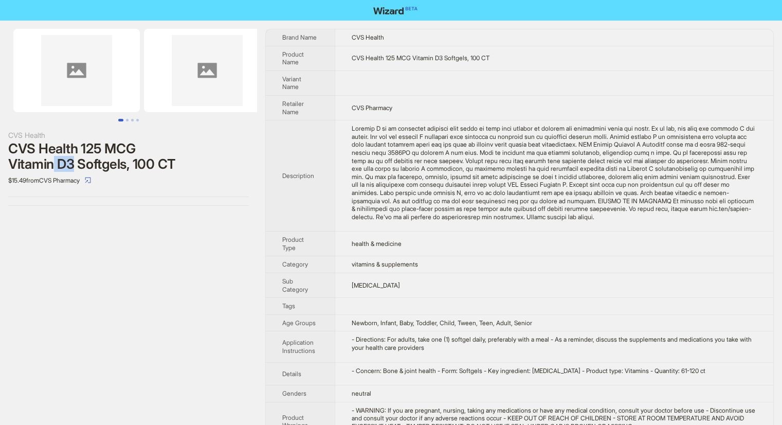
click at [74, 165] on div "CVS Health 125 MCG Vitamin D3 Softgels, 100 CT" at bounding box center [128, 156] width 241 height 31
click at [226, 237] on div "CVS Health CVS Health 125 MCG Vitamin D3 Softgels, 100 CT $15.49 from CVS Pharm…" at bounding box center [128, 256] width 257 height 470
drag, startPoint x: 84, startPoint y: 149, endPoint x: 135, endPoint y: 149, distance: 50.9
click at [135, 149] on div "CVS Health 125 MCG Vitamin D3 Softgels, 100 CT" at bounding box center [128, 156] width 241 height 31
drag, startPoint x: 349, startPoint y: 293, endPoint x: 395, endPoint y: 293, distance: 45.8
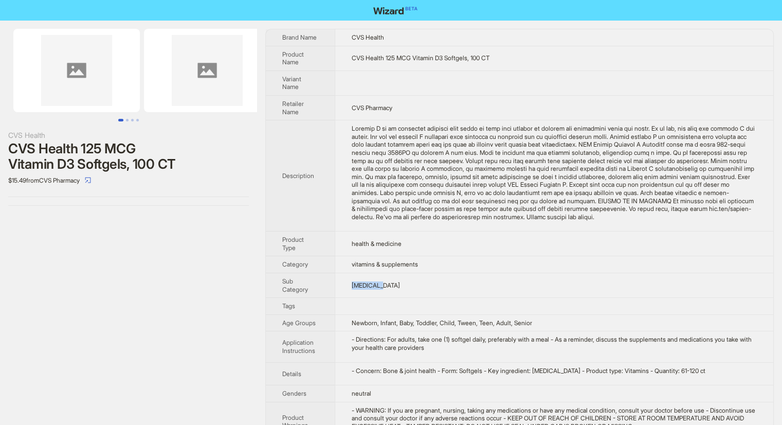
click at [395, 293] on td "vitamin d" at bounding box center [554, 285] width 439 height 25
click at [339, 313] on td at bounding box center [554, 306] width 439 height 17
drag, startPoint x: 4, startPoint y: 161, endPoint x: 75, endPoint y: 160, distance: 71.5
click at [75, 160] on div "CVS Health CVS Health 125 MCG Vitamin D3 Softgels, 100 CT $15.49 from CVS Pharm…" at bounding box center [128, 117] width 257 height 193
drag, startPoint x: 335, startPoint y: 287, endPoint x: 407, endPoint y: 297, distance: 73.3
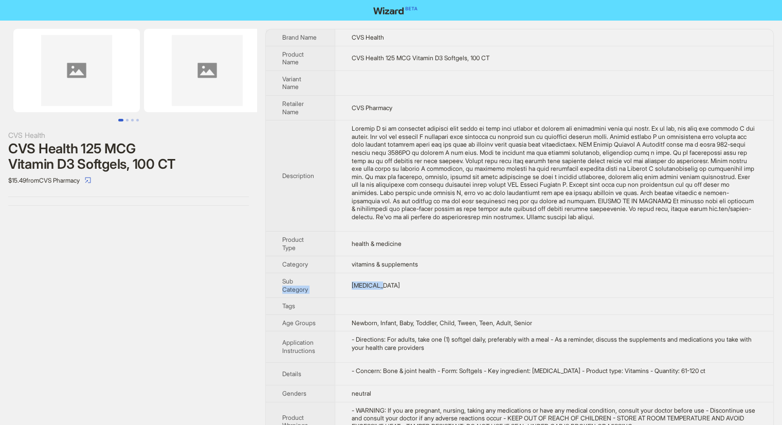
click at [407, 297] on tr "Sub Category vitamin d" at bounding box center [520, 285] width 508 height 25
click at [358, 289] on span "vitamin d" at bounding box center [376, 285] width 48 height 8
drag, startPoint x: 340, startPoint y: 294, endPoint x: 407, endPoint y: 297, distance: 67.5
click at [407, 297] on td "vitamin d" at bounding box center [554, 285] width 439 height 25
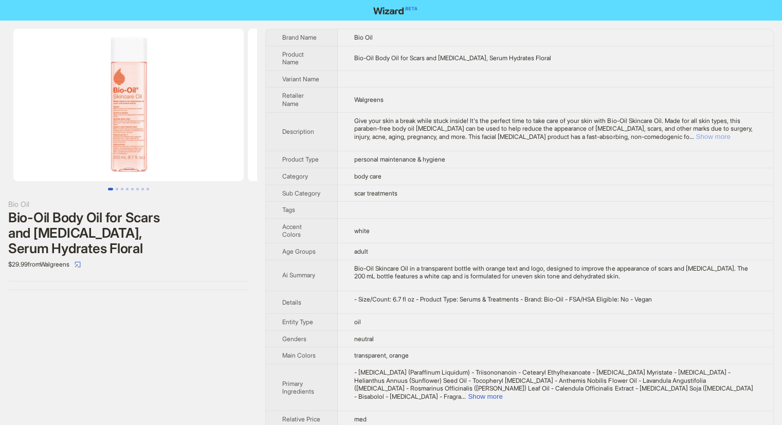
click at [730, 133] on button "Show more" at bounding box center [713, 137] width 34 height 8
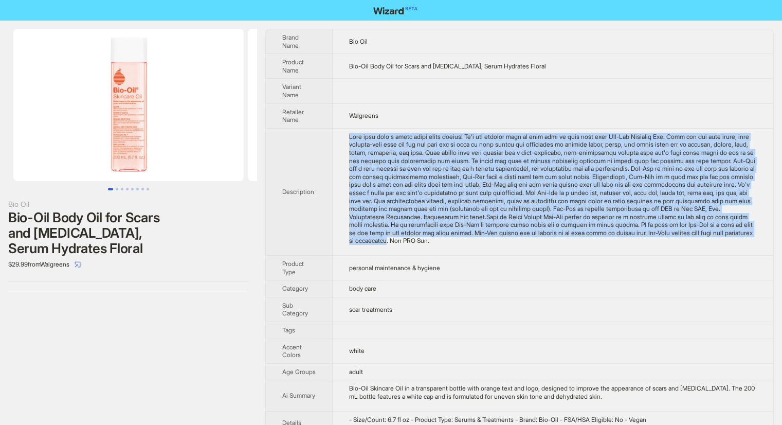
drag, startPoint x: 351, startPoint y: 133, endPoint x: 503, endPoint y: 241, distance: 186.0
click at [503, 241] on div "Give your skin a break while stuck inside! It's the perfect time to take care o…" at bounding box center [553, 189] width 408 height 112
copy div "Give your skin a break while stuck inside! It's the perfect time to take care o…"
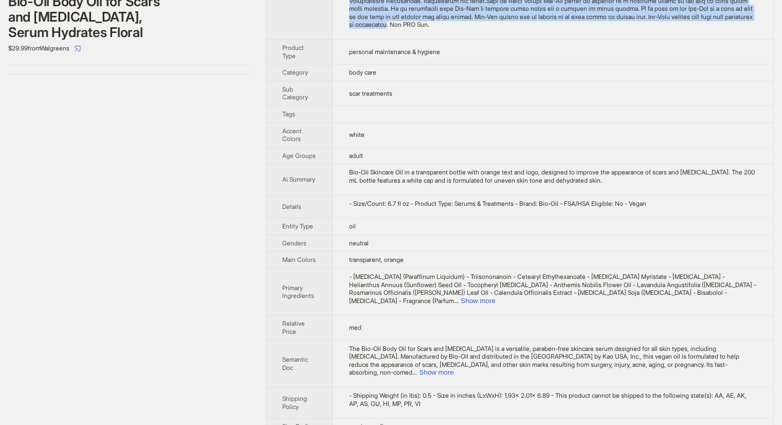
scroll to position [217, 0]
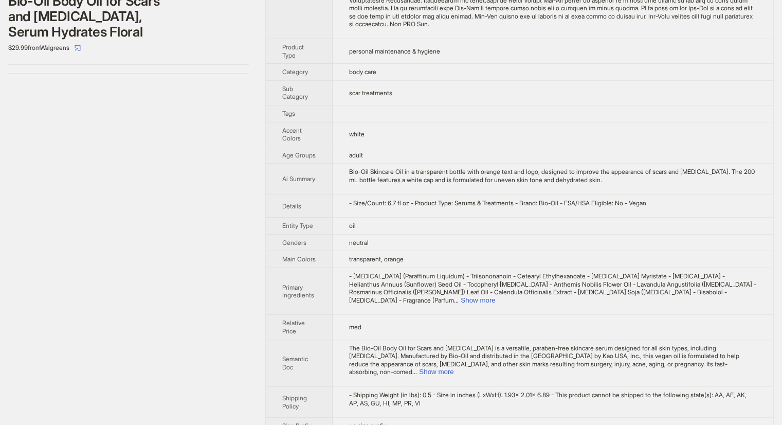
click at [131, 293] on div "Bio Oil Bio-Oil Body Oil for Scars and [MEDICAL_DATA], Serum Hydrates Floral $2…" at bounding box center [128, 123] width 257 height 639
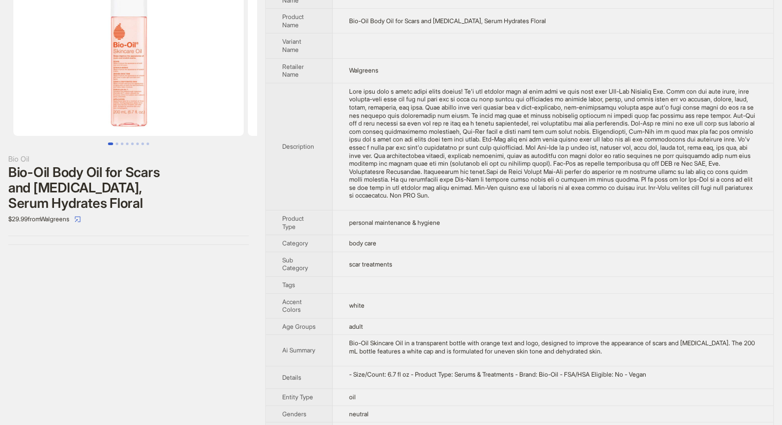
scroll to position [0, 0]
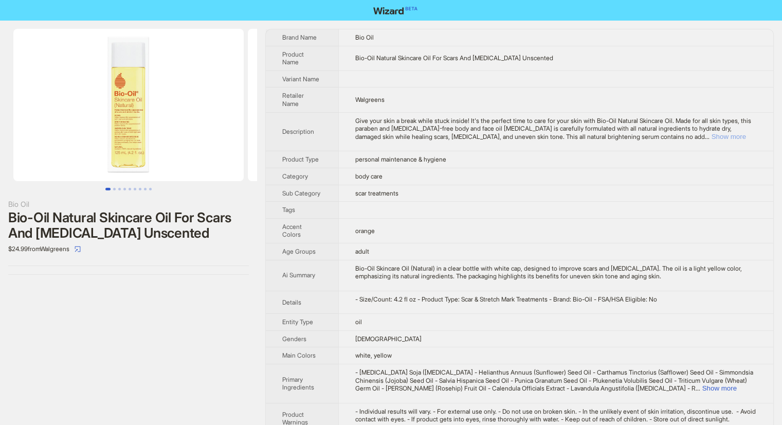
click at [730, 133] on button "Show more" at bounding box center [729, 137] width 34 height 8
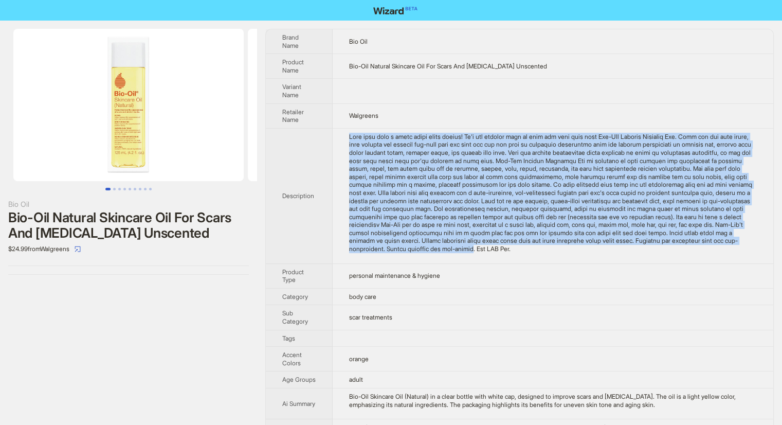
drag, startPoint x: 346, startPoint y: 136, endPoint x: 527, endPoint y: 254, distance: 215.7
click at [527, 254] on td at bounding box center [553, 195] width 441 height 135
copy div "Give your skin a break while stuck inside! It's the perfect time to care for yo…"
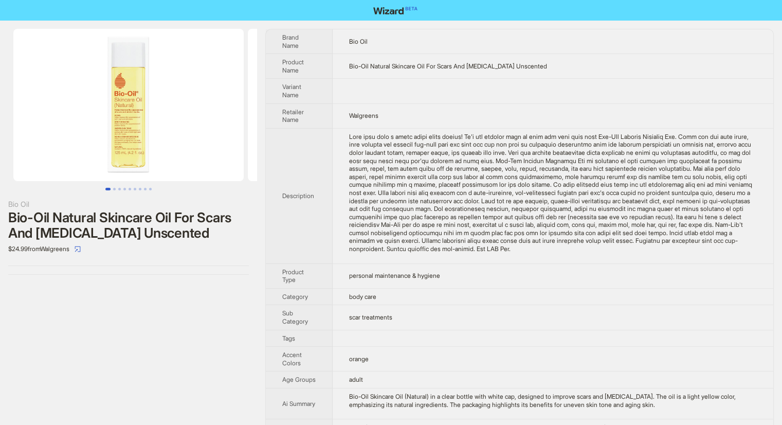
click at [217, 283] on div "Bio Oil Bio-Oil Natural Skincare Oil For Scars And Stretch Marks Unscented $24.…" at bounding box center [128, 356] width 257 height 670
click at [155, 123] on img at bounding box center [128, 105] width 230 height 152
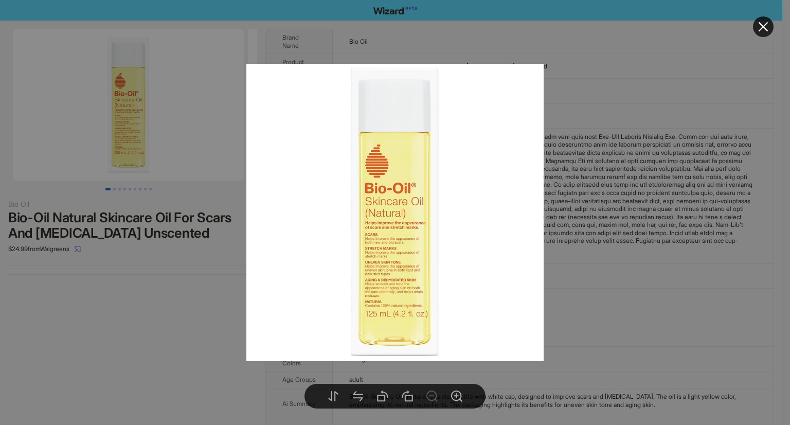
click at [131, 288] on div at bounding box center [395, 212] width 790 height 425
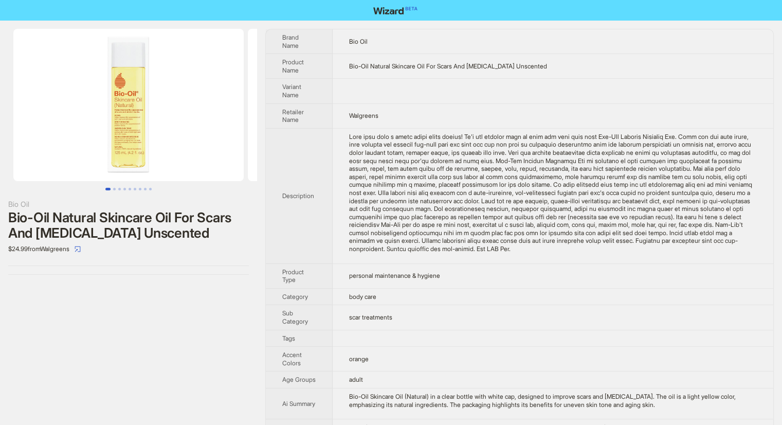
click at [150, 169] on img at bounding box center [128, 105] width 230 height 152
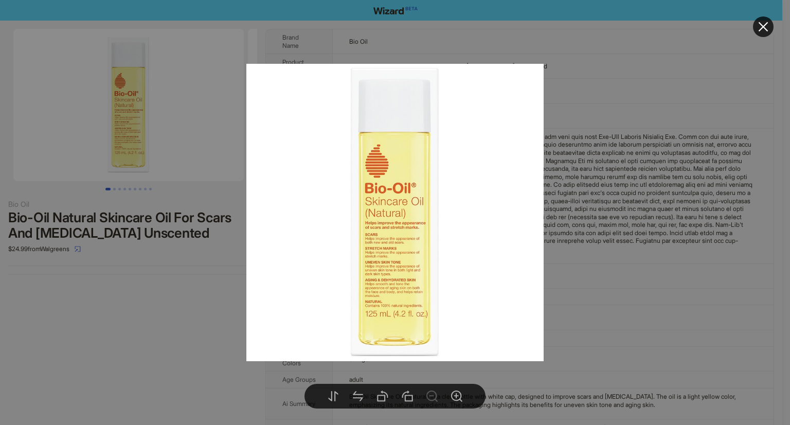
click at [148, 263] on div at bounding box center [395, 212] width 790 height 425
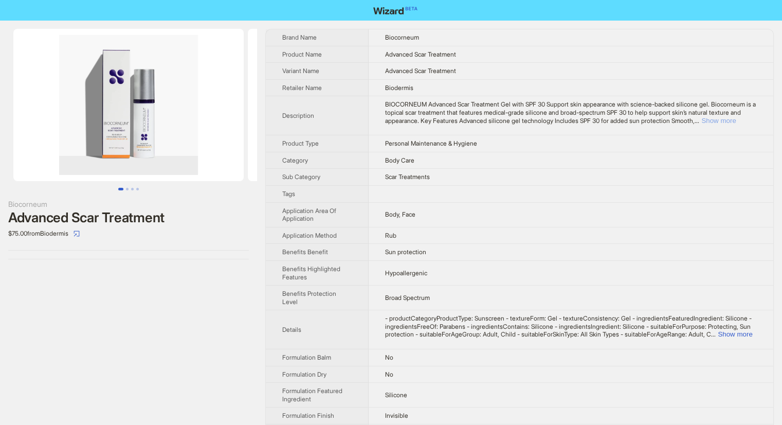
click at [736, 121] on button "Show more" at bounding box center [719, 121] width 34 height 8
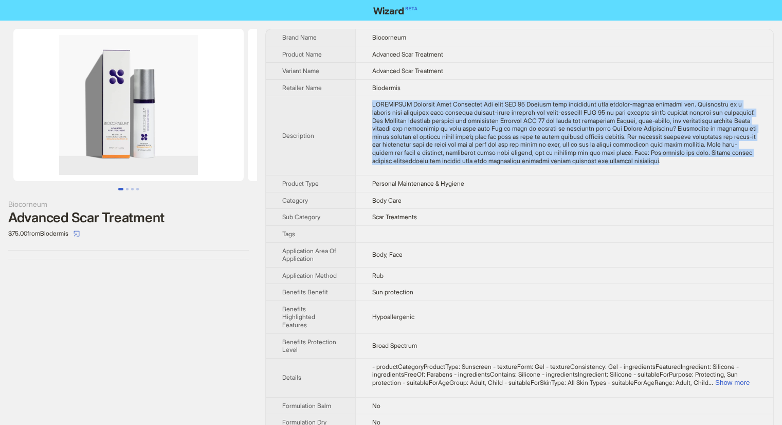
drag, startPoint x: 361, startPoint y: 103, endPoint x: 392, endPoint y: 171, distance: 75.3
click at [392, 171] on td at bounding box center [564, 135] width 418 height 79
copy div "LOREMIPSUM Dolorsit Amet Consectet Adi elit SED 34 Doeiusm temp incididunt utla…"
click at [134, 90] on img at bounding box center [128, 105] width 230 height 152
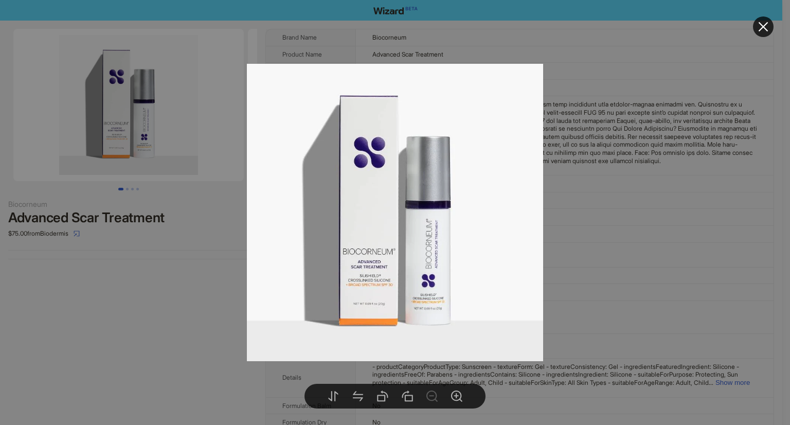
click at [112, 246] on div at bounding box center [395, 212] width 790 height 425
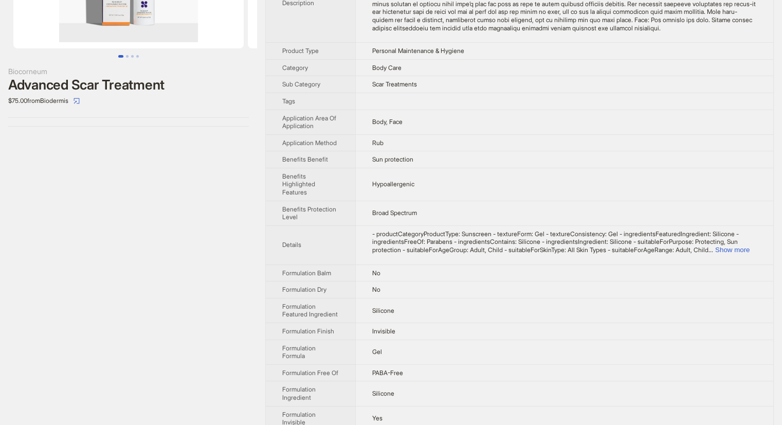
scroll to position [257, 0]
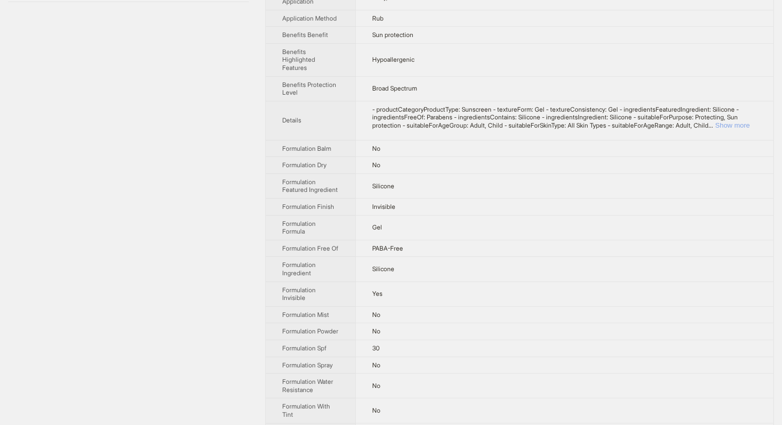
click at [734, 129] on button "Show more" at bounding box center [732, 125] width 34 height 8
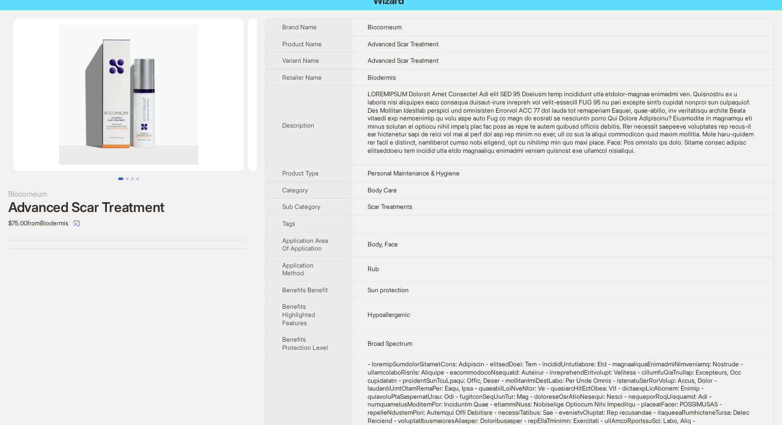
scroll to position [0, 0]
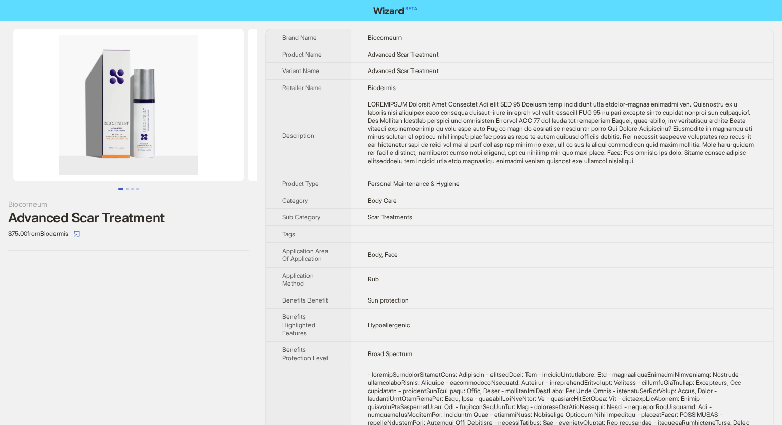
click at [121, 59] on img at bounding box center [128, 105] width 230 height 152
click at [134, 149] on img at bounding box center [128, 105] width 230 height 152
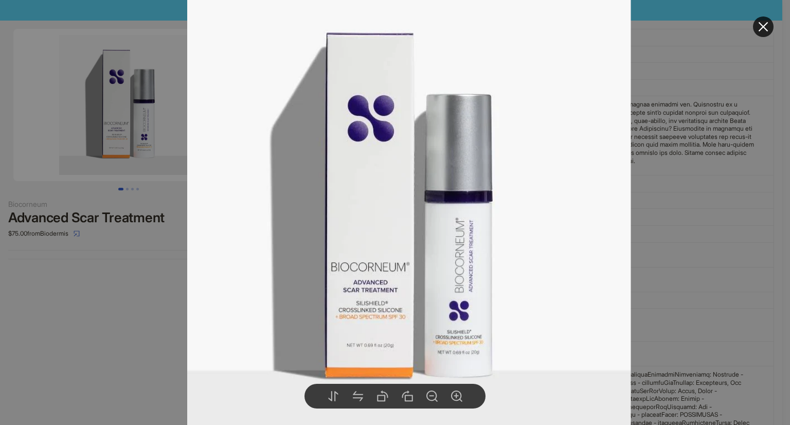
click at [35, 314] on div at bounding box center [395, 212] width 790 height 425
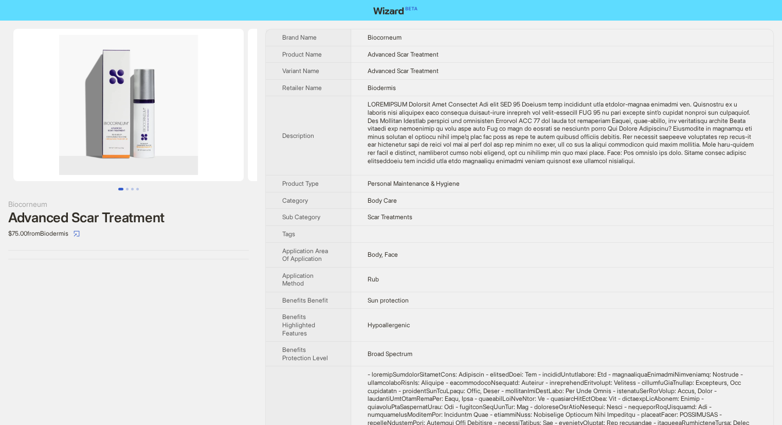
click at [123, 189] on button "Go to slide 1" at bounding box center [120, 189] width 5 height 3
click at [129, 189] on button "Go to slide 2" at bounding box center [127, 189] width 3 height 3
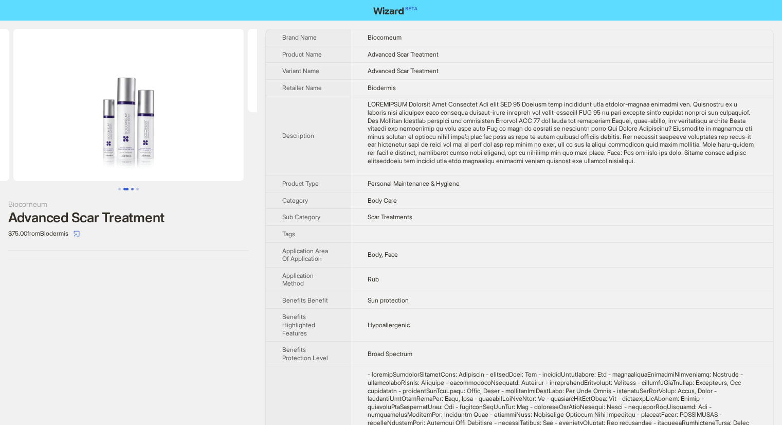
click at [134, 188] on button "Go to slide 3" at bounding box center [132, 189] width 3 height 3
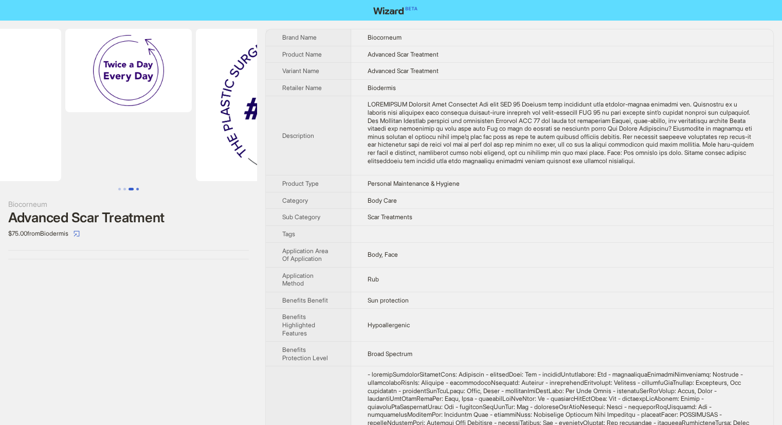
click at [139, 188] on button "Go to slide 4" at bounding box center [137, 189] width 3 height 3
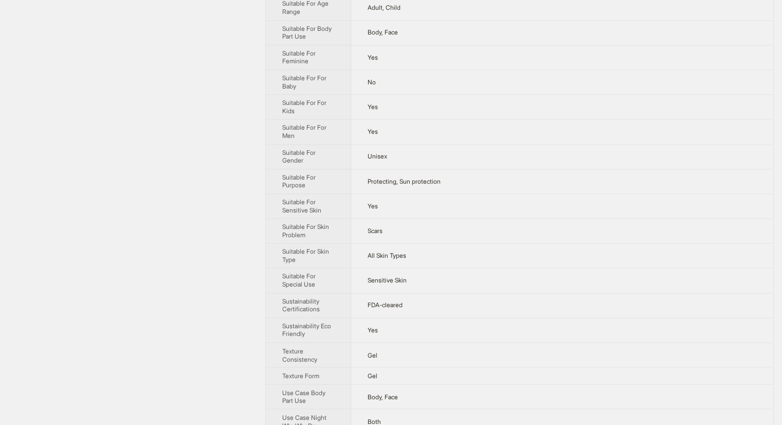
scroll to position [1646, 0]
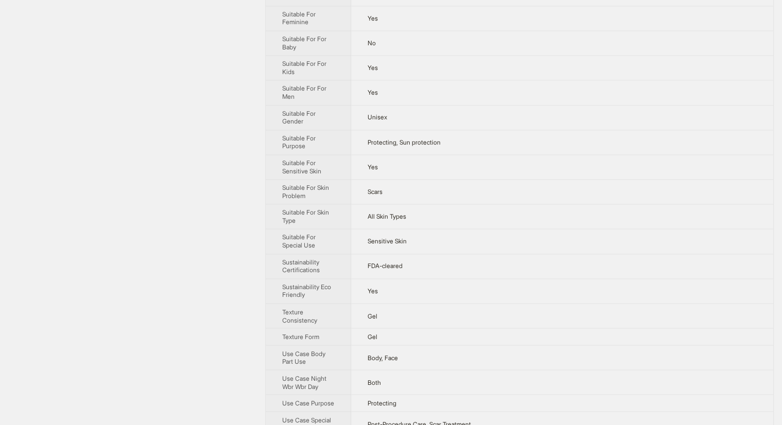
drag, startPoint x: 349, startPoint y: 206, endPoint x: 392, endPoint y: 189, distance: 47.1
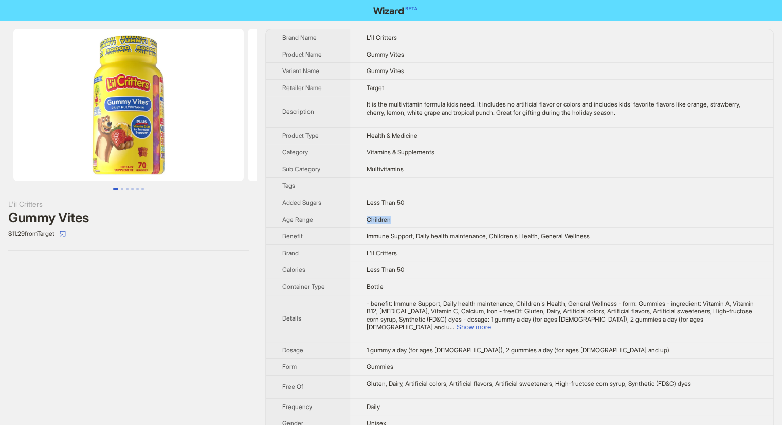
drag, startPoint x: 352, startPoint y: 219, endPoint x: 391, endPoint y: 219, distance: 39.6
click at [391, 219] on td "Children" at bounding box center [562, 219] width 424 height 17
click at [177, 115] on img at bounding box center [128, 105] width 230 height 152
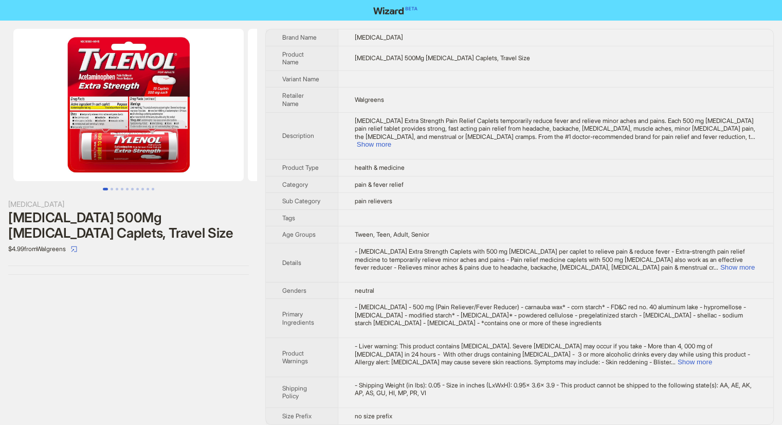
click at [729, 127] on div "Tylenol Extra Strength Pain Relief Caplets temporarily reduce fever and relieve…" at bounding box center [556, 133] width 402 height 32
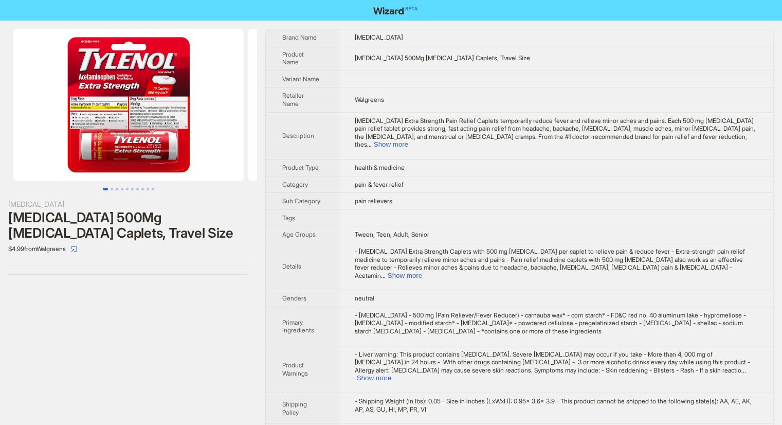
click at [707, 126] on td "Tylenol Extra Strength Pain Relief Caplets temporarily reduce fever and relieve…" at bounding box center [556, 135] width 436 height 47
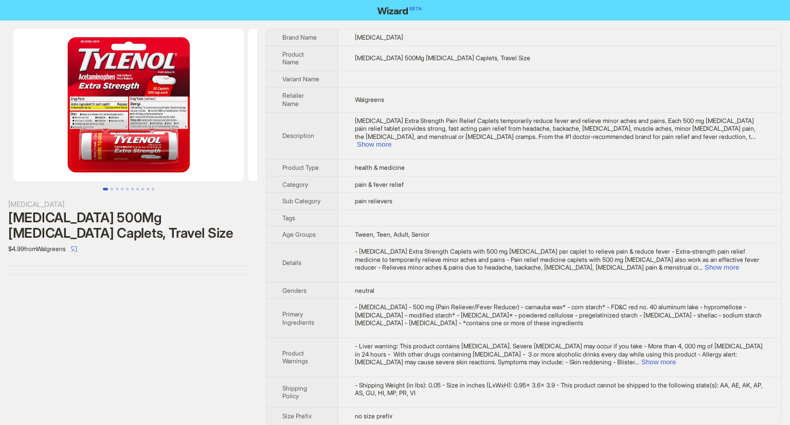
click at [360, 118] on td "Tylenol Extra Strength Pain Relief Caplets temporarily reduce fever and relieve…" at bounding box center [559, 135] width 443 height 47
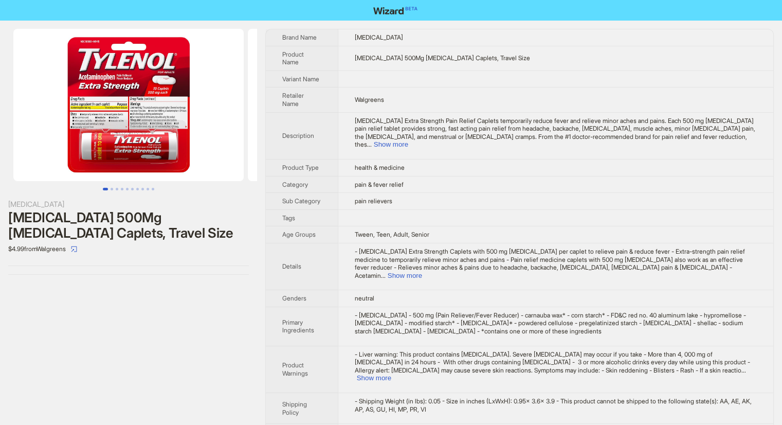
click at [707, 130] on td "Tylenol Extra Strength Pain Relief Caplets temporarily reduce fever and relieve…" at bounding box center [556, 135] width 436 height 47
drag, startPoint x: 696, startPoint y: 128, endPoint x: 465, endPoint y: 137, distance: 231.6
click at [465, 137] on td "Tylenol Extra Strength Pain Relief Caplets temporarily reduce fever and relieve…" at bounding box center [556, 135] width 436 height 47
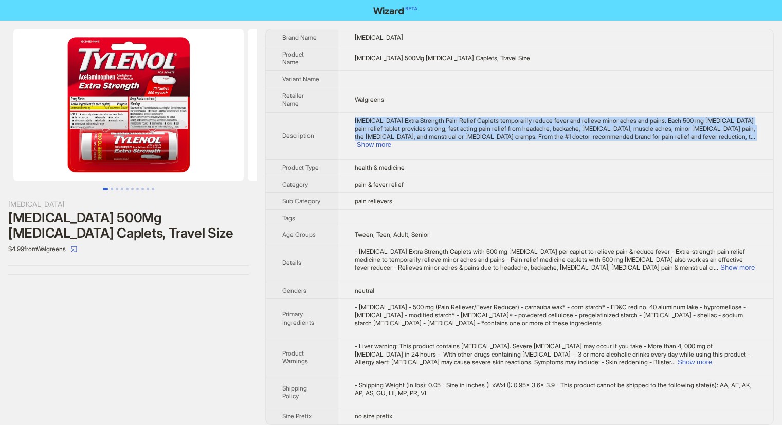
drag, startPoint x: 356, startPoint y: 113, endPoint x: 753, endPoint y: 133, distance: 397.6
click at [753, 133] on td "Tylenol Extra Strength Pain Relief Caplets temporarily reduce fever and relieve…" at bounding box center [556, 135] width 436 height 47
click at [149, 117] on img at bounding box center [128, 105] width 230 height 152
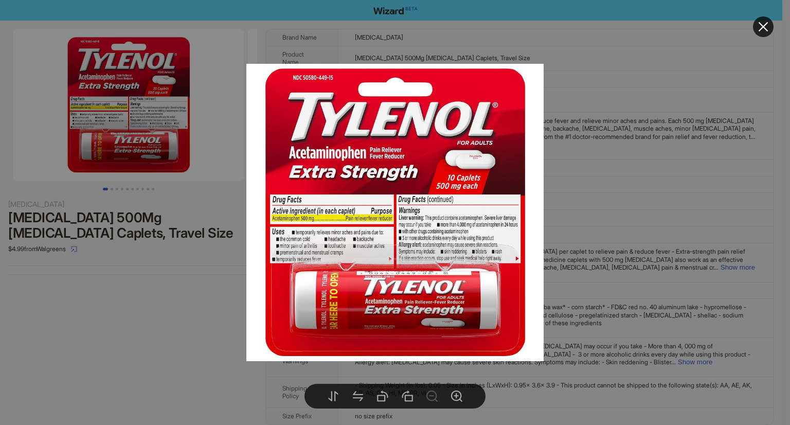
click at [175, 217] on div at bounding box center [395, 212] width 790 height 425
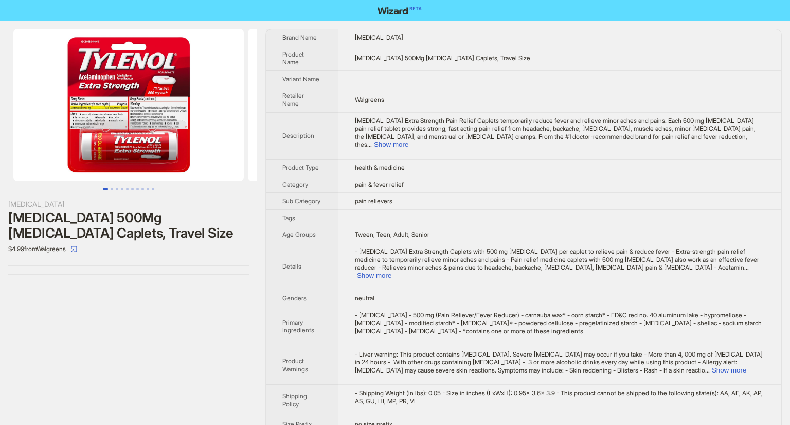
click at [147, 137] on img at bounding box center [128, 105] width 230 height 152
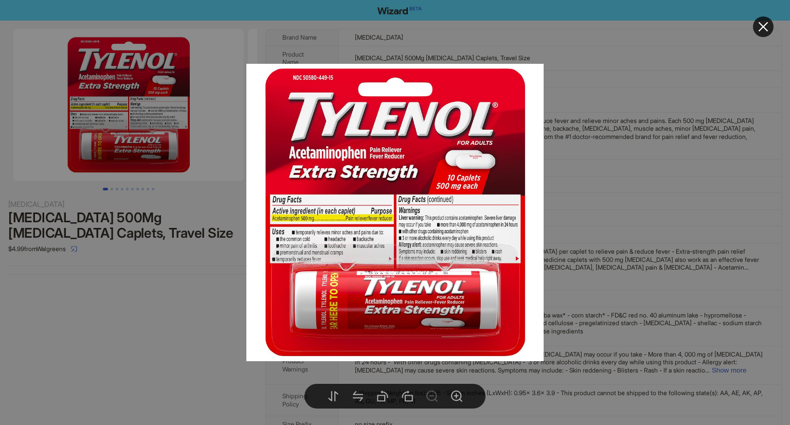
drag, startPoint x: 85, startPoint y: 312, endPoint x: 94, endPoint y: 312, distance: 8.2
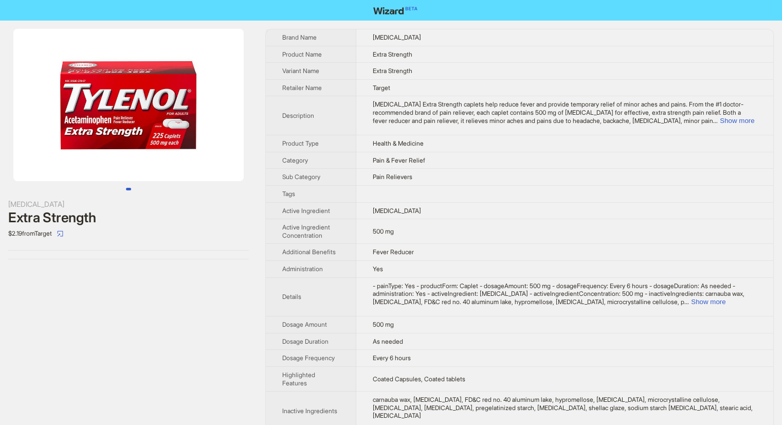
click at [168, 116] on img at bounding box center [128, 105] width 230 height 152
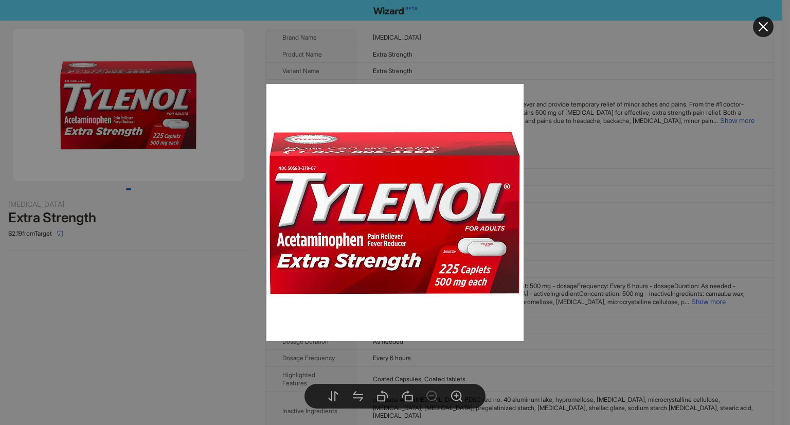
click at [533, 174] on div at bounding box center [395, 212] width 790 height 425
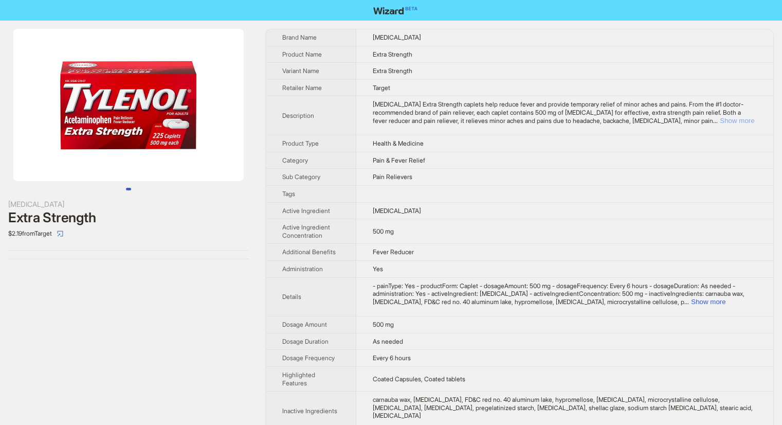
click at [722, 121] on button "Show more" at bounding box center [737, 121] width 34 height 8
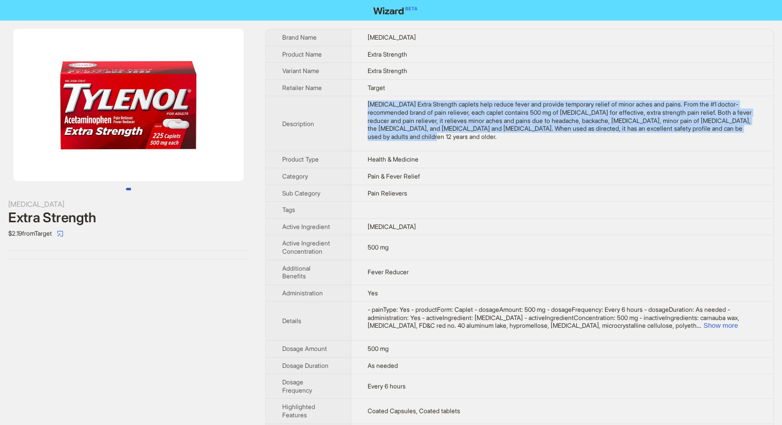
drag, startPoint x: 364, startPoint y: 105, endPoint x: 479, endPoint y: 134, distance: 119.4
click at [479, 134] on td "[MEDICAL_DATA] Extra Strength caplets help reduce fever and provide temporary r…" at bounding box center [562, 123] width 422 height 55
copy div "[MEDICAL_DATA] Extra Strength caplets help reduce fever and provide temporary r…"
drag, startPoint x: 144, startPoint y: 102, endPoint x: 142, endPoint y: 97, distance: 5.5
click at [144, 101] on img at bounding box center [128, 105] width 230 height 152
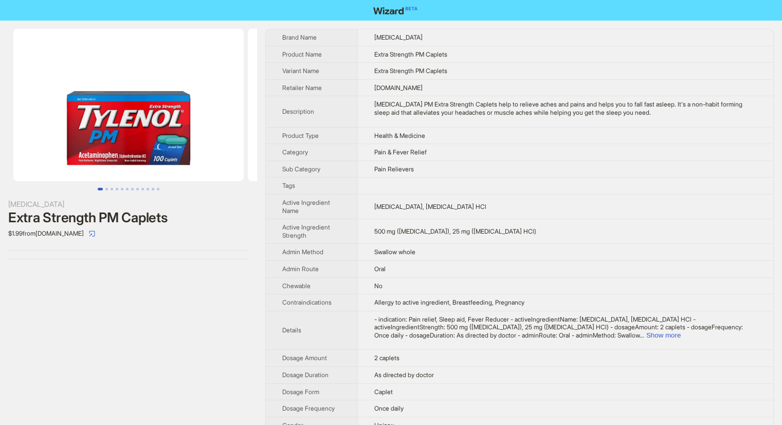
click at [172, 127] on img at bounding box center [128, 105] width 230 height 152
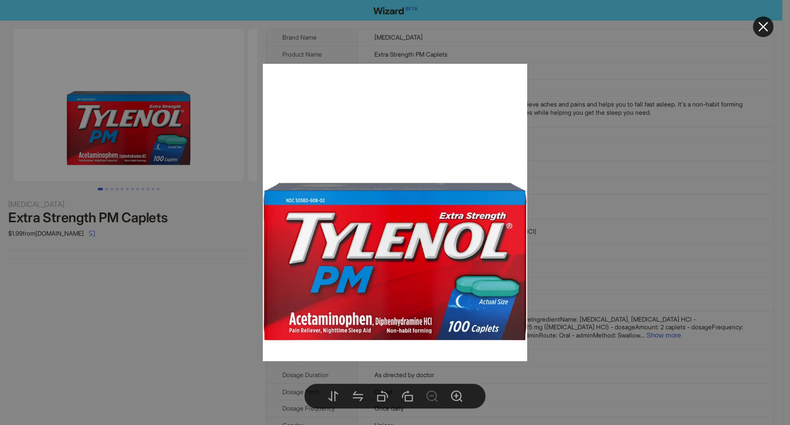
click at [147, 255] on div at bounding box center [395, 212] width 790 height 425
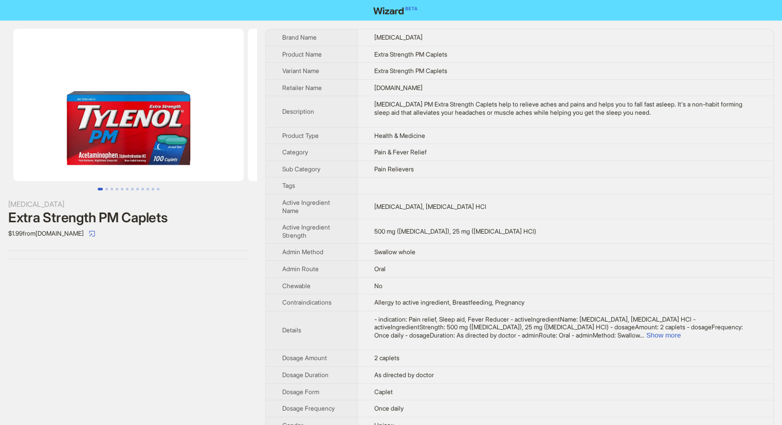
click at [179, 163] on img at bounding box center [128, 105] width 230 height 152
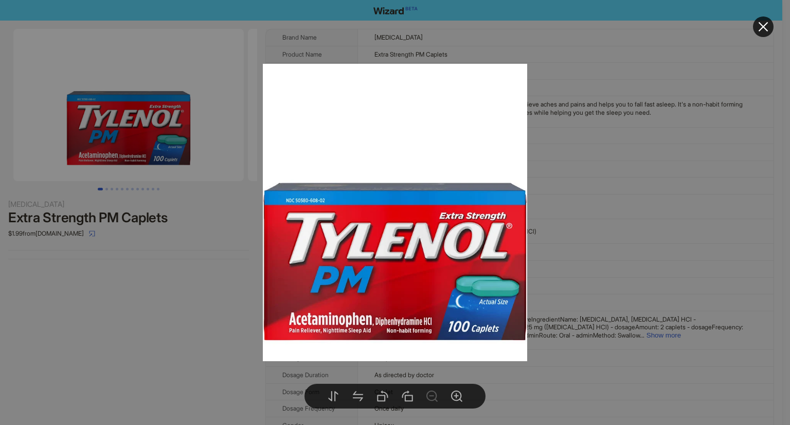
click at [549, 128] on div at bounding box center [395, 212] width 790 height 425
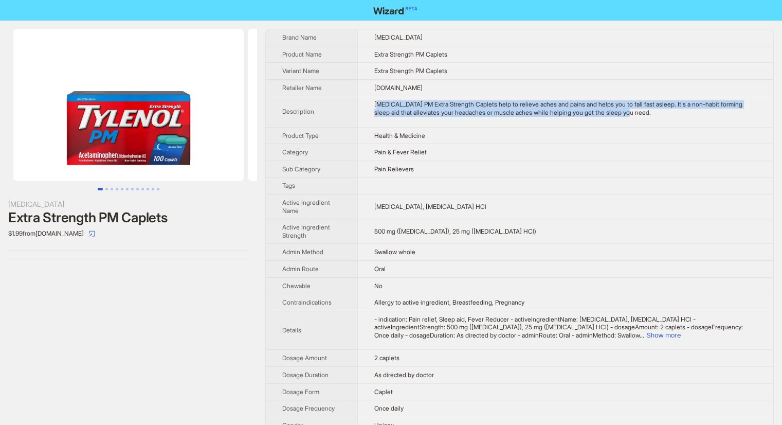
drag, startPoint x: 381, startPoint y: 104, endPoint x: 675, endPoint y: 110, distance: 294.8
click at [675, 110] on div "[MEDICAL_DATA] PM Extra Strength Caplets help to relieve aches and pains and he…" at bounding box center [565, 108] width 383 height 16
copy div "ylenol PM Extra Strength Caplets help to relieve aches and pains and helps you …"
click at [137, 167] on img at bounding box center [128, 105] width 230 height 152
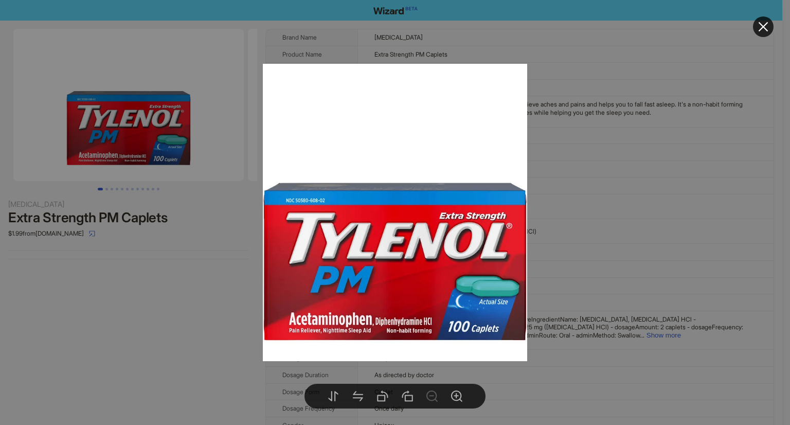
click at [128, 149] on div at bounding box center [395, 212] width 790 height 425
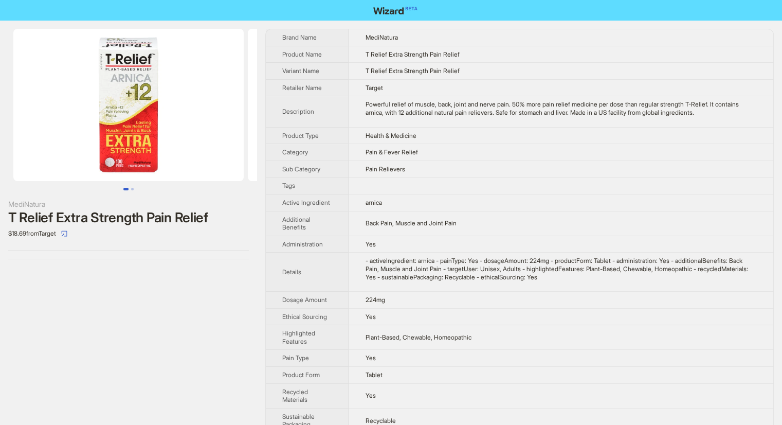
click at [150, 124] on img at bounding box center [128, 105] width 230 height 152
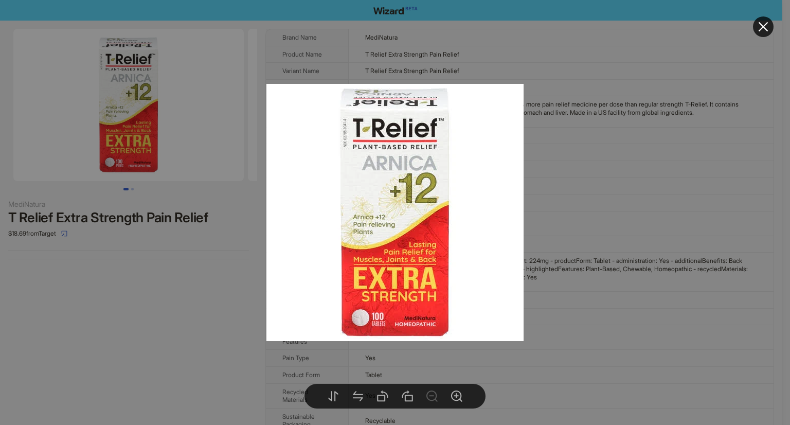
click at [180, 259] on div at bounding box center [395, 212] width 790 height 425
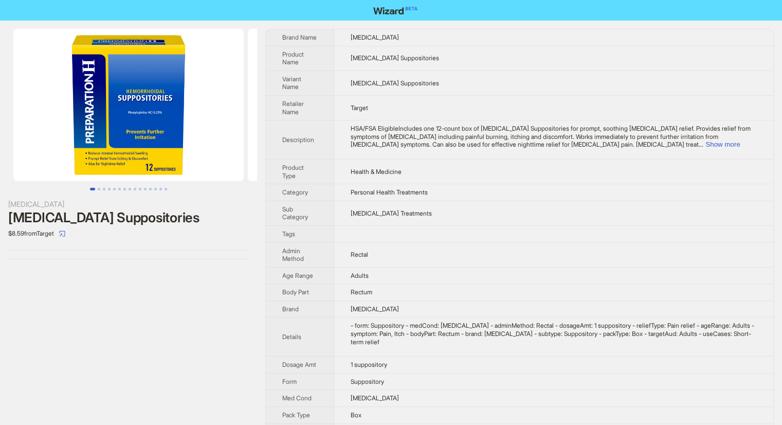
click at [137, 152] on img at bounding box center [128, 105] width 230 height 152
click at [123, 190] on button "Go to slide 7" at bounding box center [124, 189] width 3 height 3
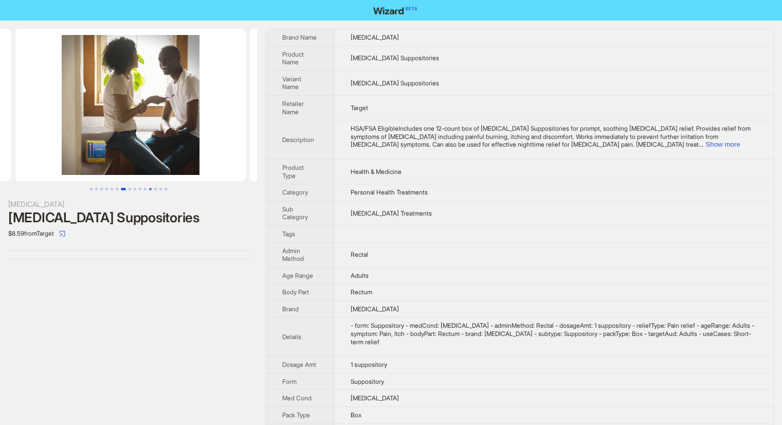
scroll to position [0, 1407]
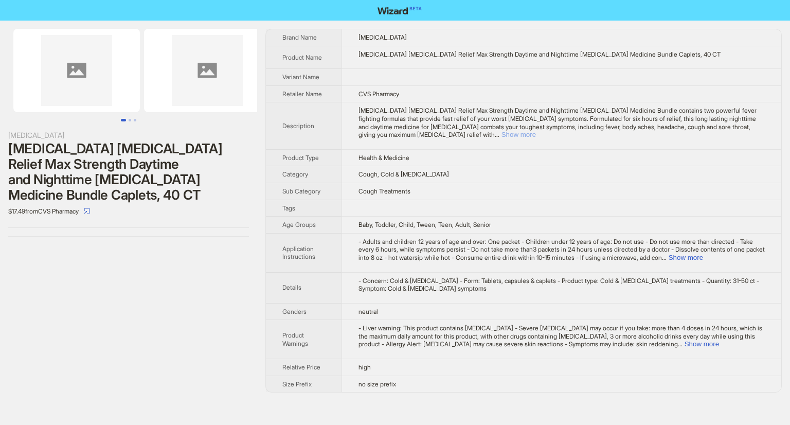
click at [536, 131] on button "Show more" at bounding box center [519, 135] width 34 height 8
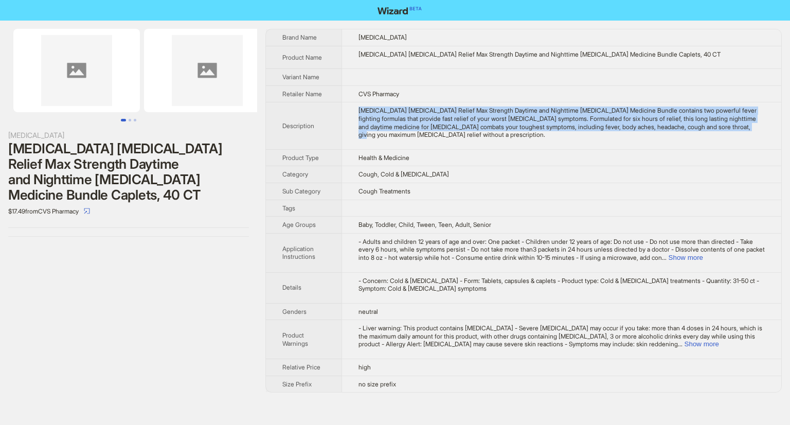
drag, startPoint x: 360, startPoint y: 112, endPoint x: 402, endPoint y: 133, distance: 46.9
click at [402, 133] on td "[MEDICAL_DATA] [MEDICAL_DATA] Relief Max Strength Daytime and Nighttime [MEDICA…" at bounding box center [562, 125] width 440 height 47
copy div "[MEDICAL_DATA] [MEDICAL_DATA] Relief Max Strength Daytime and Nighttime [MEDICA…"
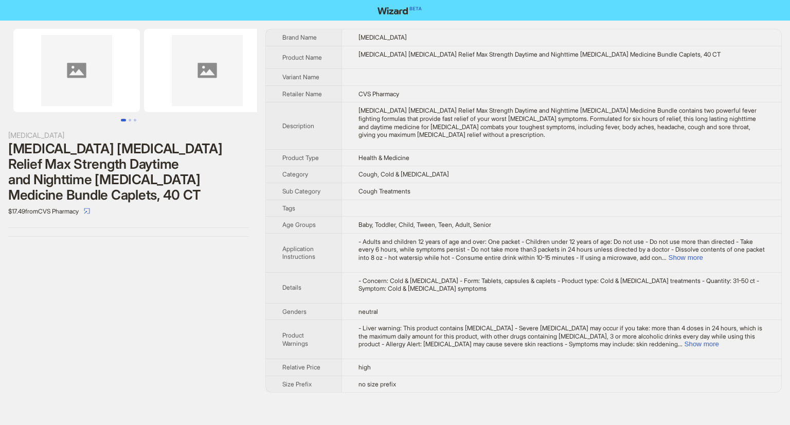
click at [262, 211] on div "[MEDICAL_DATA] [MEDICAL_DATA] [MEDICAL_DATA] Relief Max Strength Daytime and Ni…" at bounding box center [395, 211] width 790 height 380
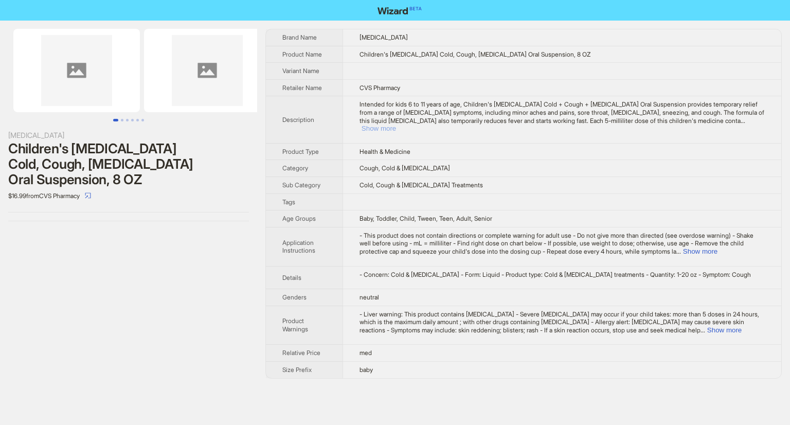
click at [396, 124] on button "Show more" at bounding box center [379, 128] width 34 height 8
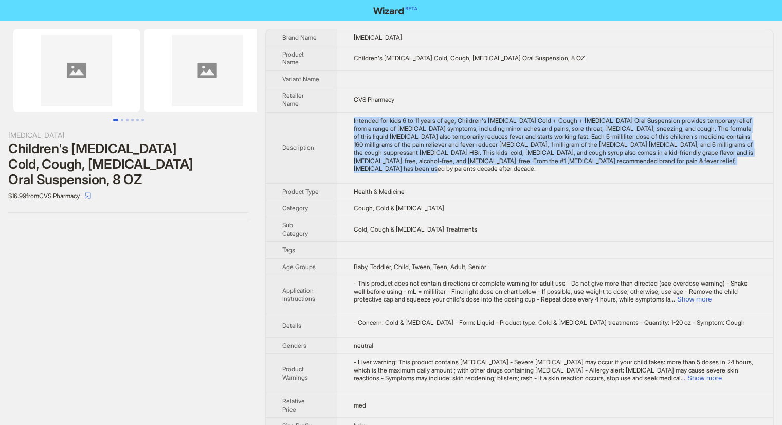
drag, startPoint x: 352, startPoint y: 115, endPoint x: 514, endPoint y: 167, distance: 170.8
click at [514, 167] on td "Intended for kids 6 to 11 years of age, Children's Tylenol Cold + Cough + Runny…" at bounding box center [555, 147] width 437 height 71
copy div "Intended for kids 6 to 11 years of age, Children's Tylenol Cold + Cough + Runny…"
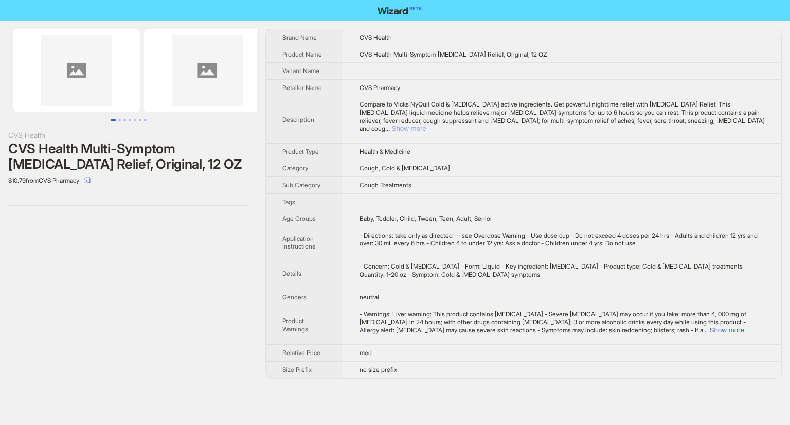
click at [426, 124] on button "Show more" at bounding box center [409, 128] width 34 height 8
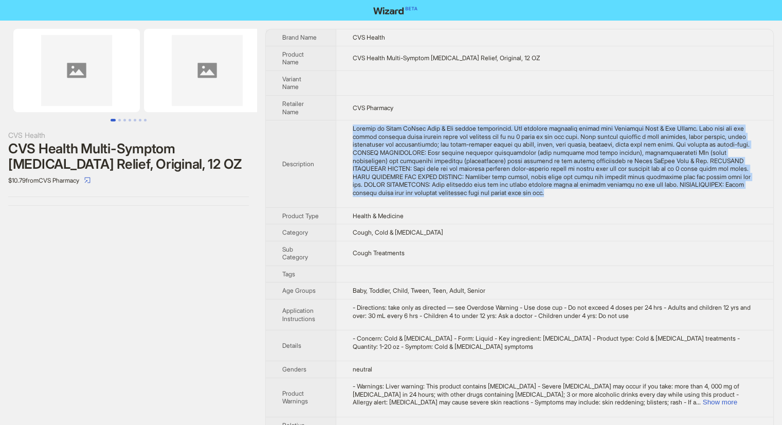
drag, startPoint x: 345, startPoint y: 128, endPoint x: 657, endPoint y: 191, distance: 319.2
click at [666, 197] on td at bounding box center [555, 163] width 438 height 87
copy div "Compare to Vicks NyQuil Cold & Flu active ingredients. Get powerful nighttime r…"
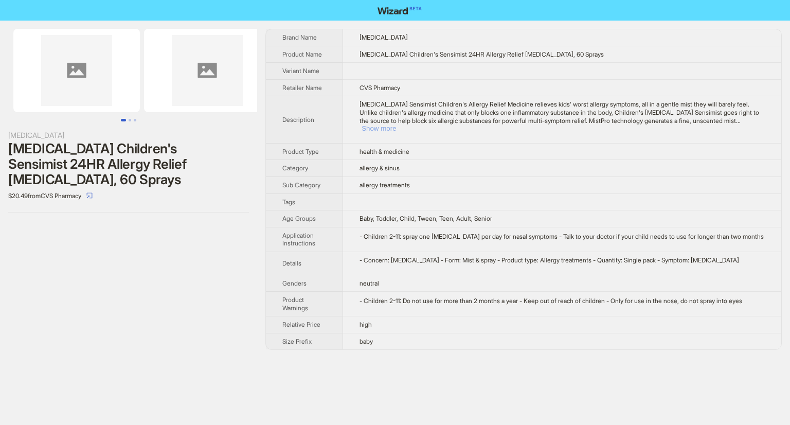
click at [396, 124] on button "Show more" at bounding box center [379, 128] width 34 height 8
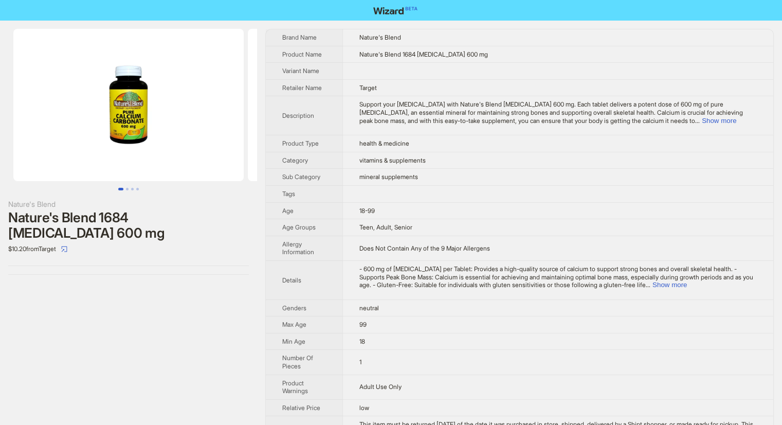
click at [165, 101] on img at bounding box center [128, 105] width 230 height 152
click at [728, 122] on button "Show more" at bounding box center [719, 121] width 34 height 8
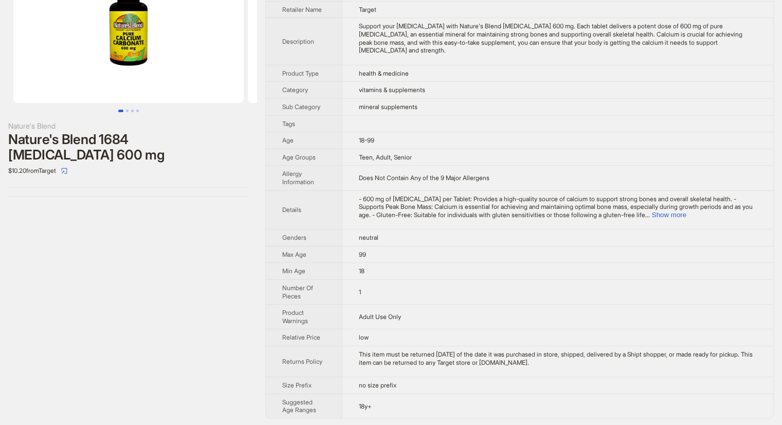
scroll to position [78, 0]
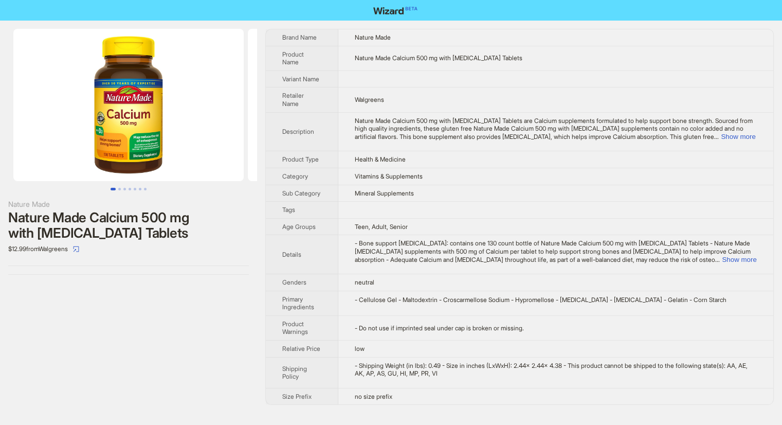
click at [156, 163] on img at bounding box center [128, 105] width 230 height 152
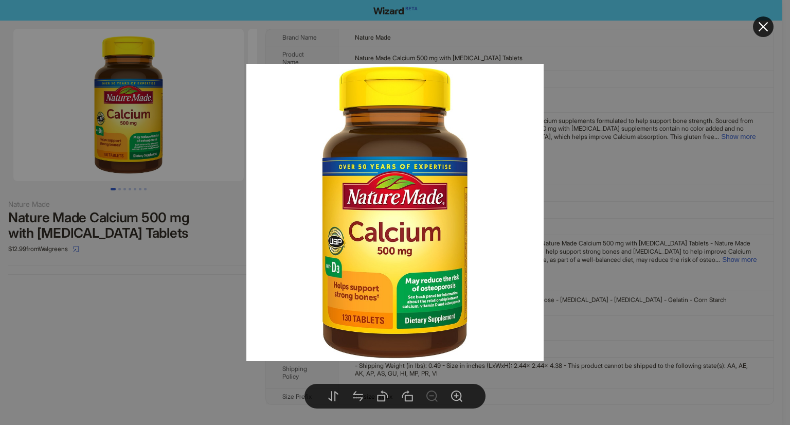
click at [177, 260] on div at bounding box center [395, 212] width 790 height 425
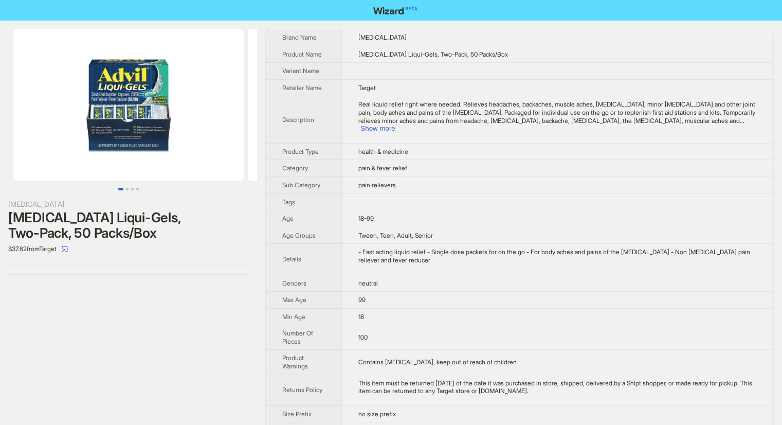
click at [178, 118] on img at bounding box center [128, 105] width 230 height 152
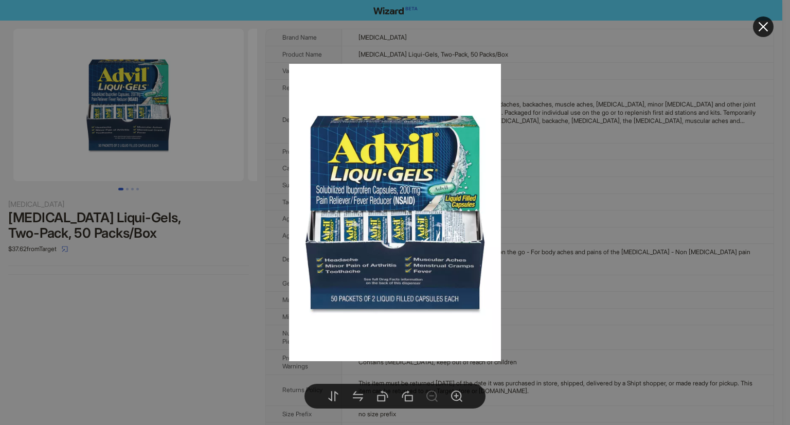
click at [165, 284] on div at bounding box center [395, 212] width 790 height 425
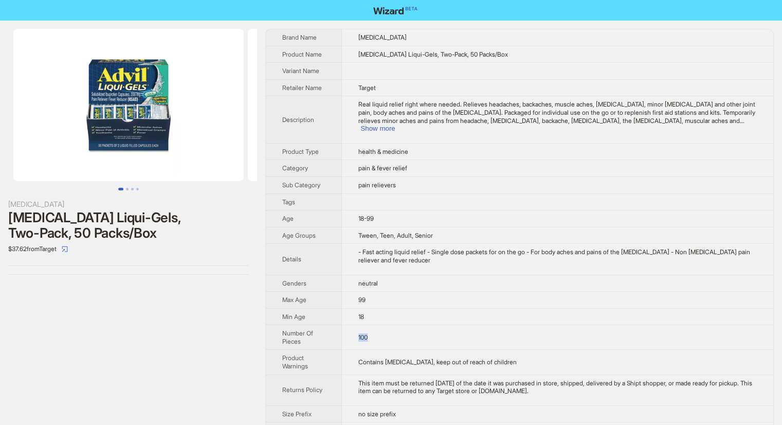
drag, startPoint x: 356, startPoint y: 324, endPoint x: 416, endPoint y: 324, distance: 60.2
click at [416, 325] on td "100" at bounding box center [558, 337] width 432 height 25
click at [226, 308] on div "Advil Advil Liqui-Gels, Two-Pack, 50 Packs/Box $37.62 from Target" at bounding box center [128, 238] width 257 height 435
click at [158, 118] on img at bounding box center [128, 105] width 230 height 152
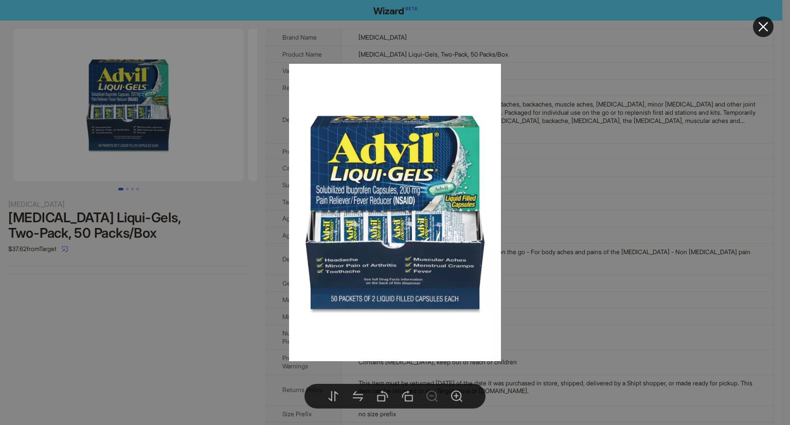
click at [407, 196] on img at bounding box center [395, 212] width 212 height 297
click at [86, 348] on div at bounding box center [395, 212] width 790 height 425
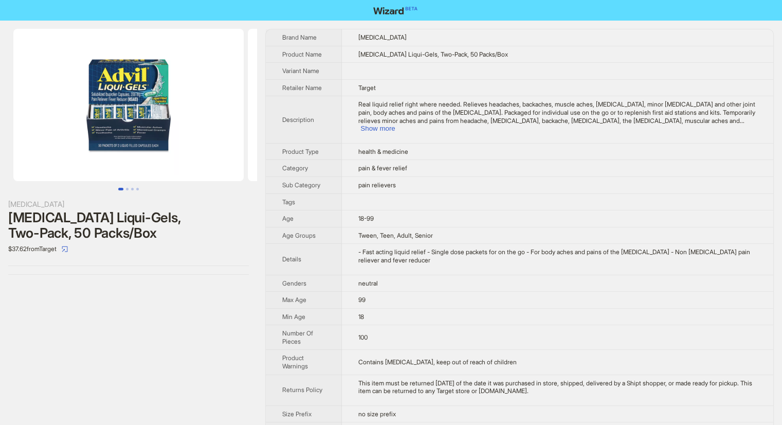
click at [121, 188] on button "Go to slide 1" at bounding box center [120, 189] width 5 height 3
click at [128, 188] on button "Go to slide 2" at bounding box center [127, 189] width 3 height 3
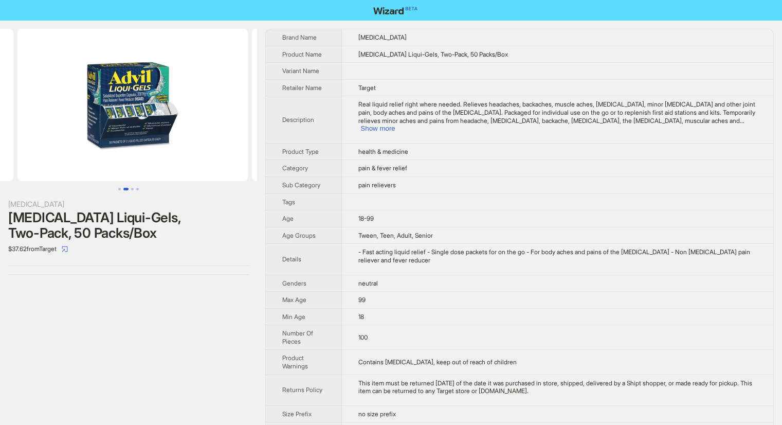
scroll to position [0, 235]
click at [133, 188] on button "Go to slide 3" at bounding box center [132, 189] width 3 height 3
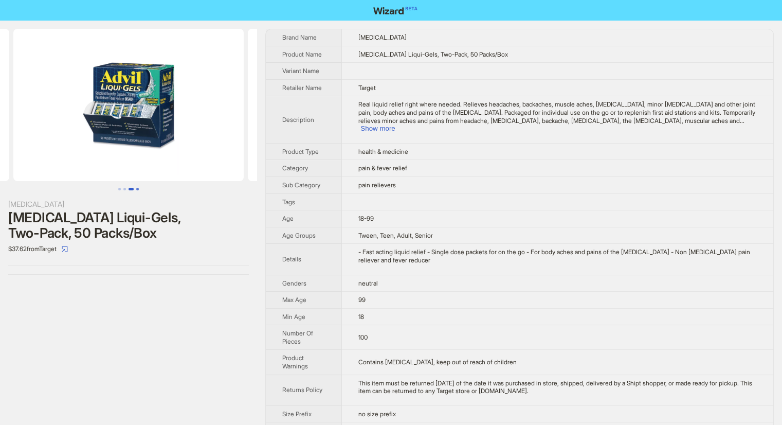
click at [139, 188] on button "Go to slide 4" at bounding box center [137, 189] width 3 height 3
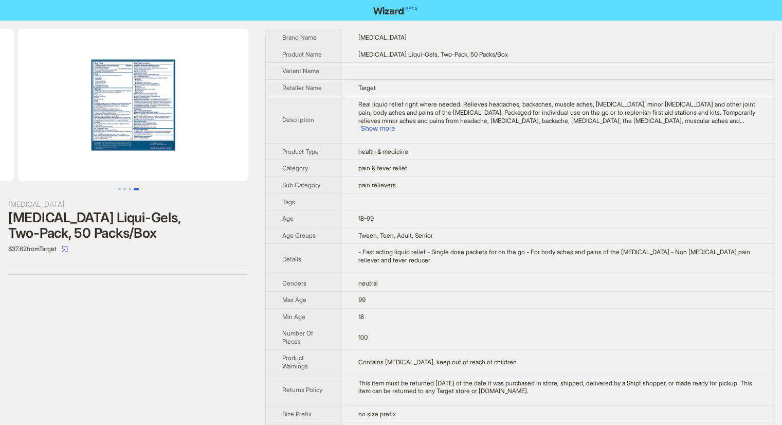
scroll to position [0, 704]
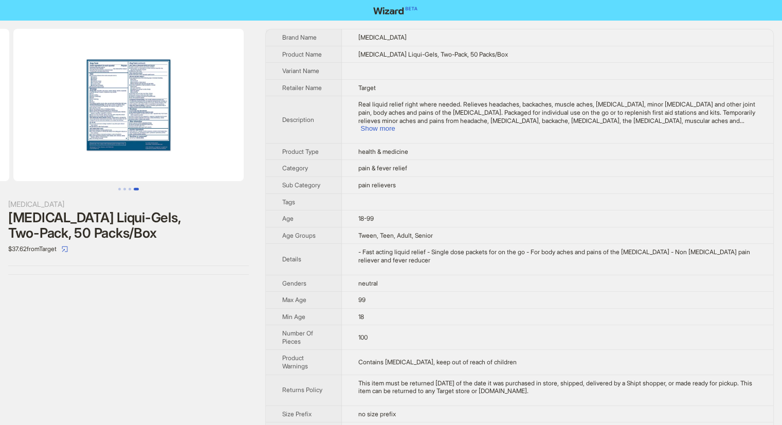
click at [154, 153] on img at bounding box center [128, 105] width 230 height 152
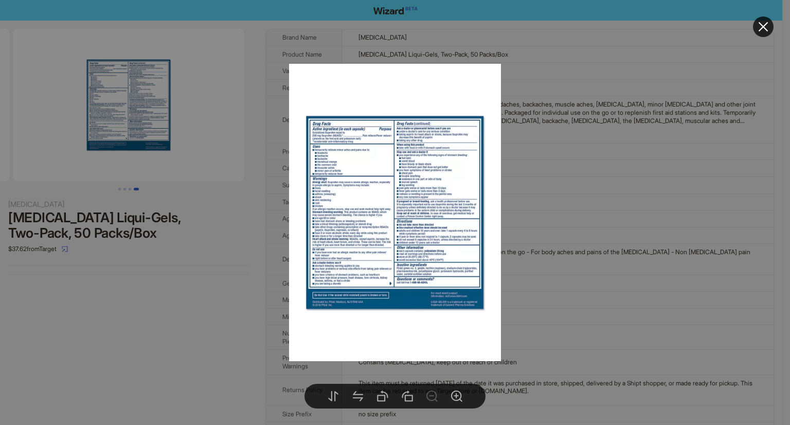
click at [202, 328] on div at bounding box center [395, 212] width 790 height 425
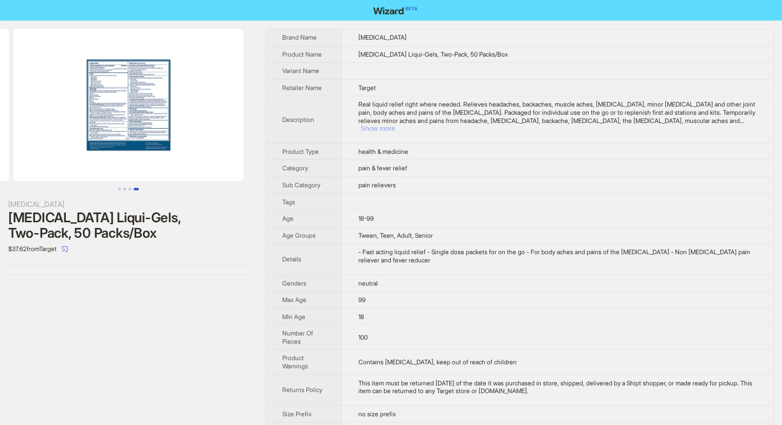
click at [395, 124] on button "Show more" at bounding box center [378, 128] width 34 height 8
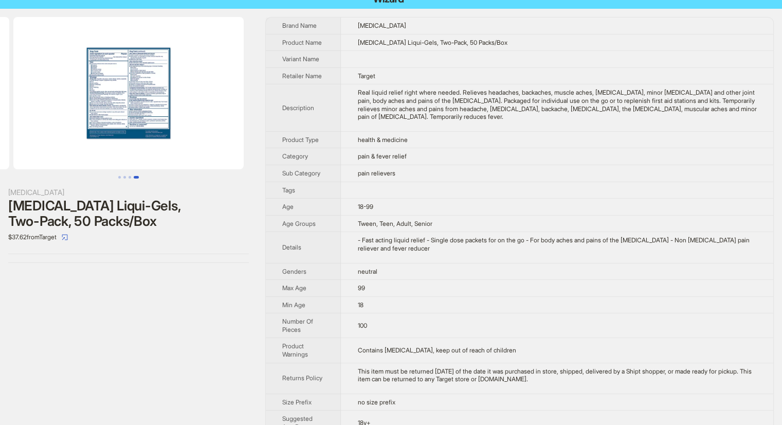
scroll to position [29, 0]
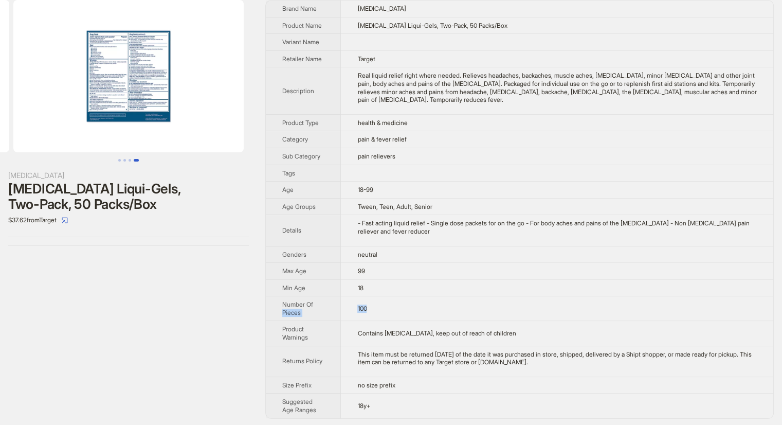
drag, startPoint x: 332, startPoint y: 299, endPoint x: 414, endPoint y: 296, distance: 81.3
click at [414, 296] on tr "Number Of Pieces 100" at bounding box center [520, 308] width 508 height 25
click at [414, 296] on td "100" at bounding box center [557, 308] width 433 height 25
drag, startPoint x: 352, startPoint y: 304, endPoint x: 408, endPoint y: 302, distance: 56.1
click at [408, 302] on td "100" at bounding box center [557, 308] width 433 height 25
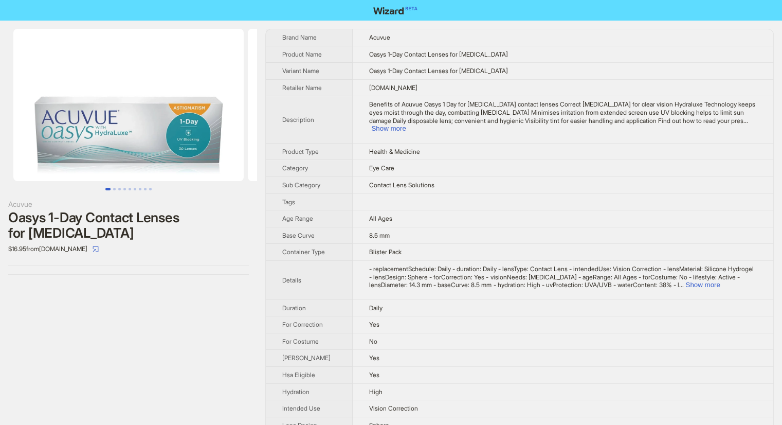
click at [195, 132] on img at bounding box center [128, 105] width 230 height 152
click at [720, 281] on button "Show more" at bounding box center [703, 285] width 34 height 8
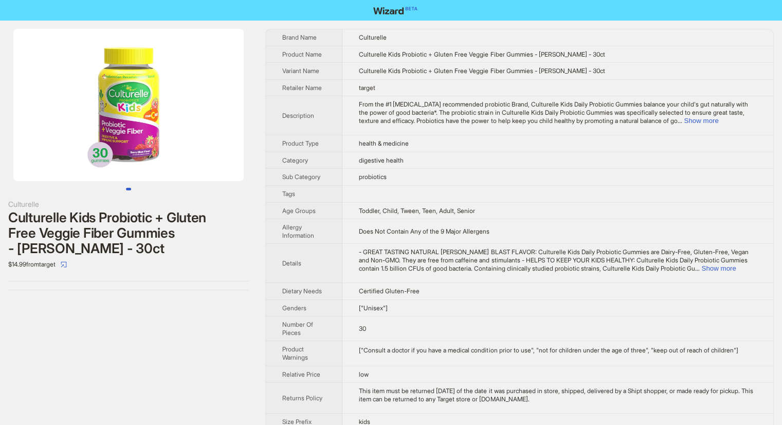
click at [128, 134] on img at bounding box center [128, 105] width 230 height 152
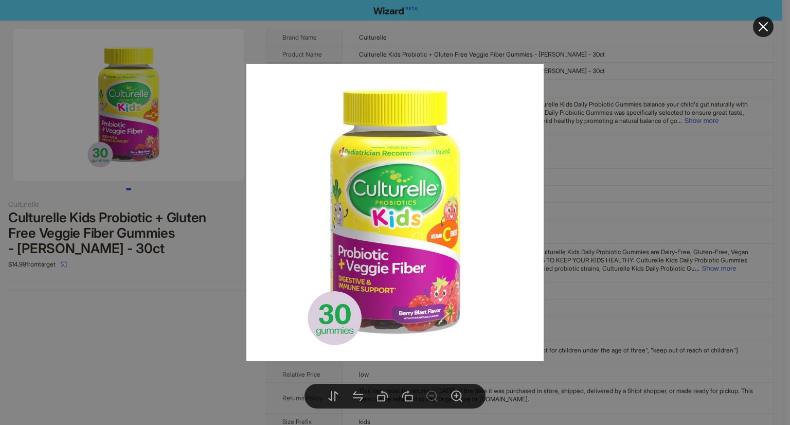
click at [150, 271] on div at bounding box center [395, 212] width 790 height 425
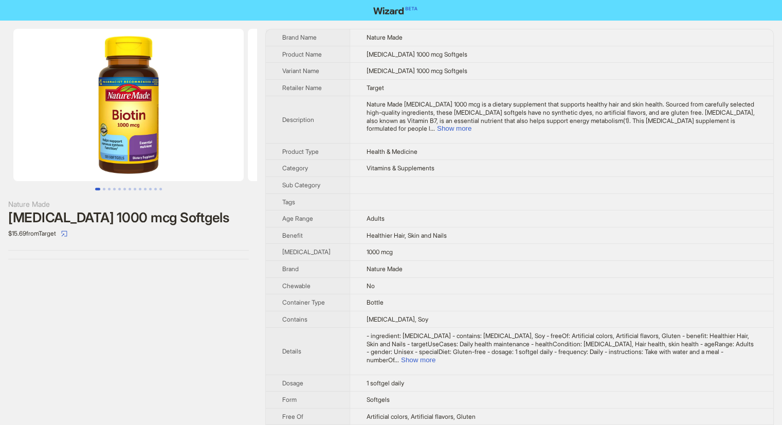
click at [124, 134] on img at bounding box center [128, 105] width 230 height 152
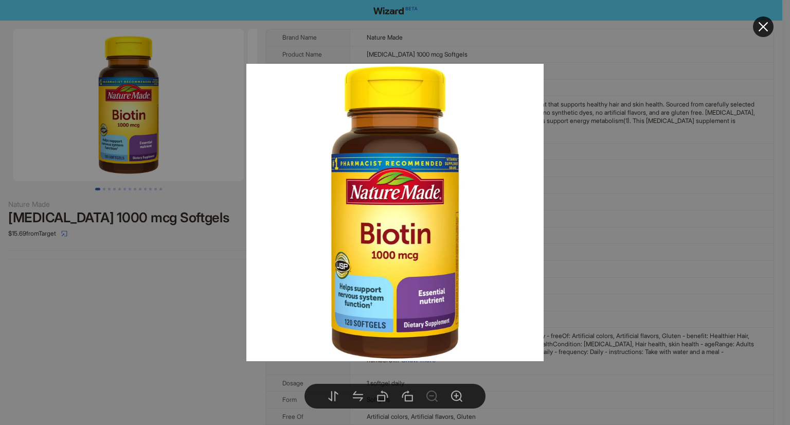
click at [167, 266] on div at bounding box center [395, 212] width 790 height 425
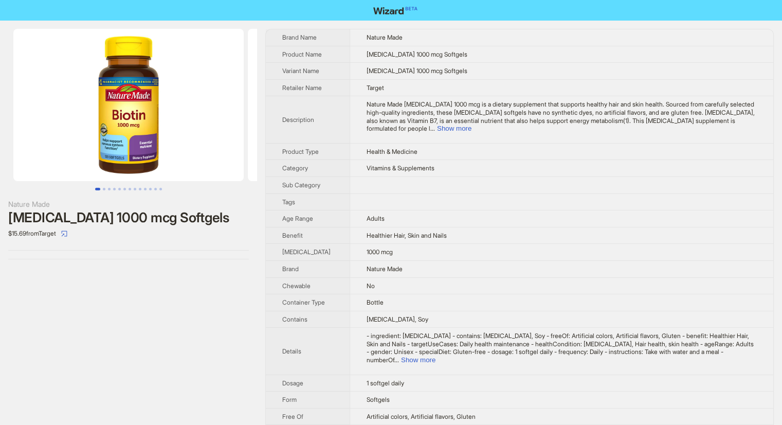
click at [145, 153] on img at bounding box center [128, 105] width 230 height 152
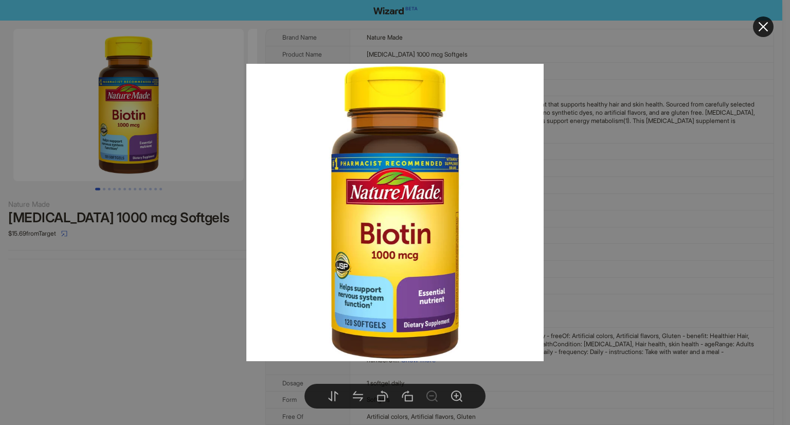
click at [160, 254] on div at bounding box center [395, 212] width 790 height 425
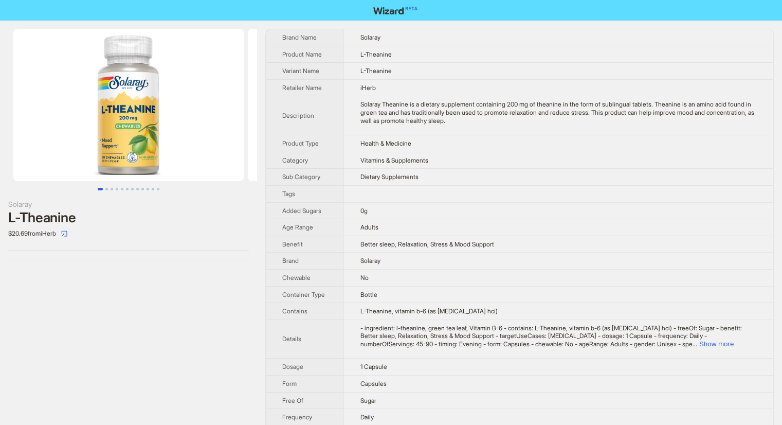
click at [130, 116] on img at bounding box center [128, 105] width 230 height 152
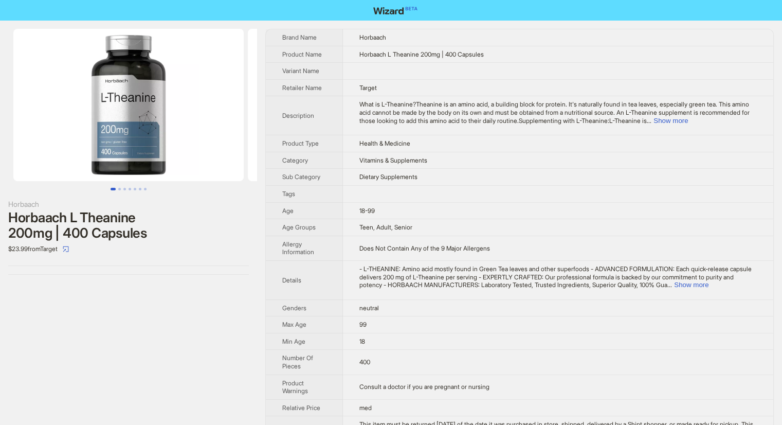
click at [159, 94] on img at bounding box center [128, 105] width 230 height 152
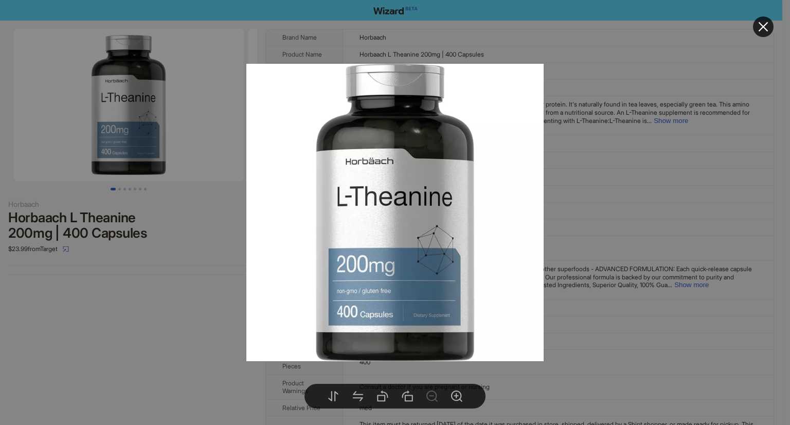
click at [154, 275] on div at bounding box center [395, 212] width 790 height 425
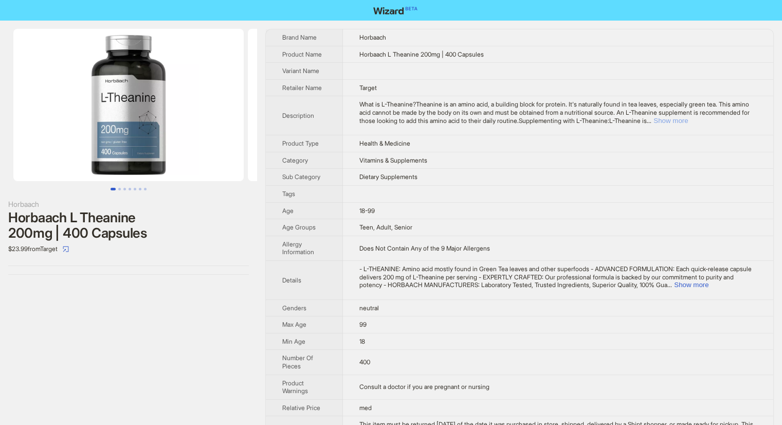
click at [688, 119] on button "Show more" at bounding box center [671, 121] width 34 height 8
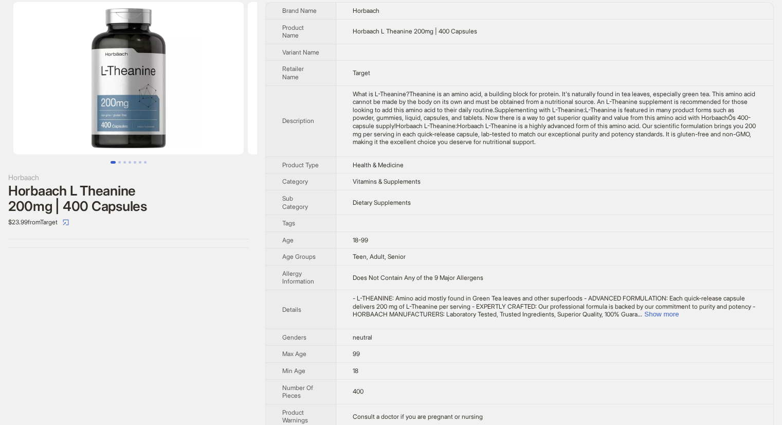
scroll to position [150, 0]
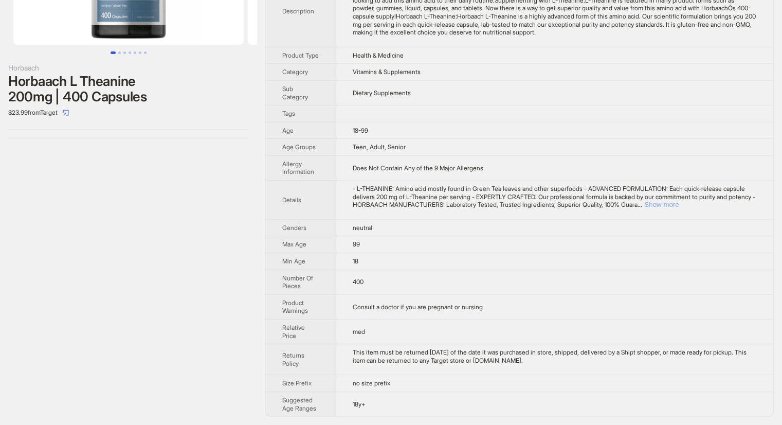
click at [679, 203] on button "Show more" at bounding box center [662, 205] width 34 height 8
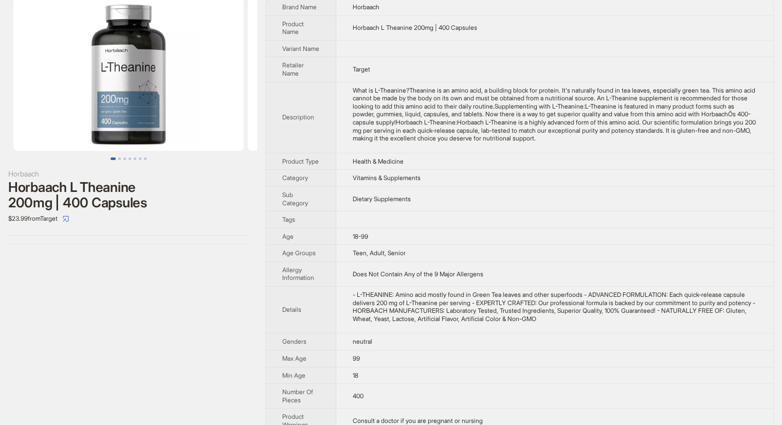
scroll to position [0, 0]
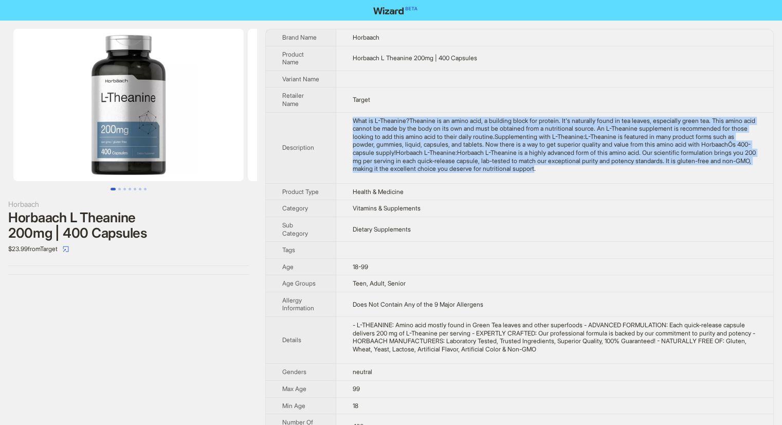
drag, startPoint x: 355, startPoint y: 128, endPoint x: 704, endPoint y: 181, distance: 353.2
click at [704, 181] on td "What is L-Theanine?Theanine is an amino acid, a building block for protein. It'…" at bounding box center [554, 147] width 437 height 71
copy div "What is L-Theanine?Theanine is an amino acid, a building block for protein. It'…"
click at [126, 115] on img at bounding box center [128, 105] width 230 height 152
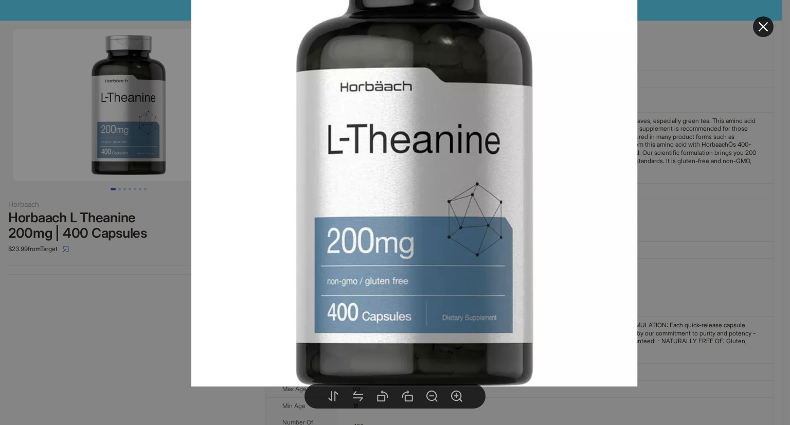
click at [166, 318] on div at bounding box center [395, 212] width 790 height 425
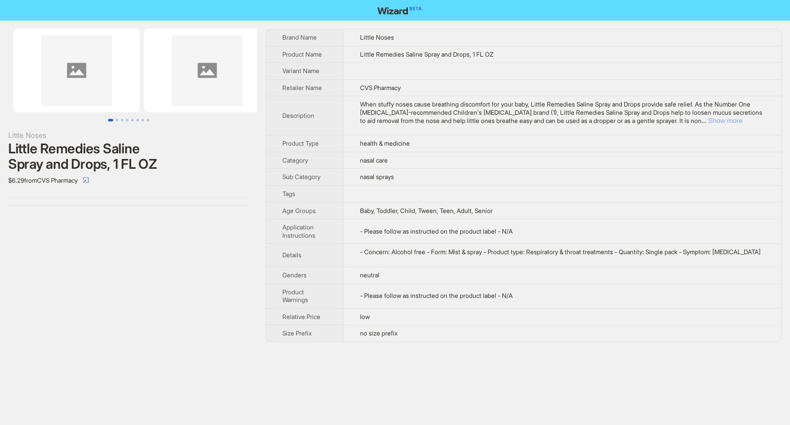
click at [735, 119] on button "Show more" at bounding box center [725, 121] width 34 height 8
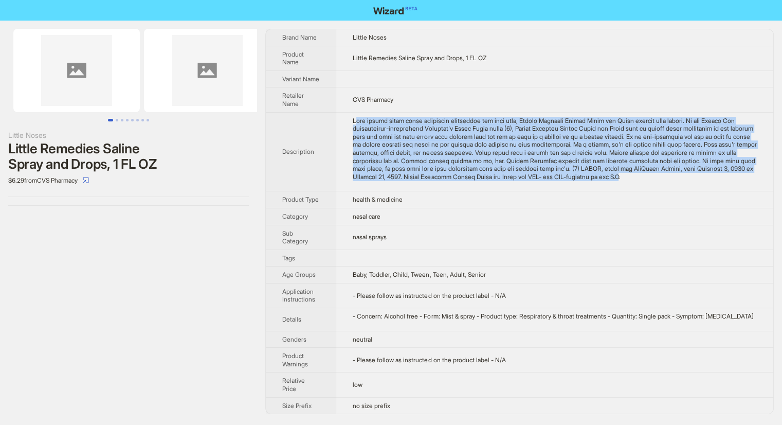
drag, startPoint x: 359, startPoint y: 128, endPoint x: 737, endPoint y: 188, distance: 382.8
click at [737, 188] on td at bounding box center [554, 151] width 437 height 79
copy div "hen stuffy noses cause breathing discomfort for your baby, Little Remedies Sali…"
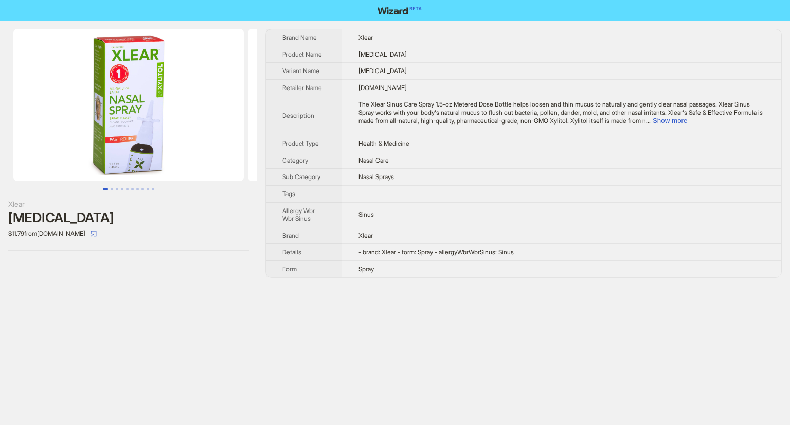
click at [749, 115] on div "The Xlear Sinus Care Spray 1.5-oz Metered Dose Bottle helps loosen and thin muc…" at bounding box center [562, 112] width 406 height 24
click at [687, 120] on button "Show more" at bounding box center [670, 121] width 34 height 8
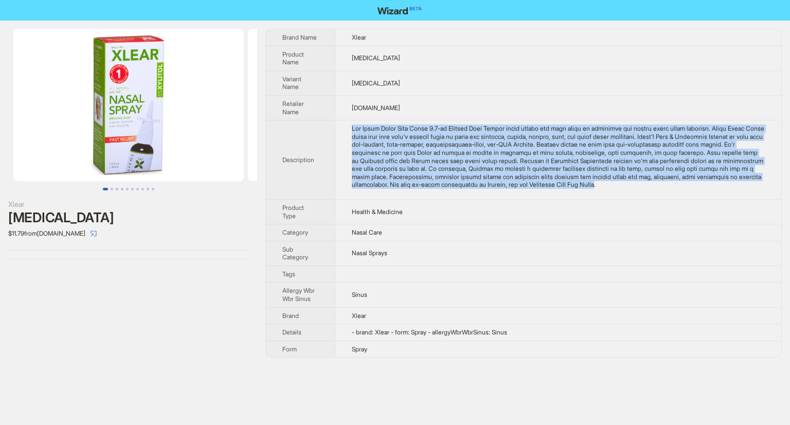
drag, startPoint x: 350, startPoint y: 128, endPoint x: 726, endPoint y: 182, distance: 380.4
click at [726, 182] on td at bounding box center [558, 159] width 446 height 79
copy div "The Xlear Sinus Care Spray 1.5-oz Metered Dose Bottle helps loosen and thin muc…"
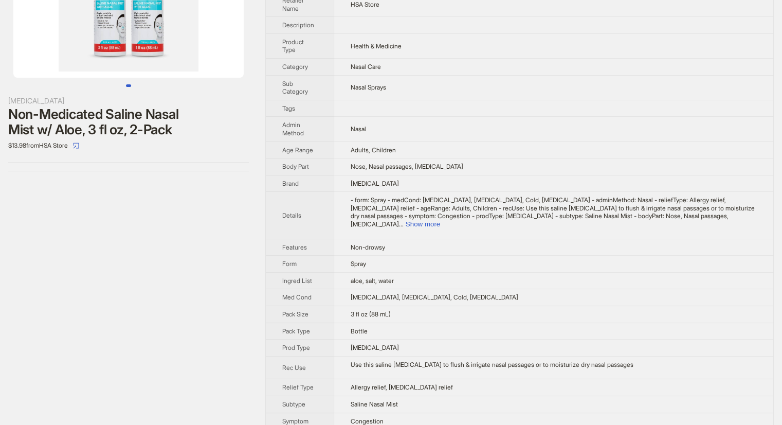
scroll to position [139, 0]
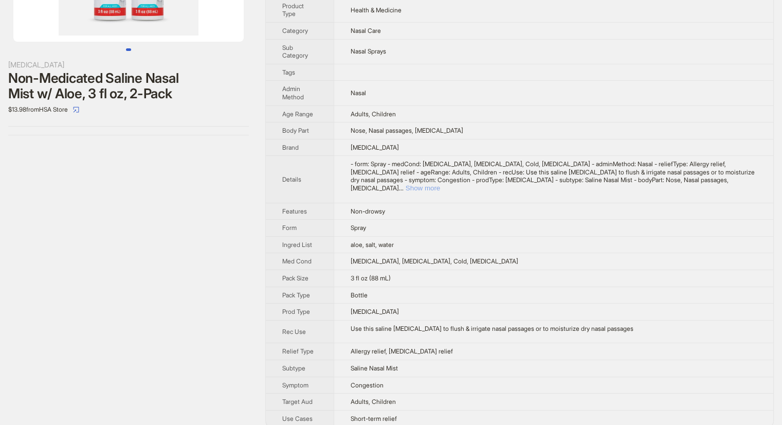
click at [440, 184] on button "Show more" at bounding box center [423, 188] width 34 height 8
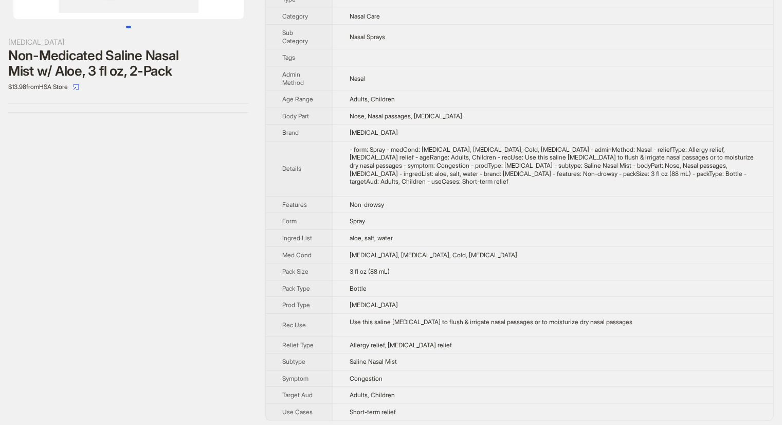
scroll to position [163, 0]
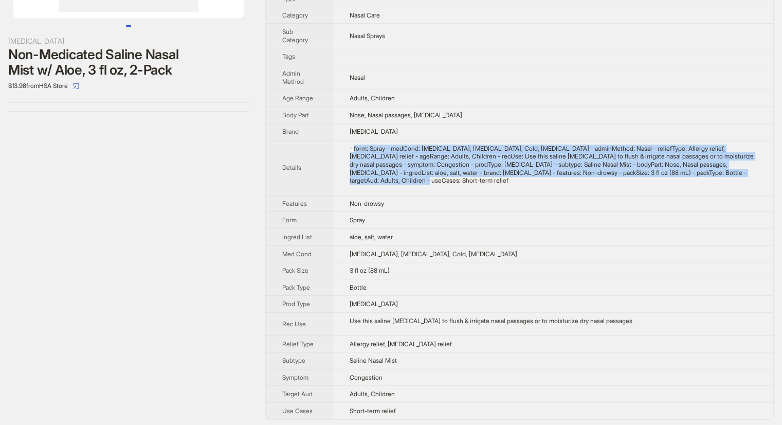
drag, startPoint x: 356, startPoint y: 145, endPoint x: 443, endPoint y: 183, distance: 95.4
click at [442, 184] on td "- form: Spray - medCond: Allergies, Sinus Infection, Cold, Flu - adminMethod: N…" at bounding box center [553, 167] width 440 height 55
copy div "form: Spray - medCond: Allergies, Sinus Infection, Cold, Flu - adminMethod: Nas…"
